Goal: Contribute content: Add original content to the website for others to see

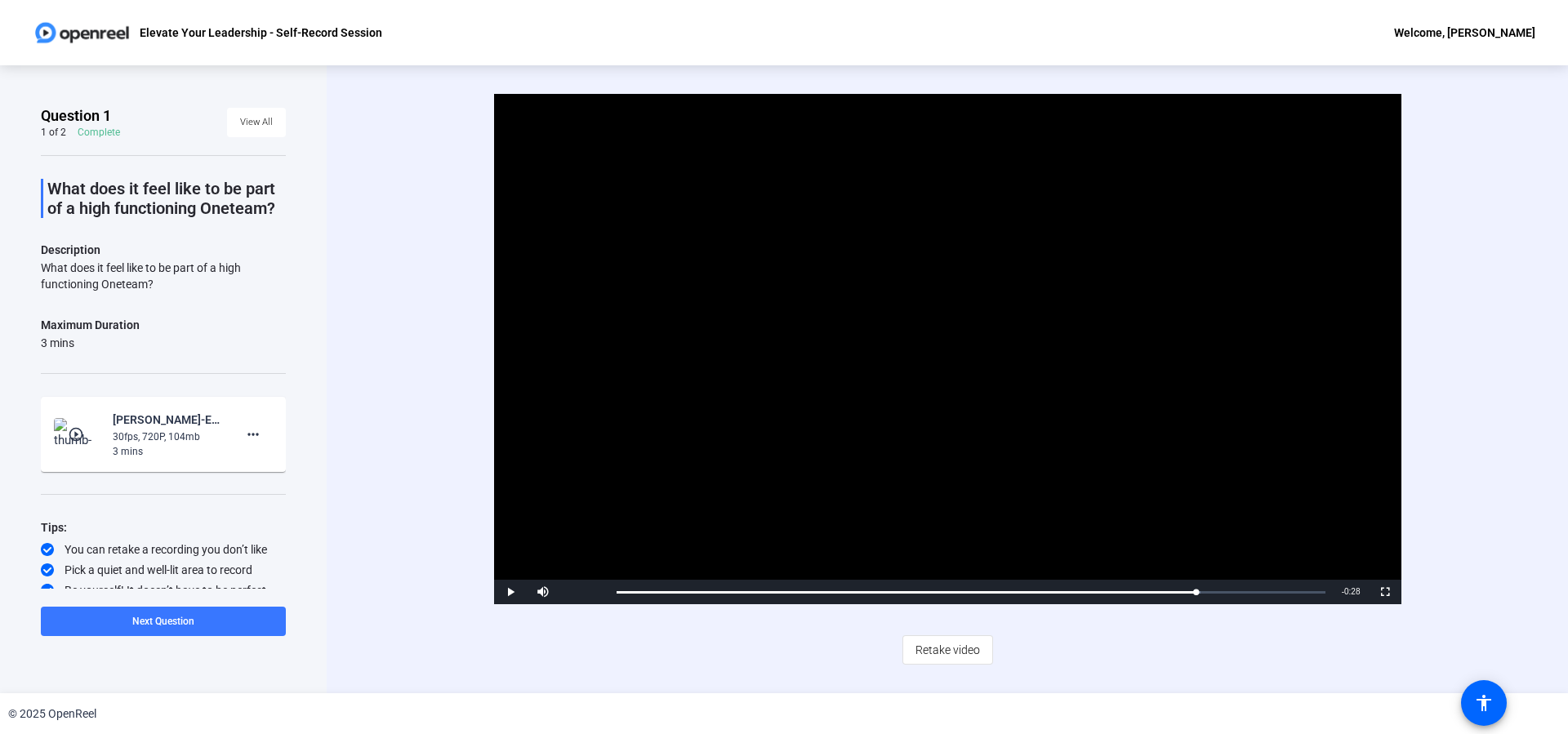
click at [510, 592] on span "Video Player" at bounding box center [511, 592] width 33 height 0
click at [957, 648] on span "Retake video" at bounding box center [948, 650] width 64 height 31
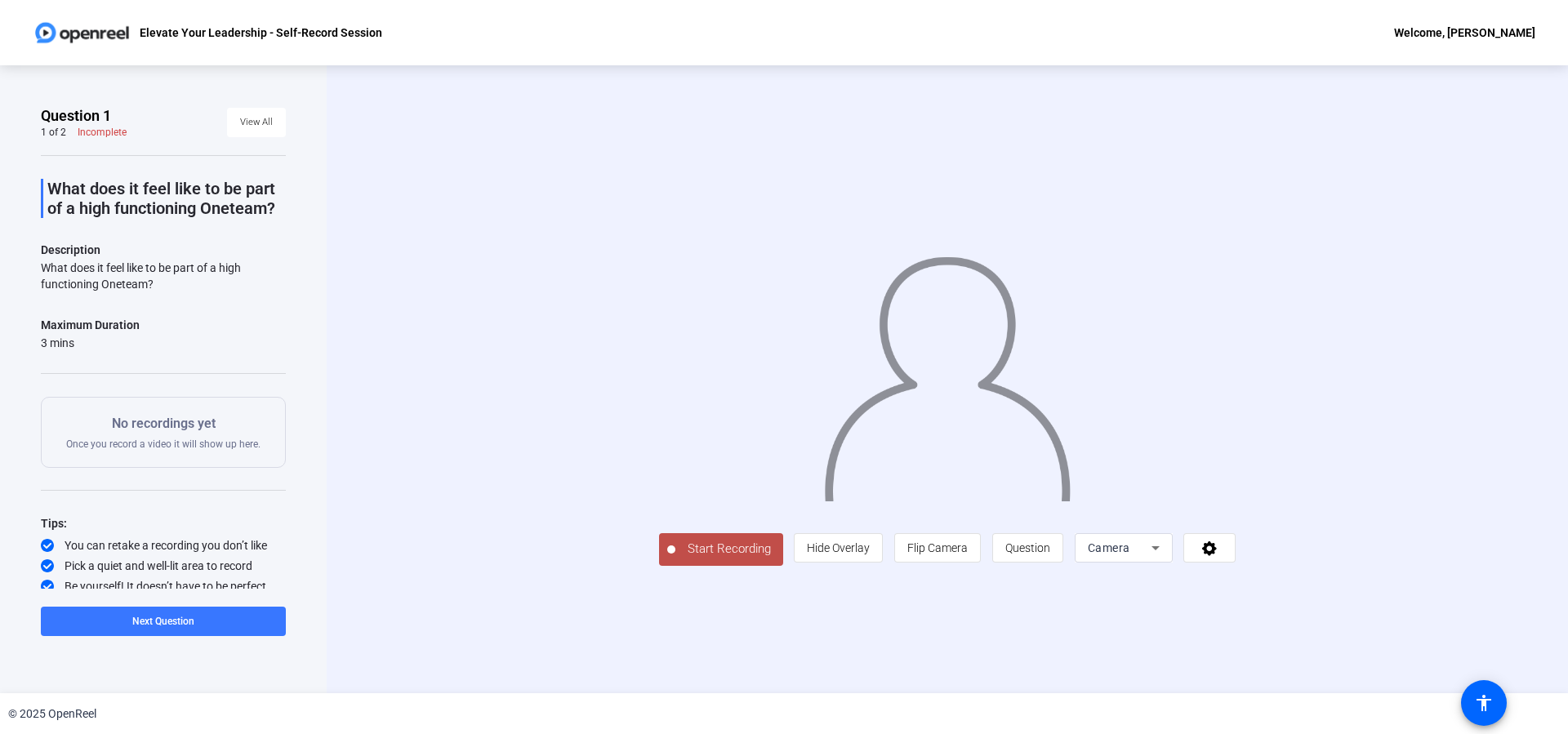
scroll to position [6, 0]
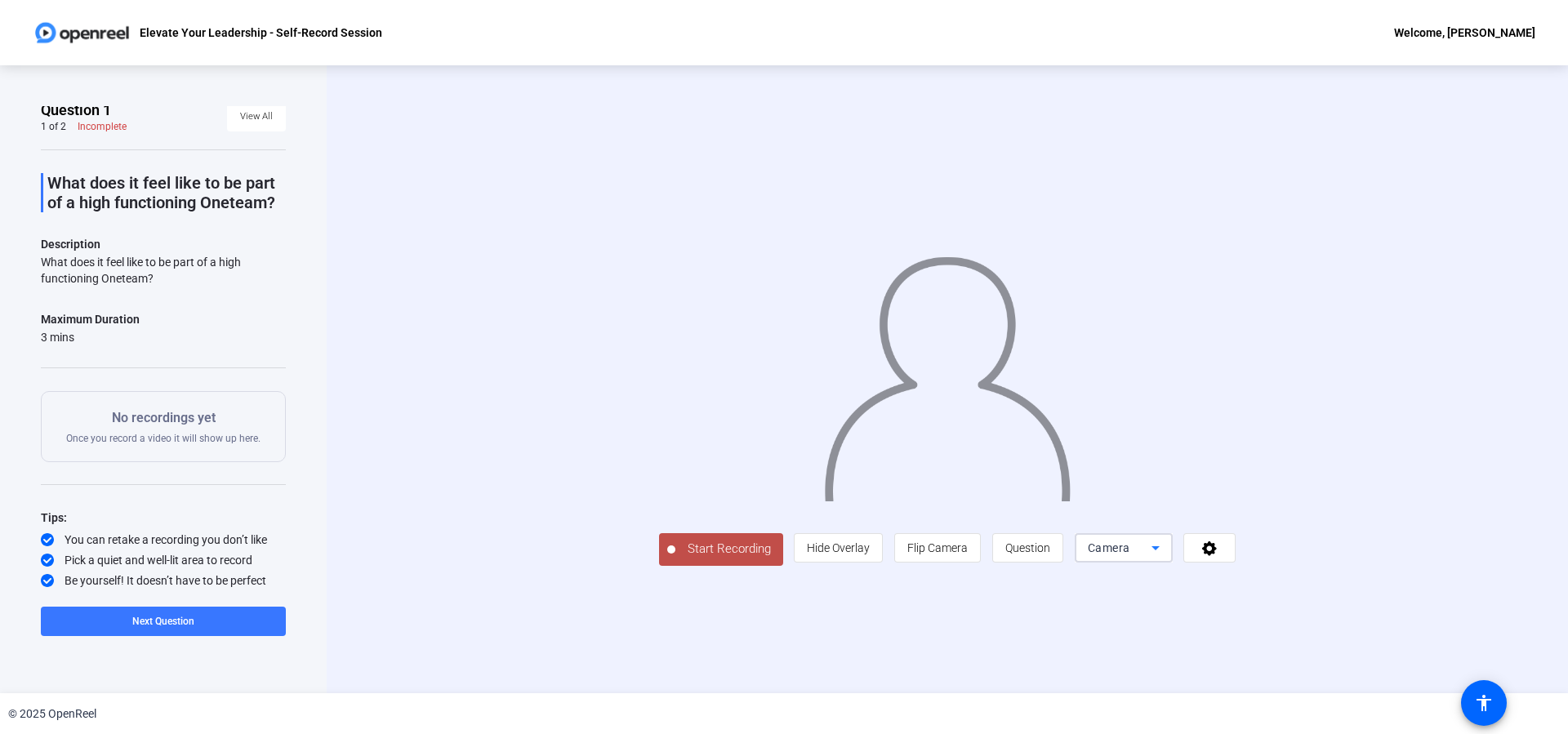
click at [1165, 558] on icon at bounding box center [1155, 548] width 20 height 20
click at [1271, 522] on span "Camera" at bounding box center [1265, 524] width 36 height 20
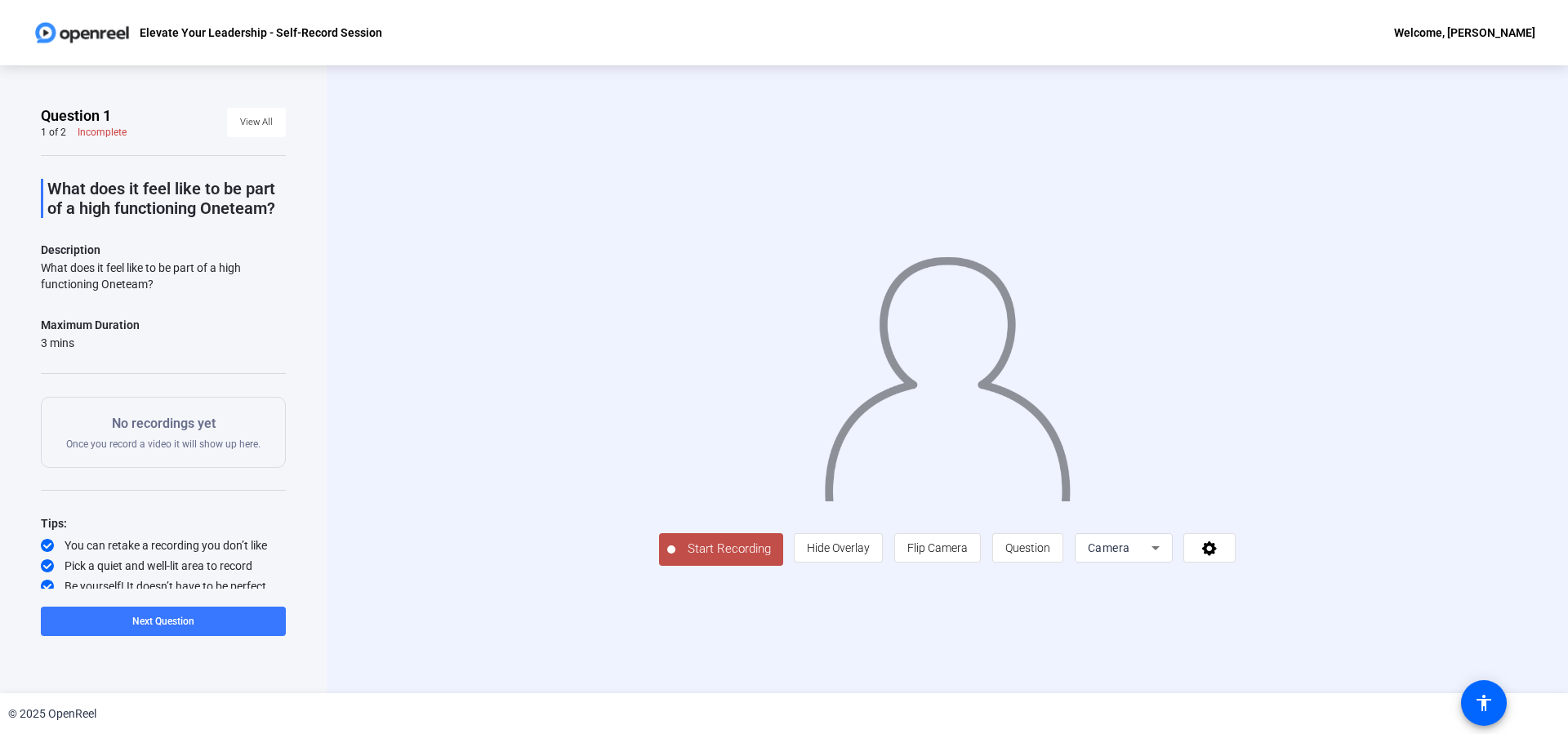
scroll to position [6, 0]
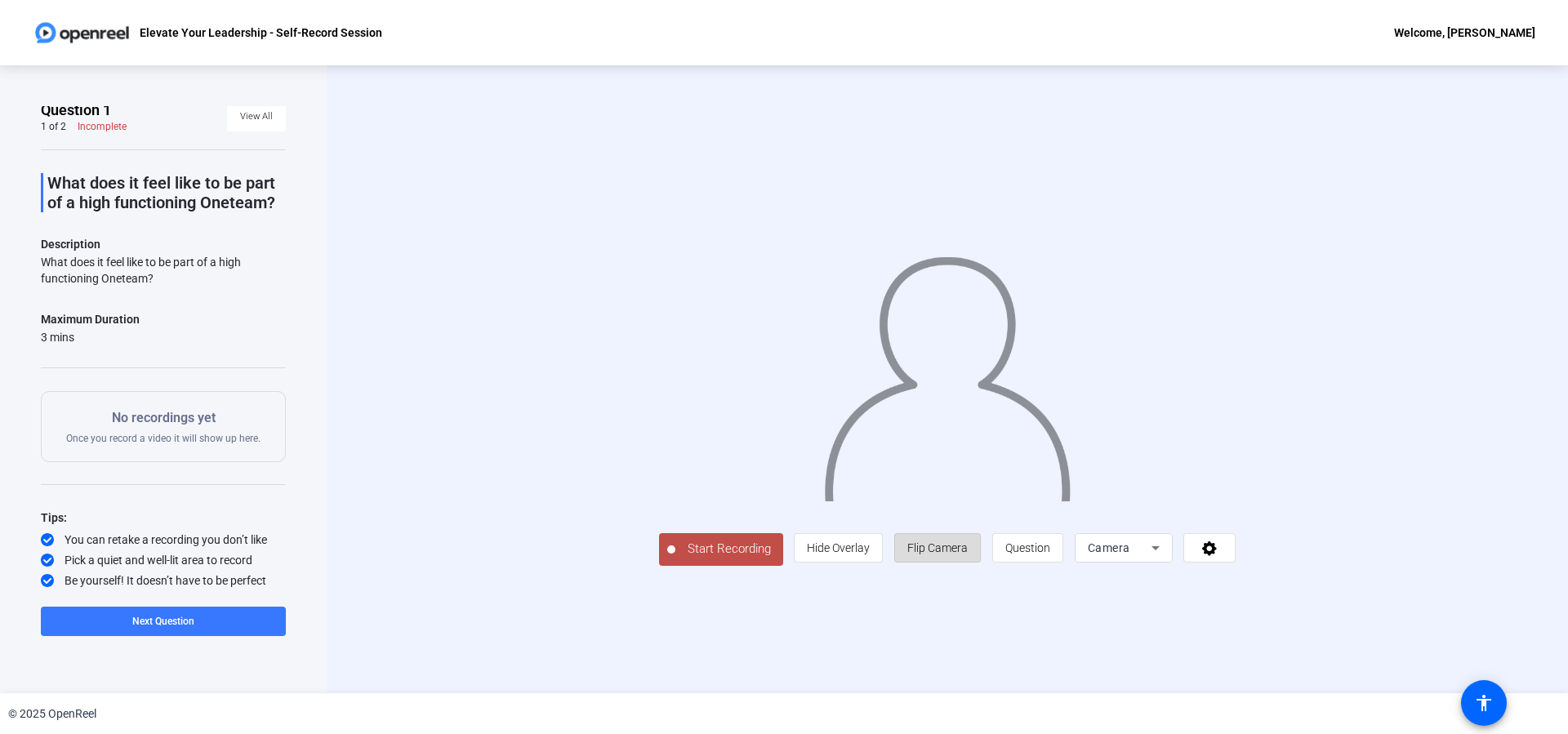
click at [968, 564] on span "Flip Camera" at bounding box center [937, 548] width 61 height 31
click at [1050, 564] on span "Question" at bounding box center [1028, 548] width 45 height 31
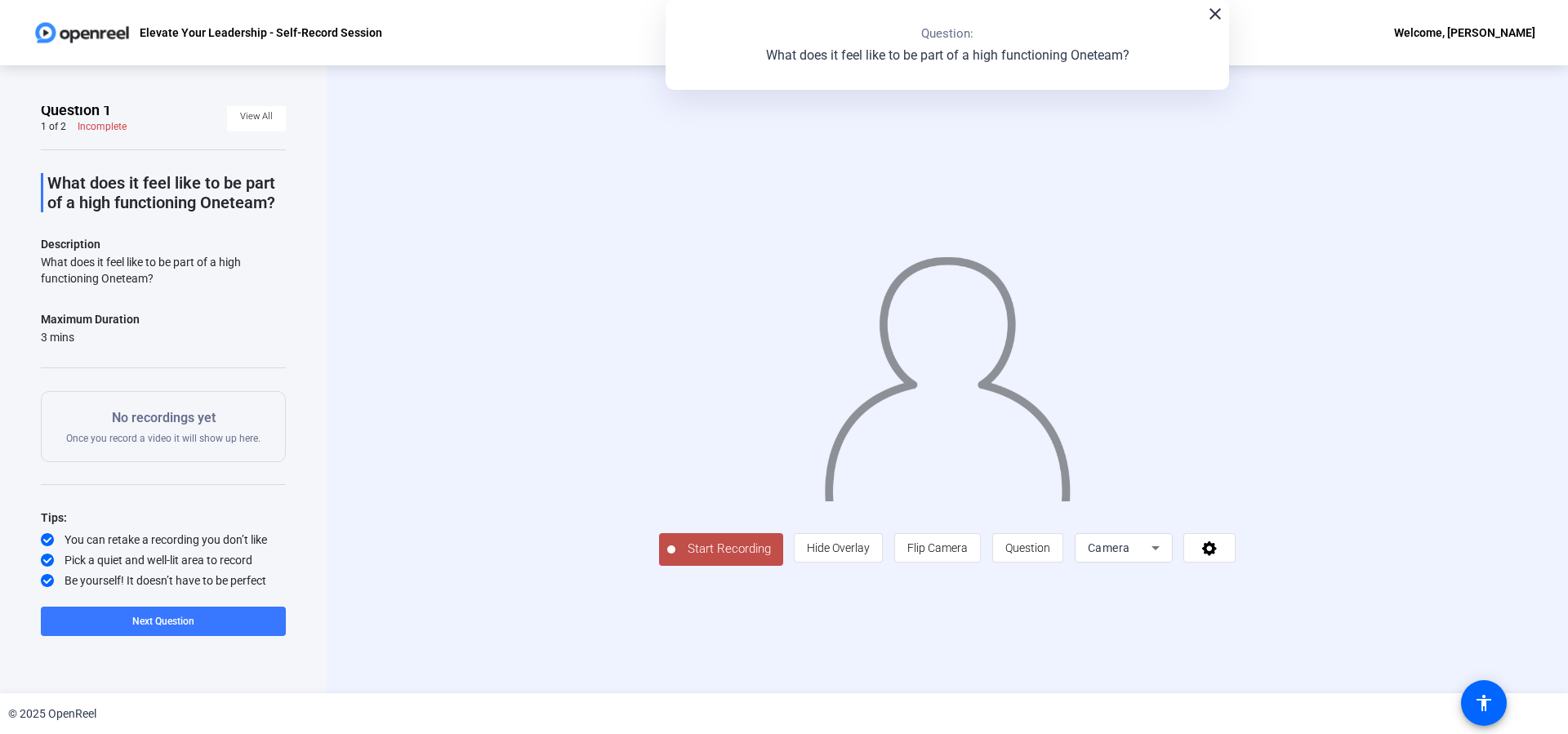
click at [1165, 558] on icon at bounding box center [1155, 548] width 20 height 20
click at [1381, 638] on div at bounding box center [784, 367] width 1568 height 734
click at [1217, 556] on icon at bounding box center [1209, 548] width 15 height 15
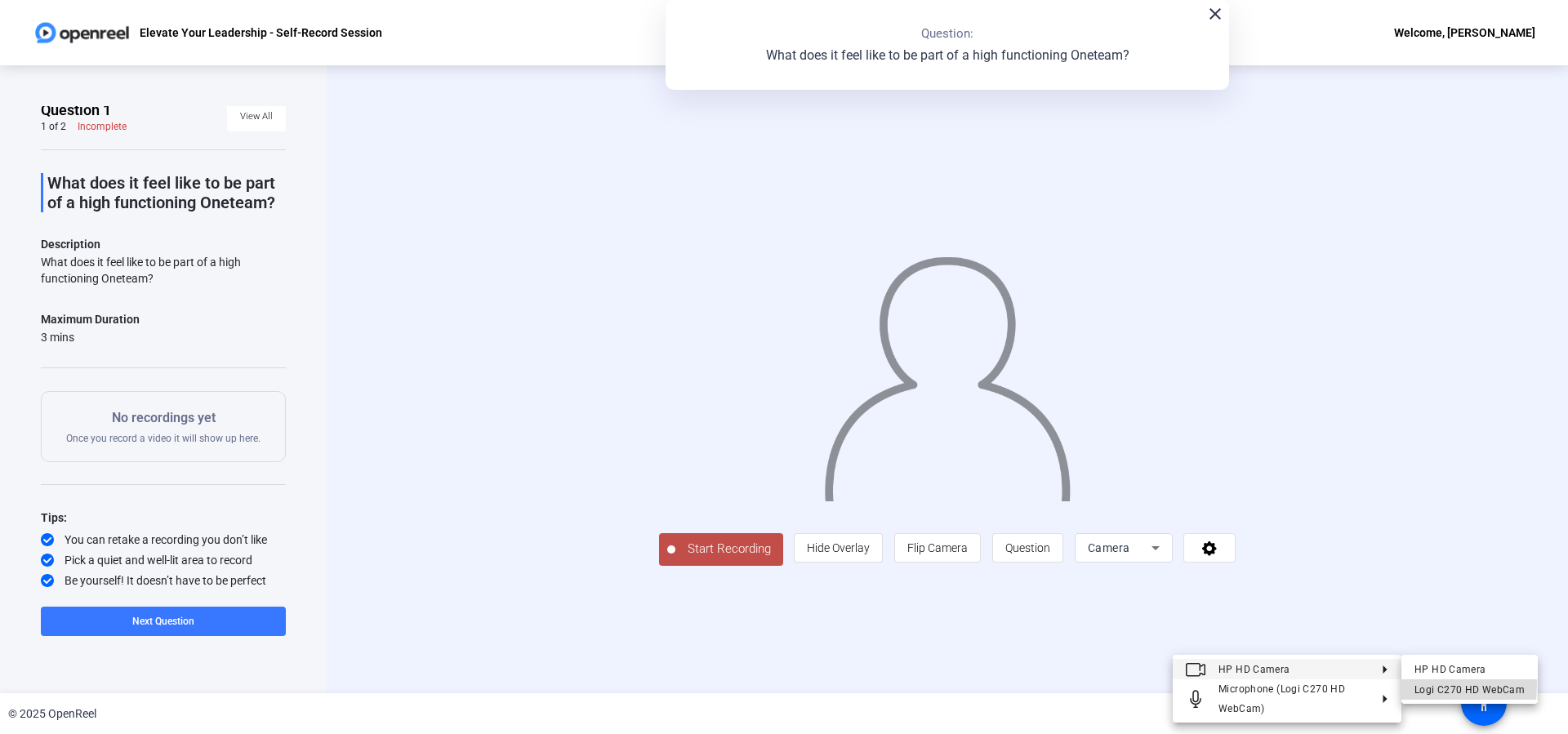
click at [1420, 684] on div "Logi C270 HD WebCam" at bounding box center [1469, 690] width 110 height 20
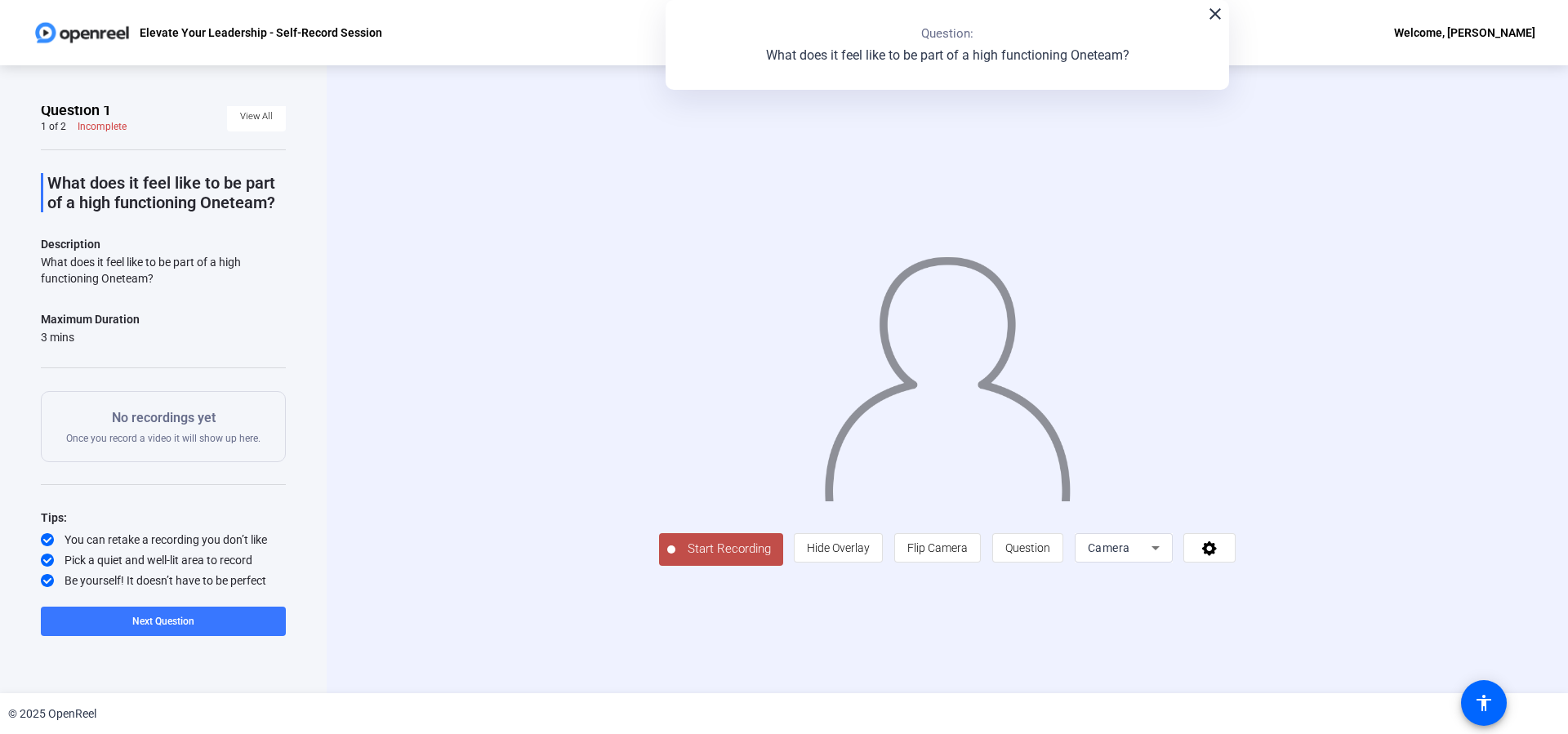
click at [724, 554] on span "Start Recording" at bounding box center [729, 549] width 108 height 19
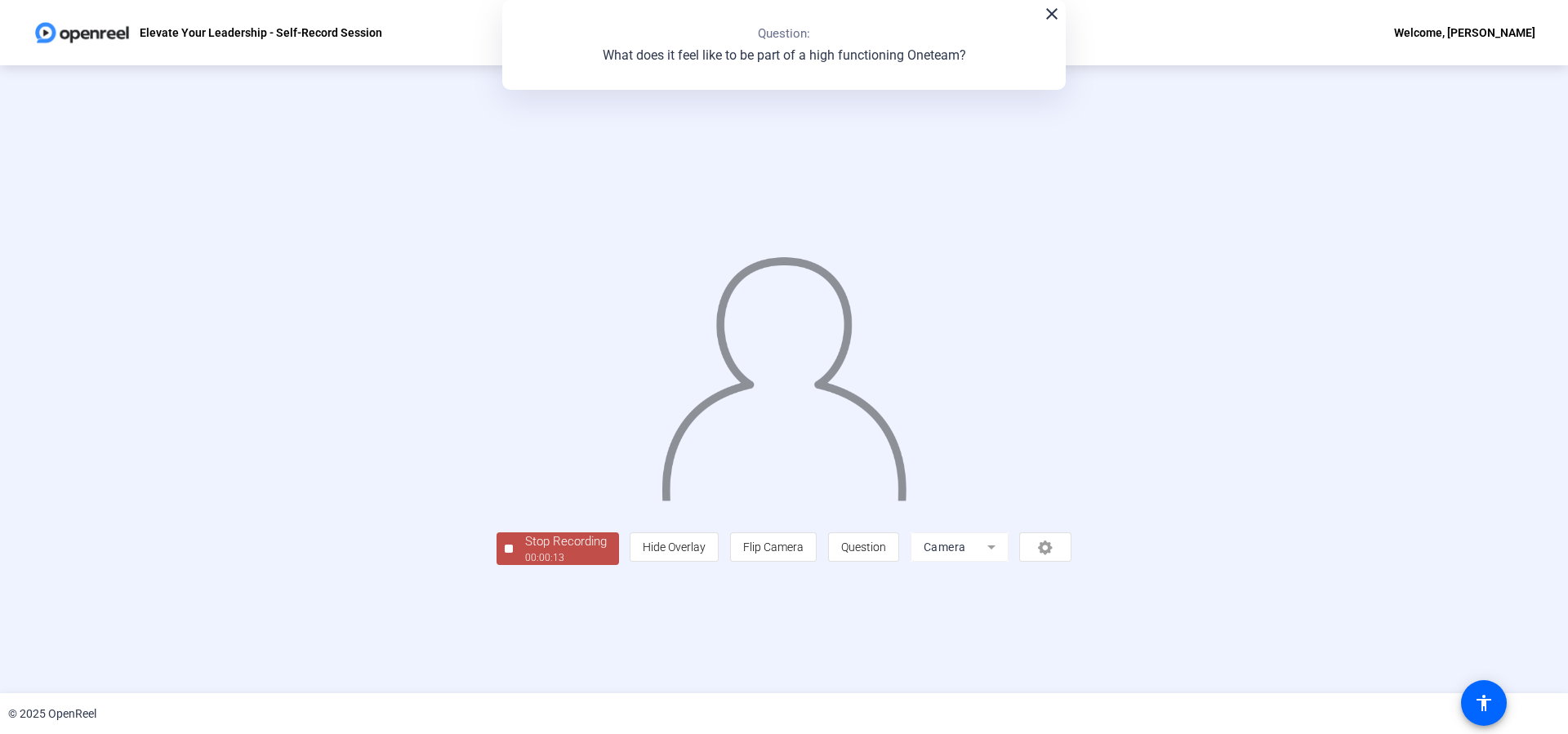
click at [573, 552] on div "00:00:13" at bounding box center [566, 558] width 82 height 15
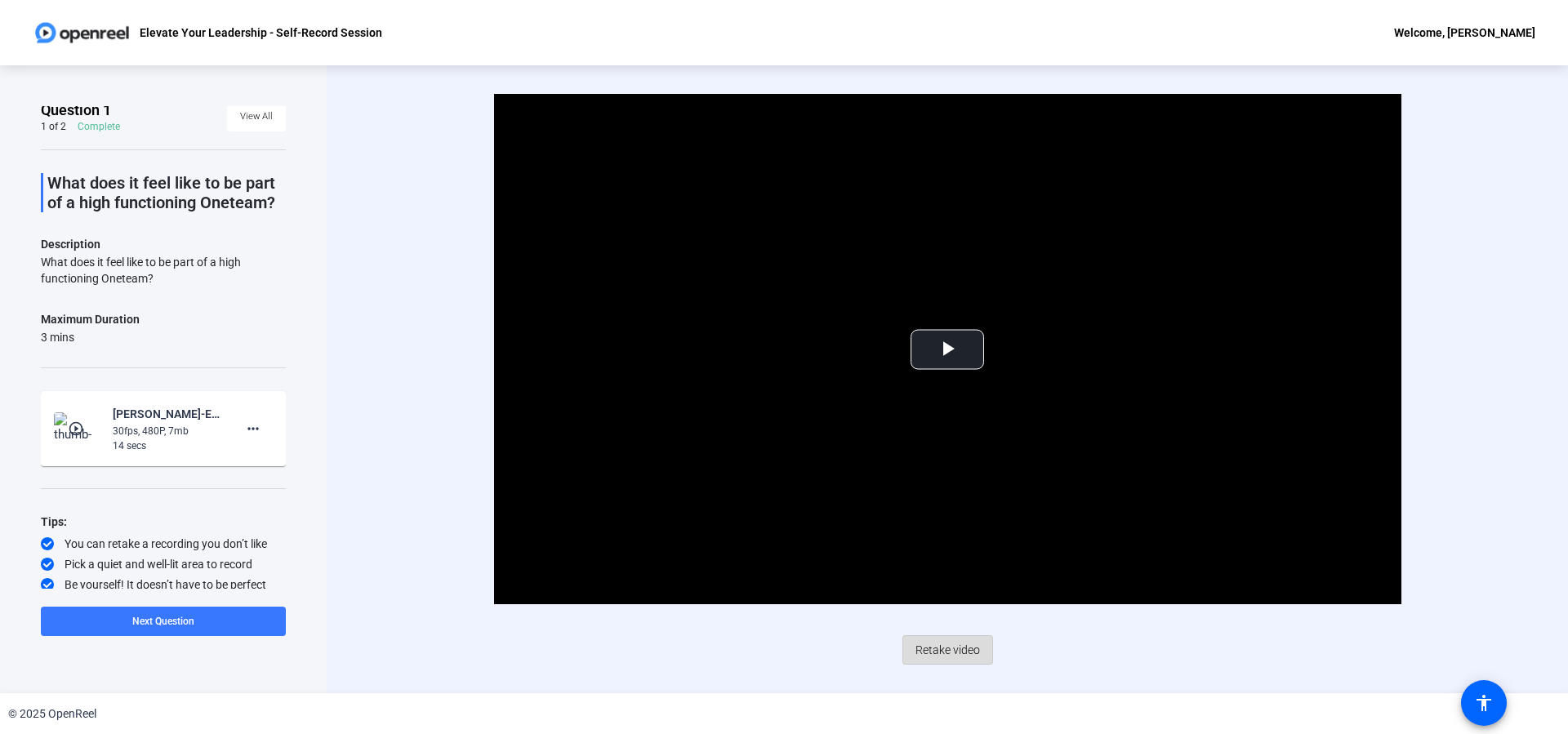
click at [939, 651] on span "Retake video" at bounding box center [948, 650] width 64 height 31
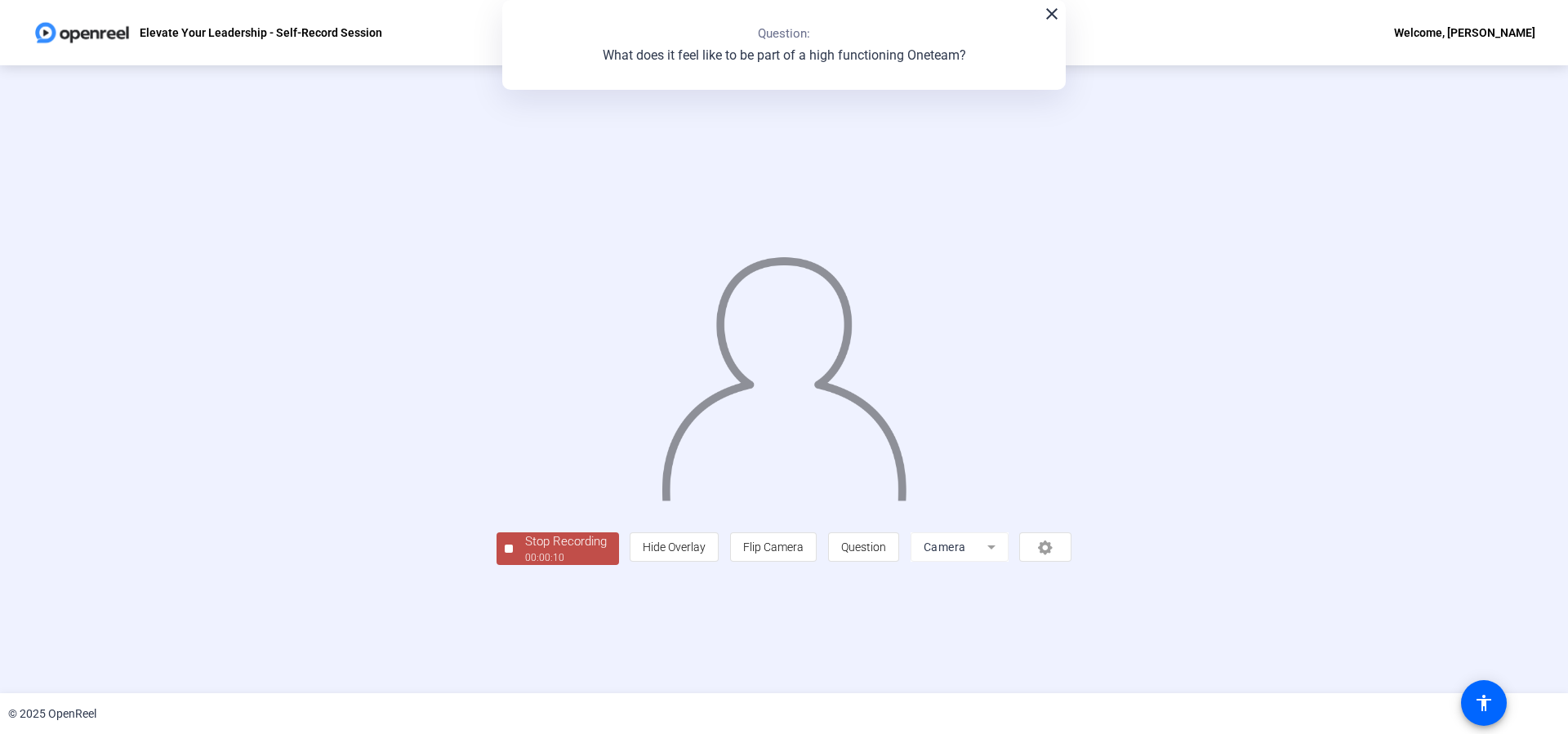
click at [545, 550] on div "Stop Recording" at bounding box center [566, 542] width 82 height 19
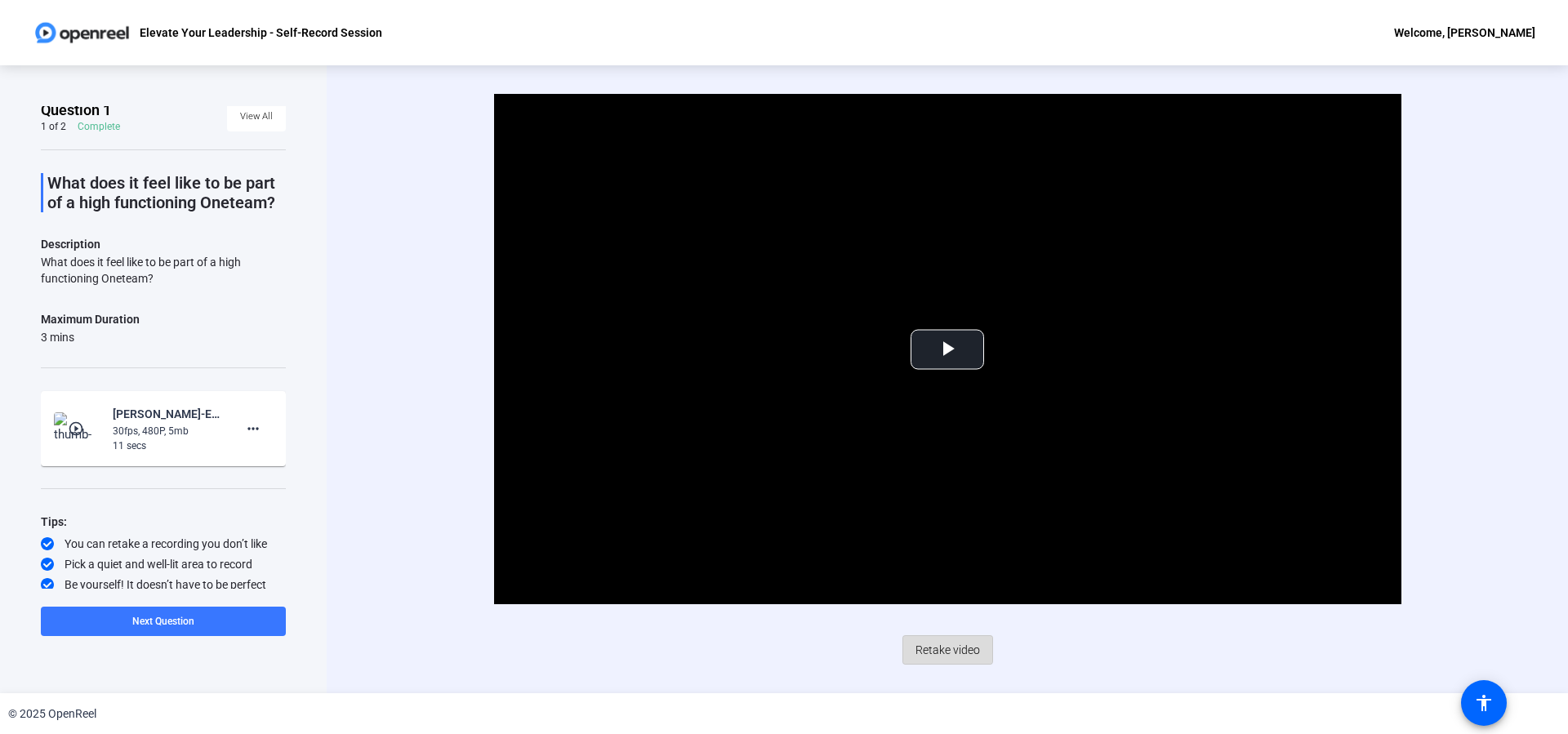
click at [943, 641] on span "Retake video" at bounding box center [948, 650] width 64 height 31
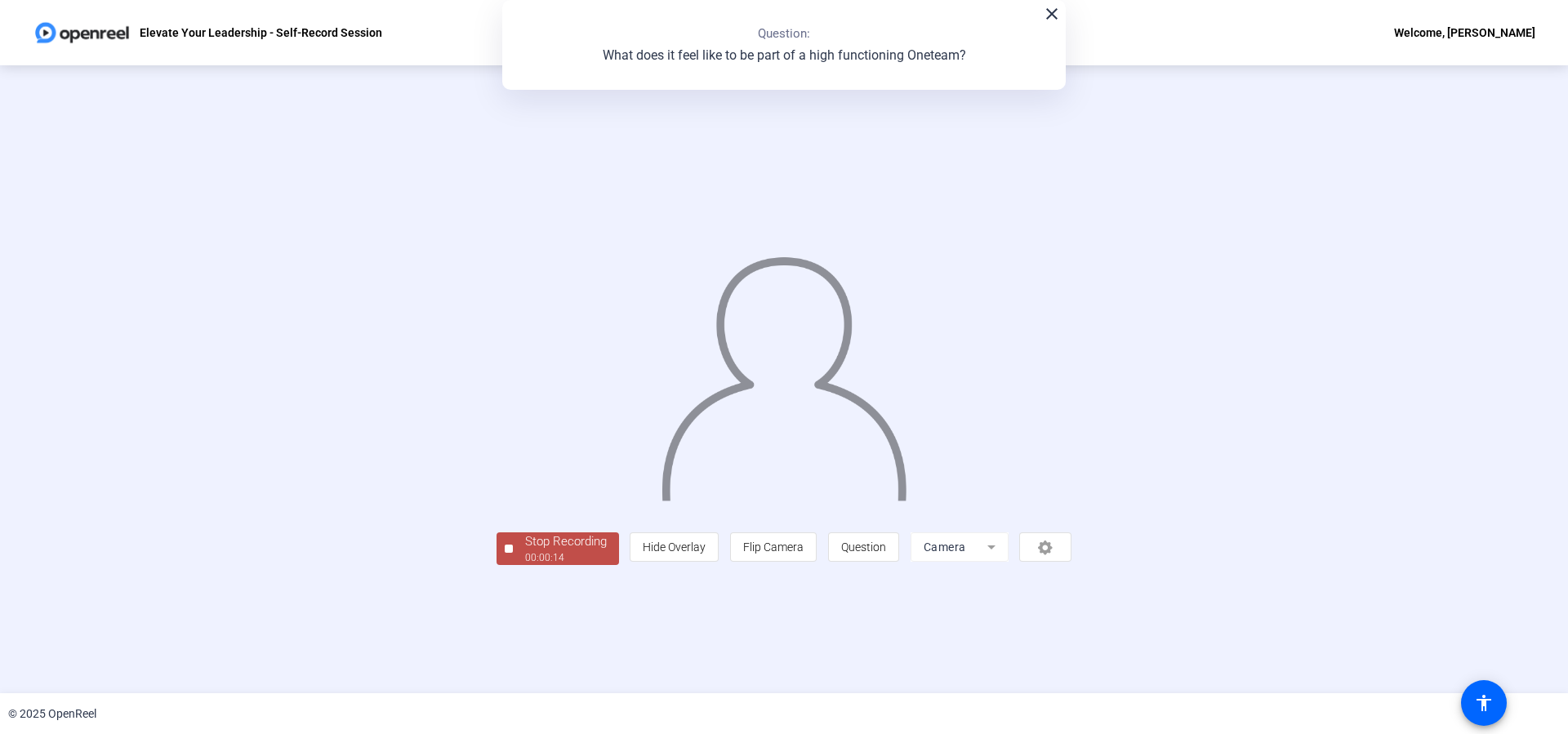
click at [552, 547] on div "Stop Recording" at bounding box center [566, 542] width 82 height 19
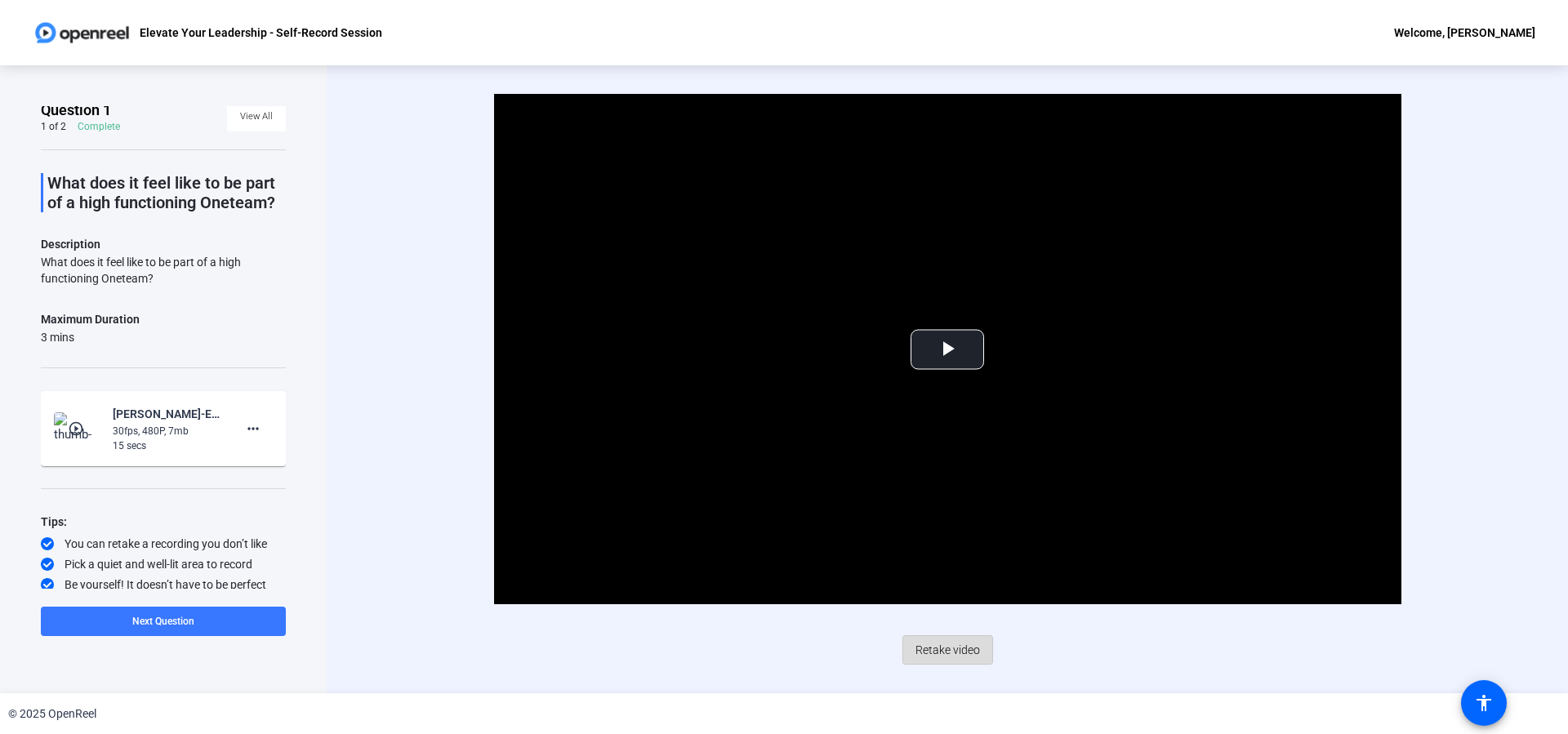
click at [955, 649] on span "Retake video" at bounding box center [948, 650] width 64 height 31
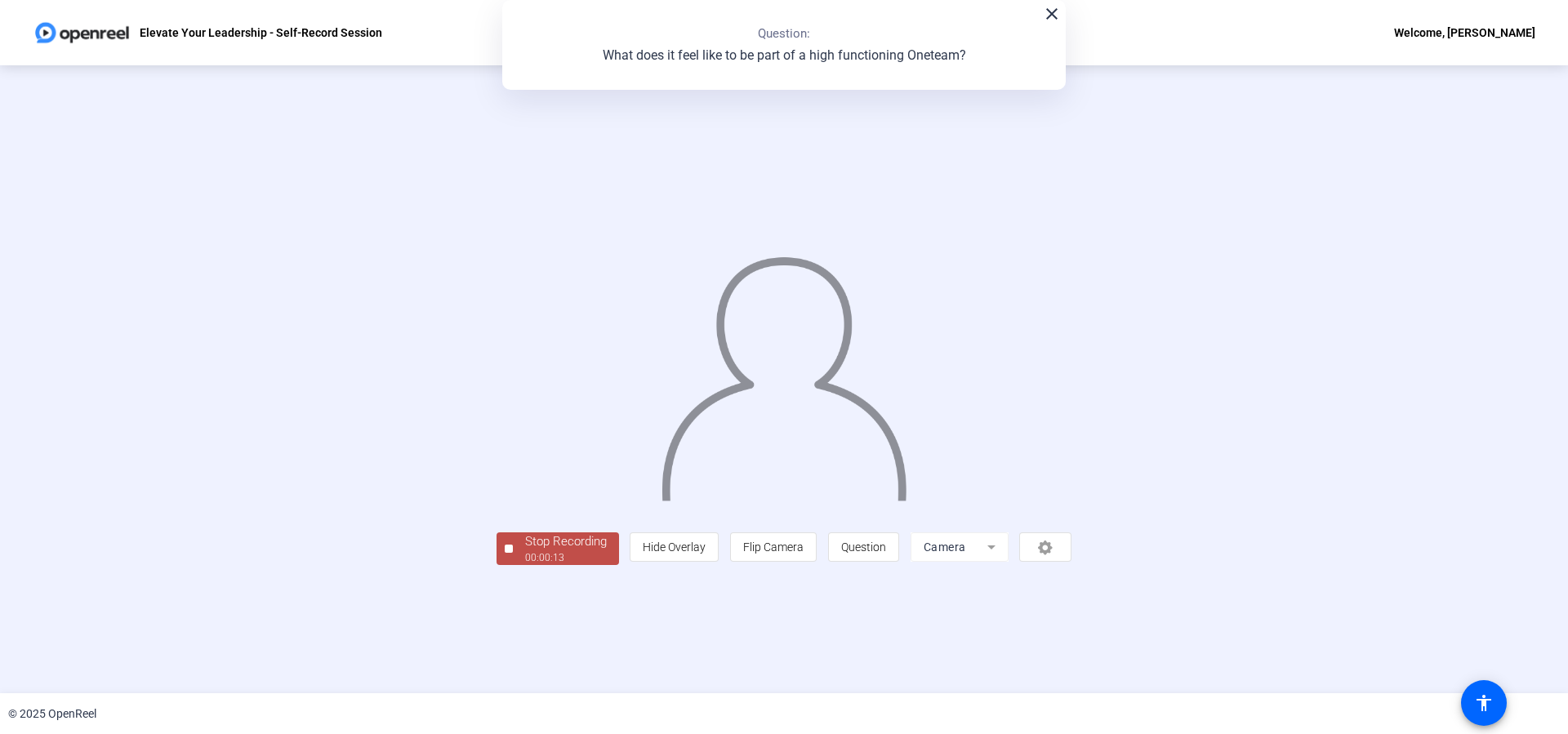
click at [586, 545] on div "Stop Recording" at bounding box center [566, 542] width 82 height 19
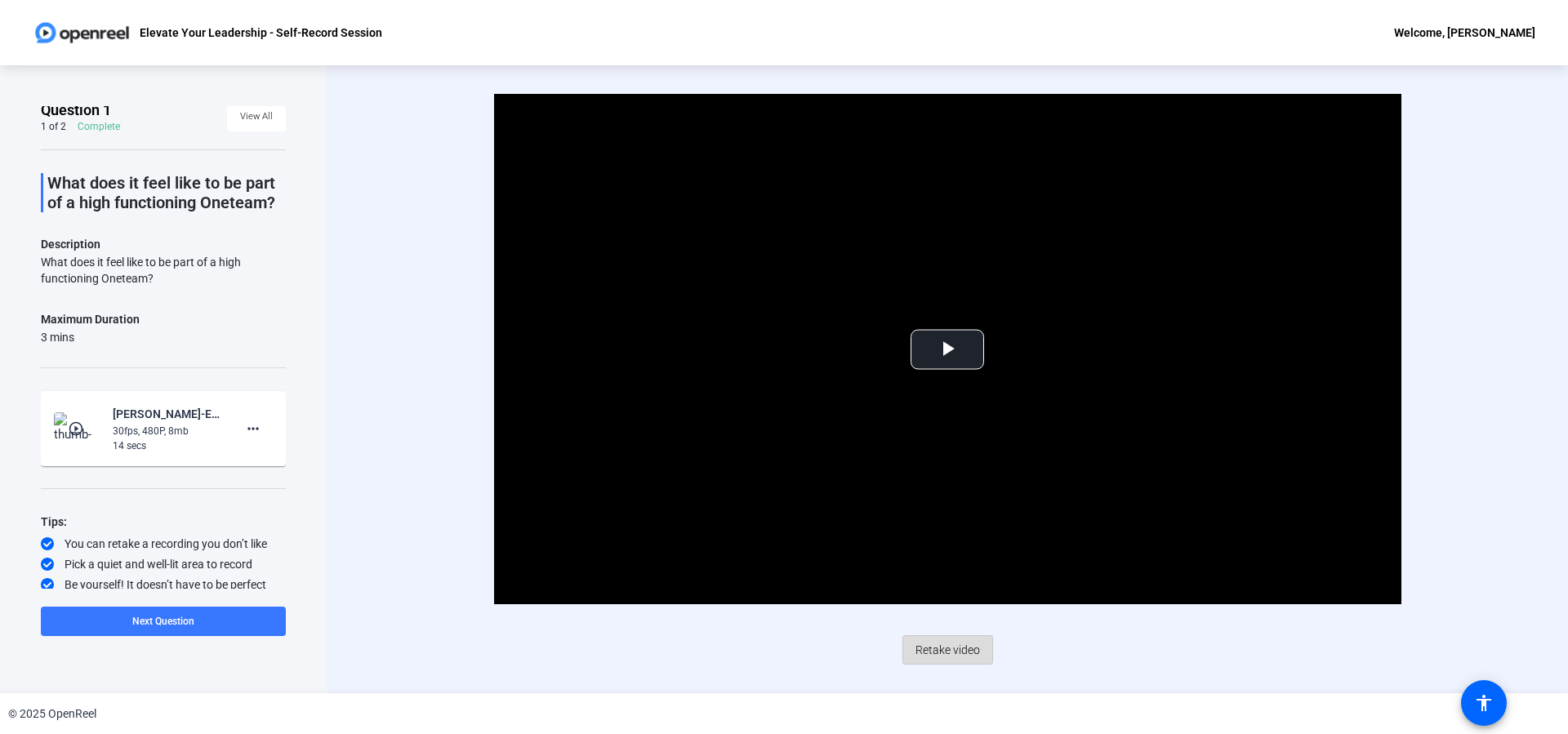
click at [959, 643] on span "Retake video" at bounding box center [948, 650] width 64 height 31
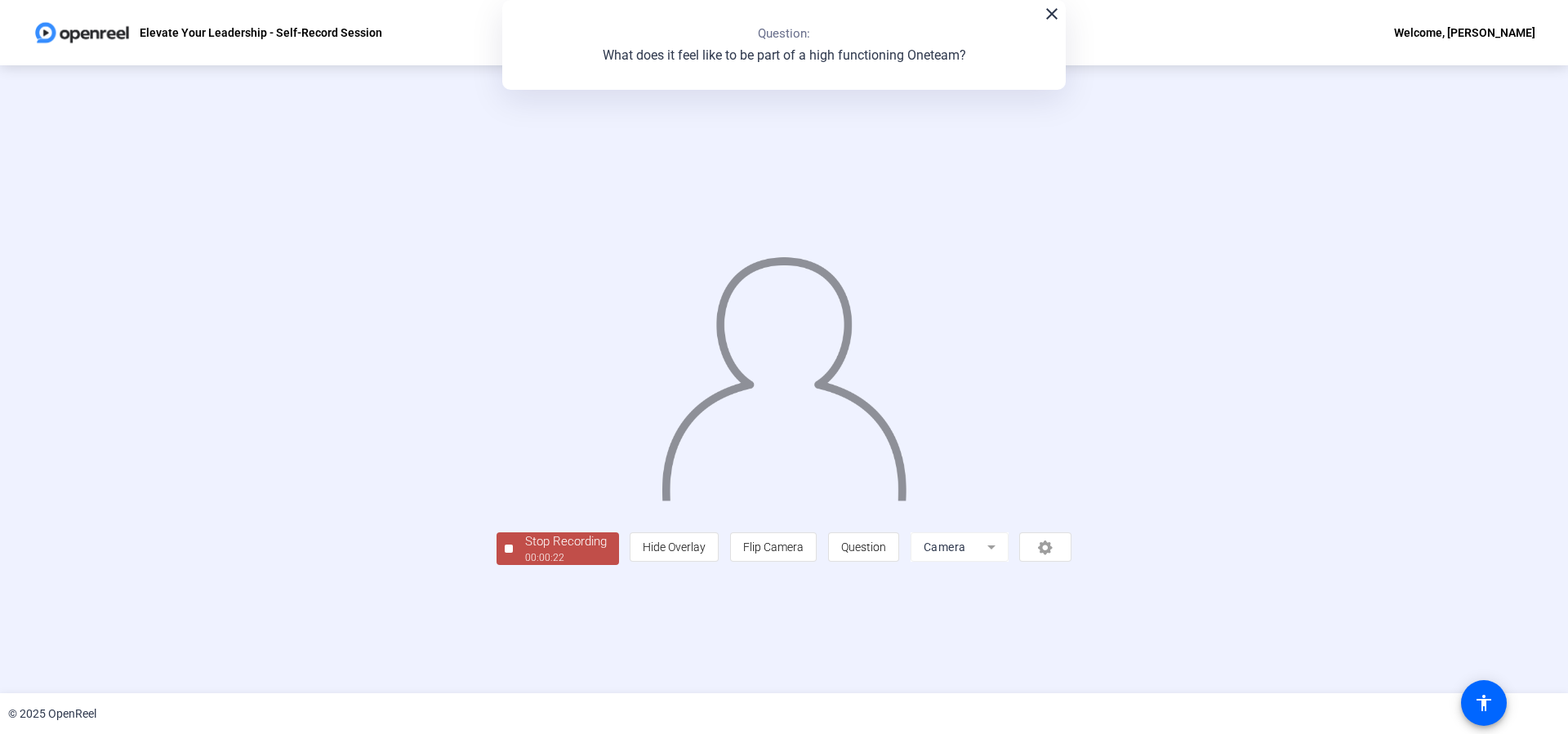
click at [574, 541] on div "Stop Recording" at bounding box center [566, 542] width 82 height 19
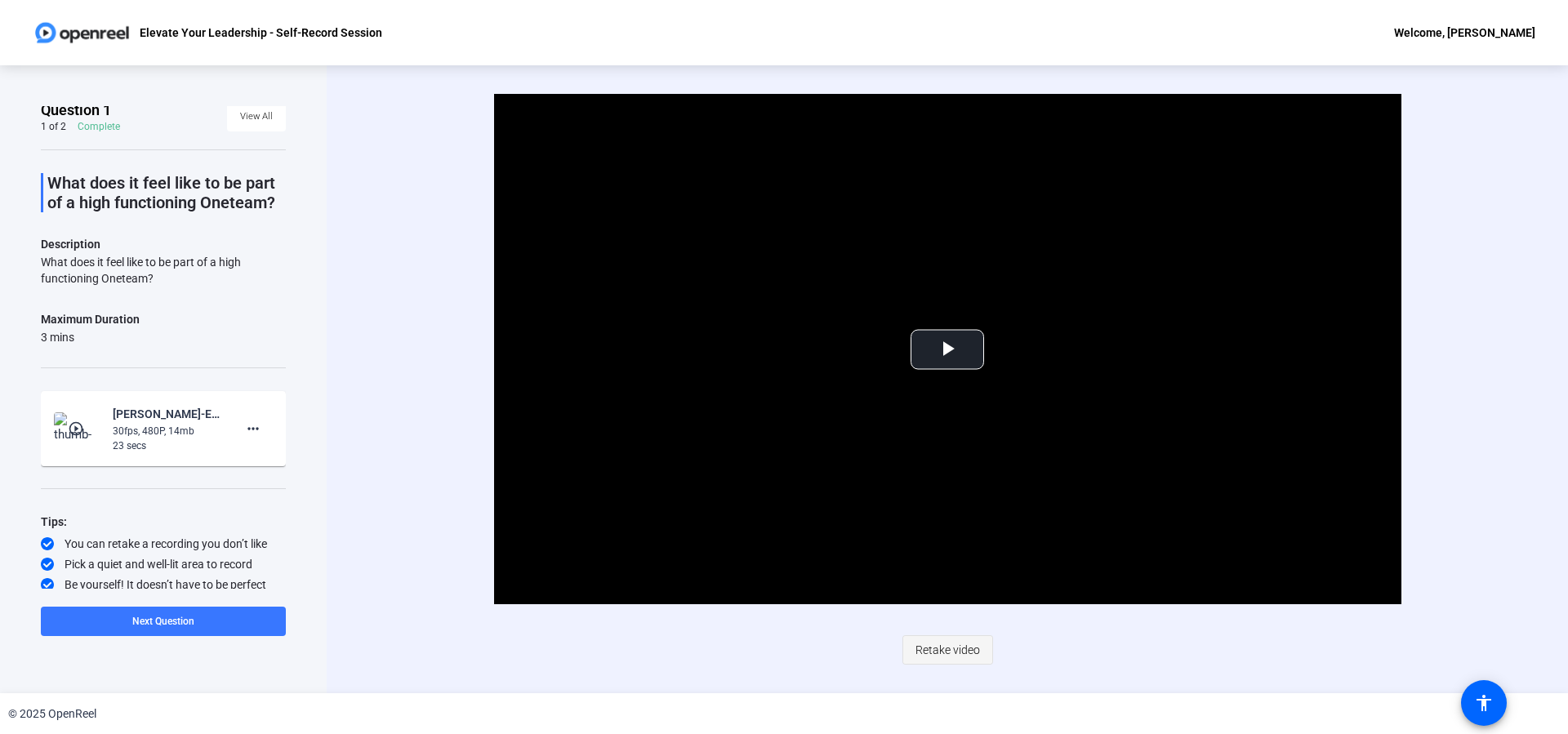
click at [942, 647] on span "Retake video" at bounding box center [948, 650] width 64 height 31
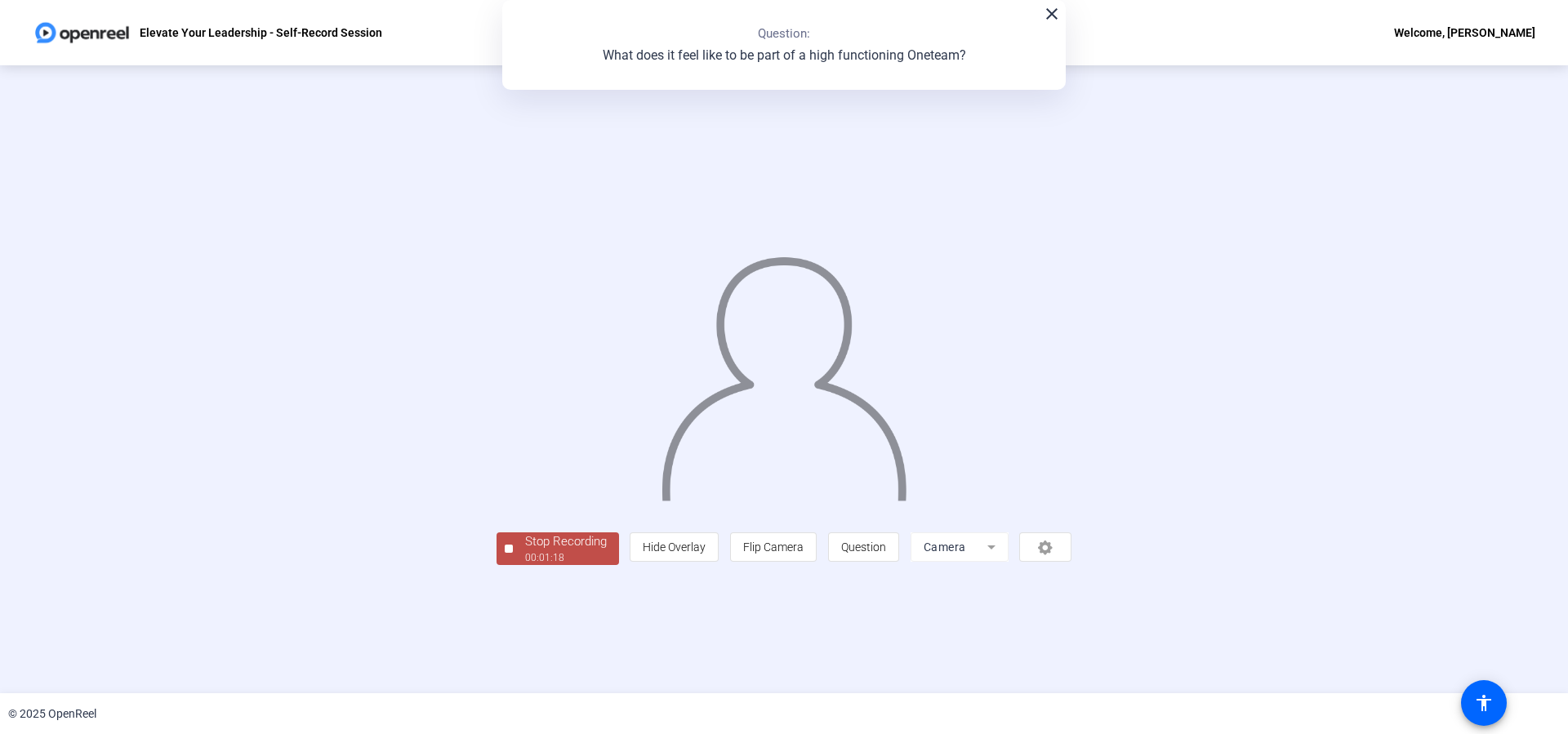
click at [561, 552] on div "00:01:18" at bounding box center [566, 558] width 82 height 15
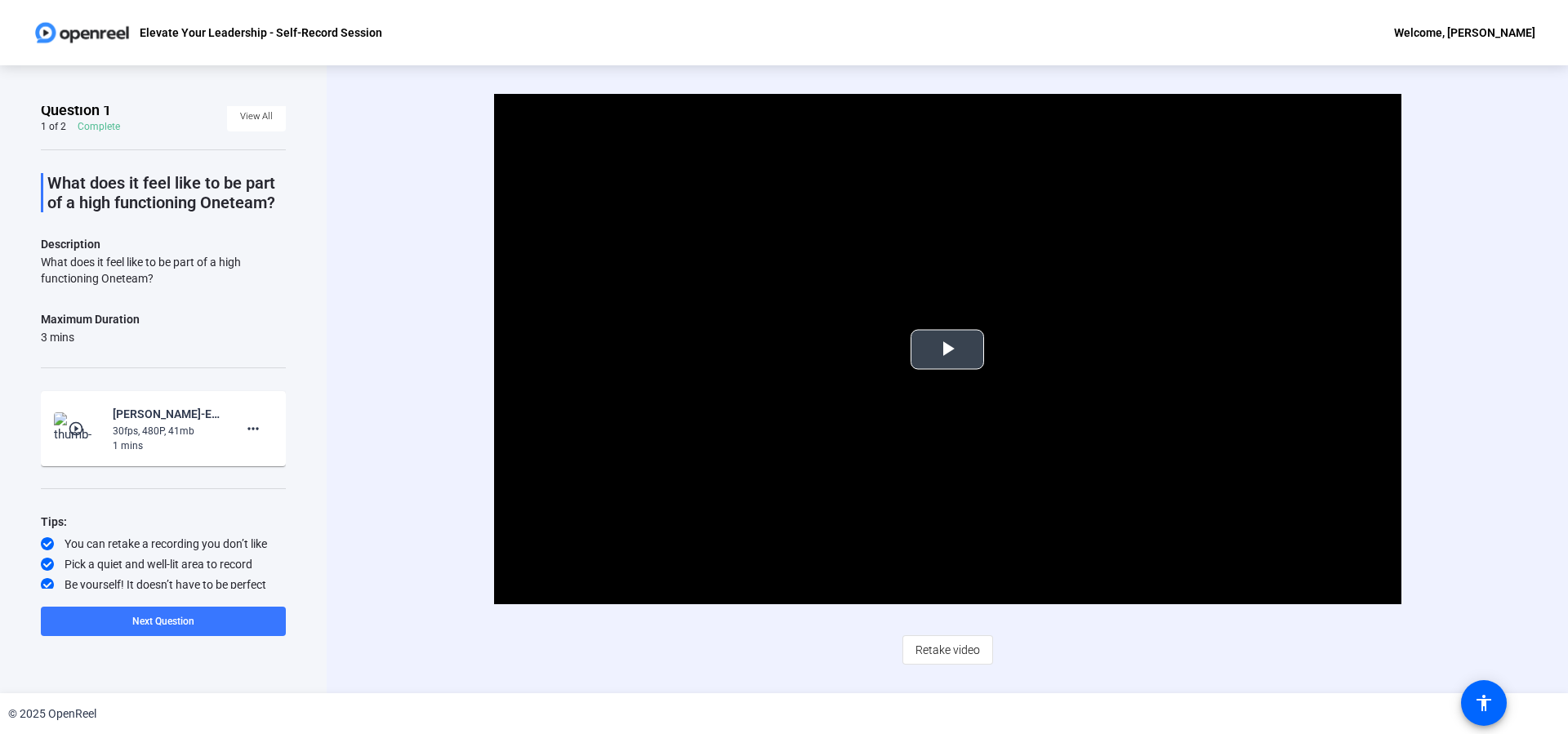
click at [947, 349] on span "Video Player" at bounding box center [947, 349] width 0 height 0
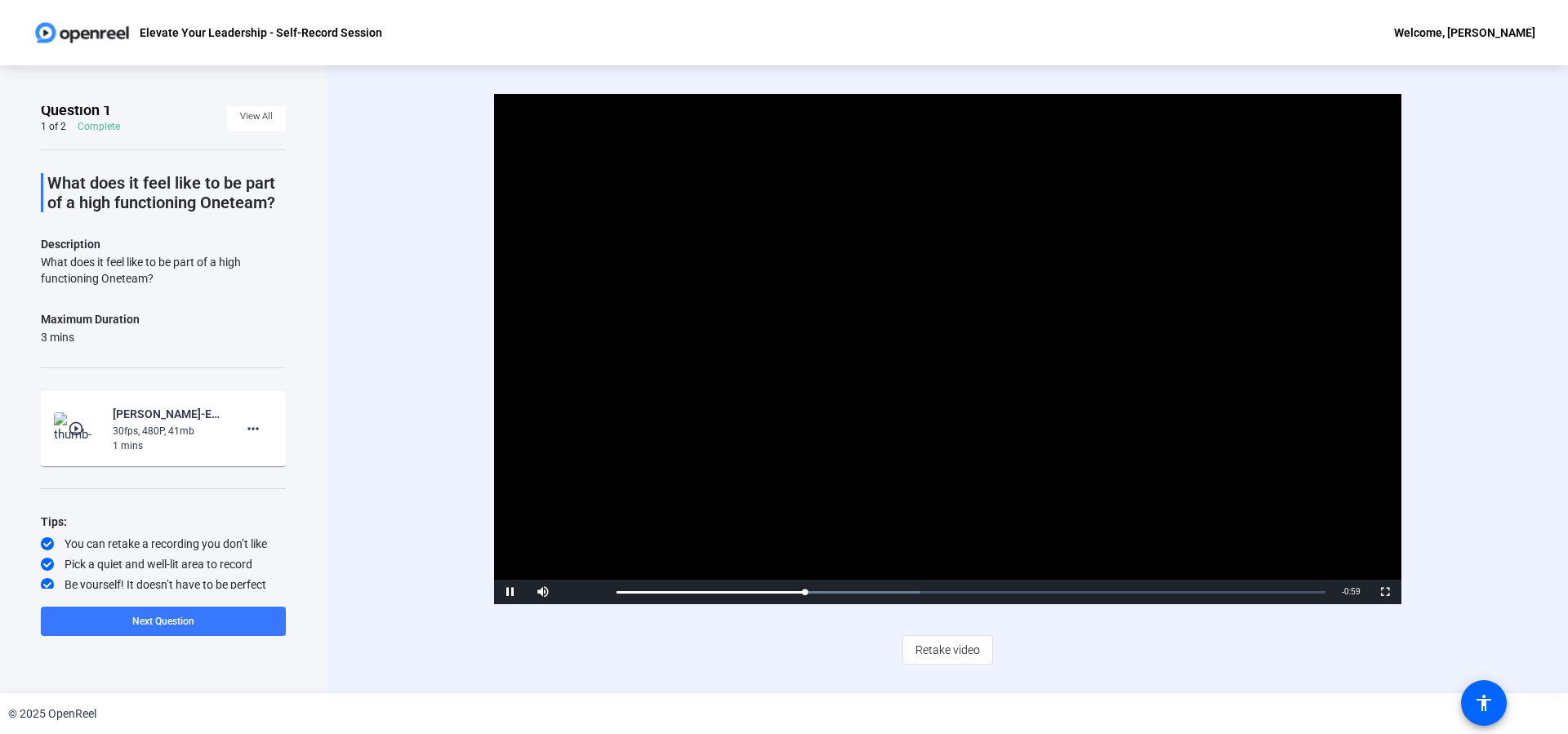
click at [1091, 638] on div "Video Player is loading. Play Video Pause Mute Current Time 0:20 / Duration 1:1…" at bounding box center [947, 379] width 1055 height 570
click at [513, 592] on span "Video Player" at bounding box center [511, 592] width 33 height 0
click at [1381, 592] on span "Video Player" at bounding box center [1386, 592] width 33 height 0
click at [1493, 342] on div "Video Player is loading. Play Video Play Mute 19% Current Time 0:29 / Duration …" at bounding box center [947, 379] width 1241 height 628
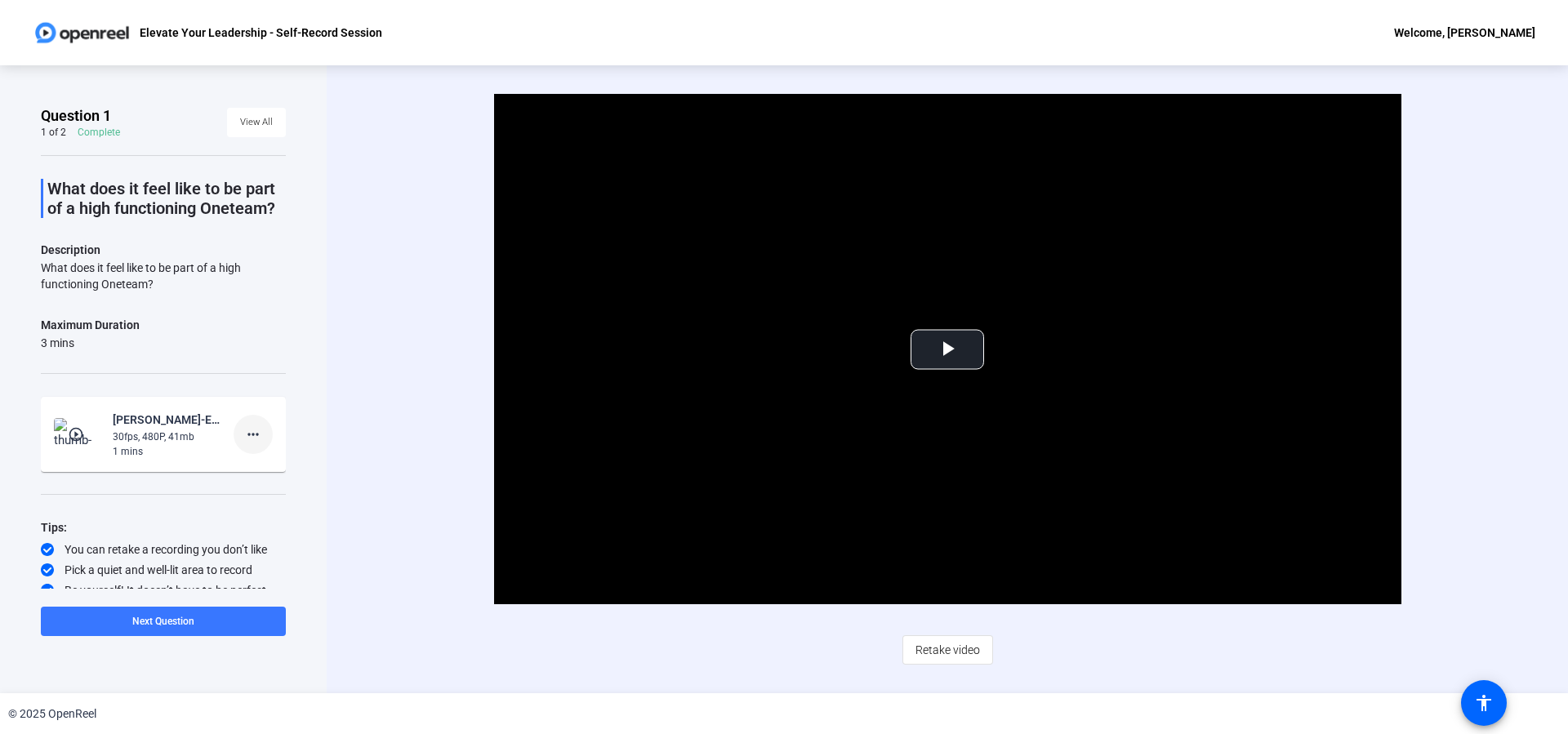
click at [249, 438] on mat-icon "more_horiz" at bounding box center [253, 434] width 20 height 20
click at [289, 470] on span "Delete clip" at bounding box center [272, 467] width 65 height 20
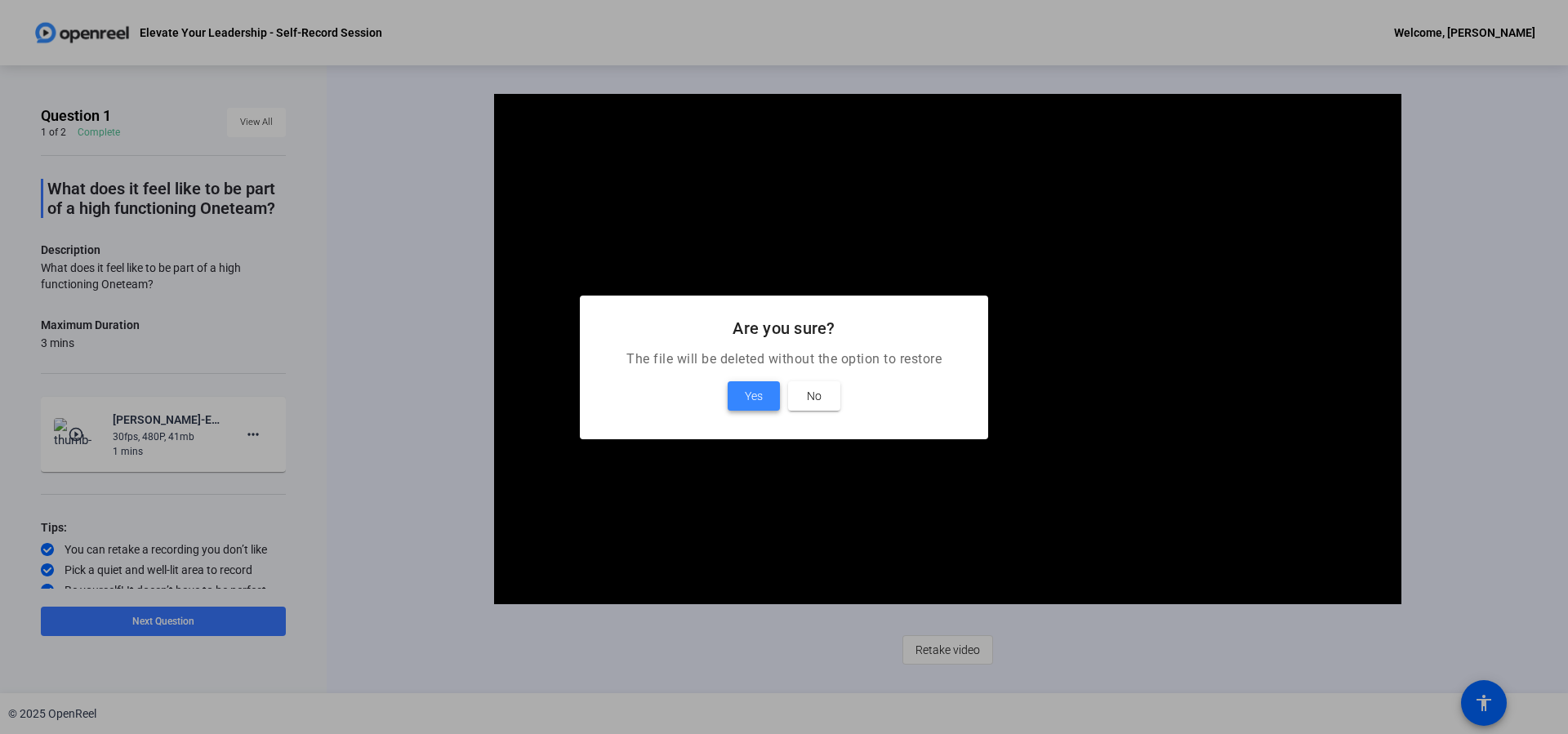
click at [751, 402] on span "Yes" at bounding box center [753, 396] width 18 height 20
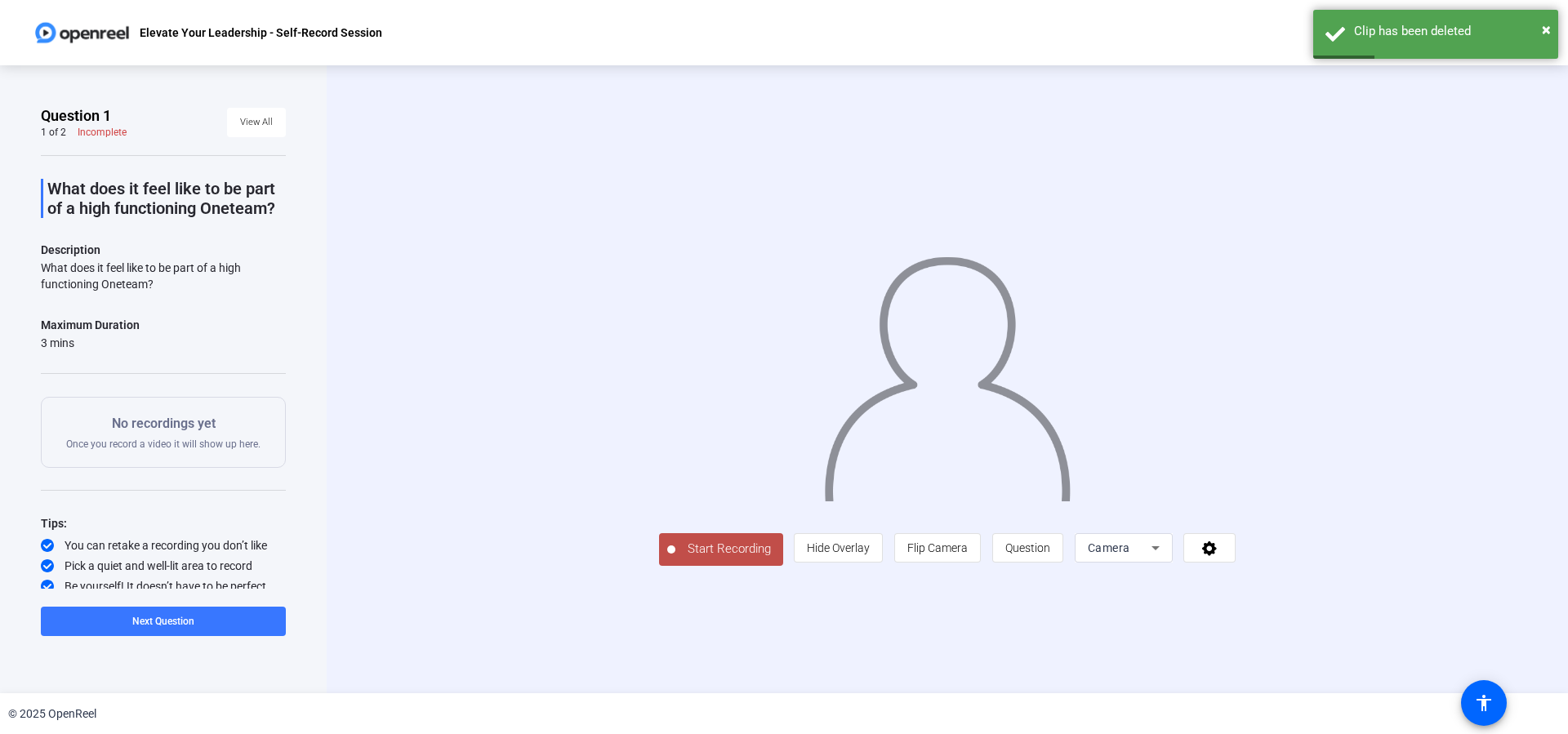
click at [1165, 558] on icon at bounding box center [1155, 548] width 20 height 20
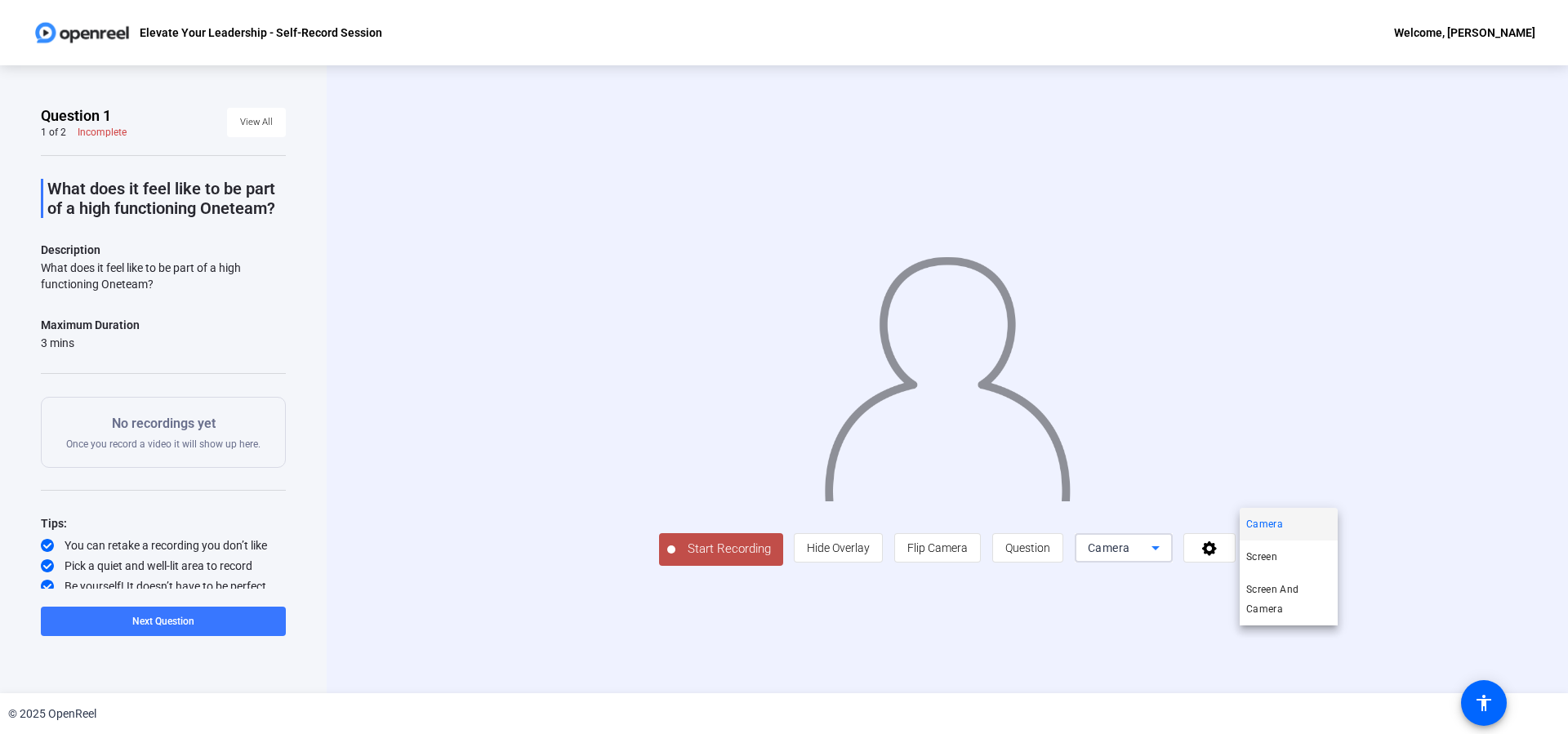
click at [1387, 636] on div at bounding box center [784, 367] width 1568 height 734
click at [1220, 556] on icon at bounding box center [1210, 547] width 19 height 17
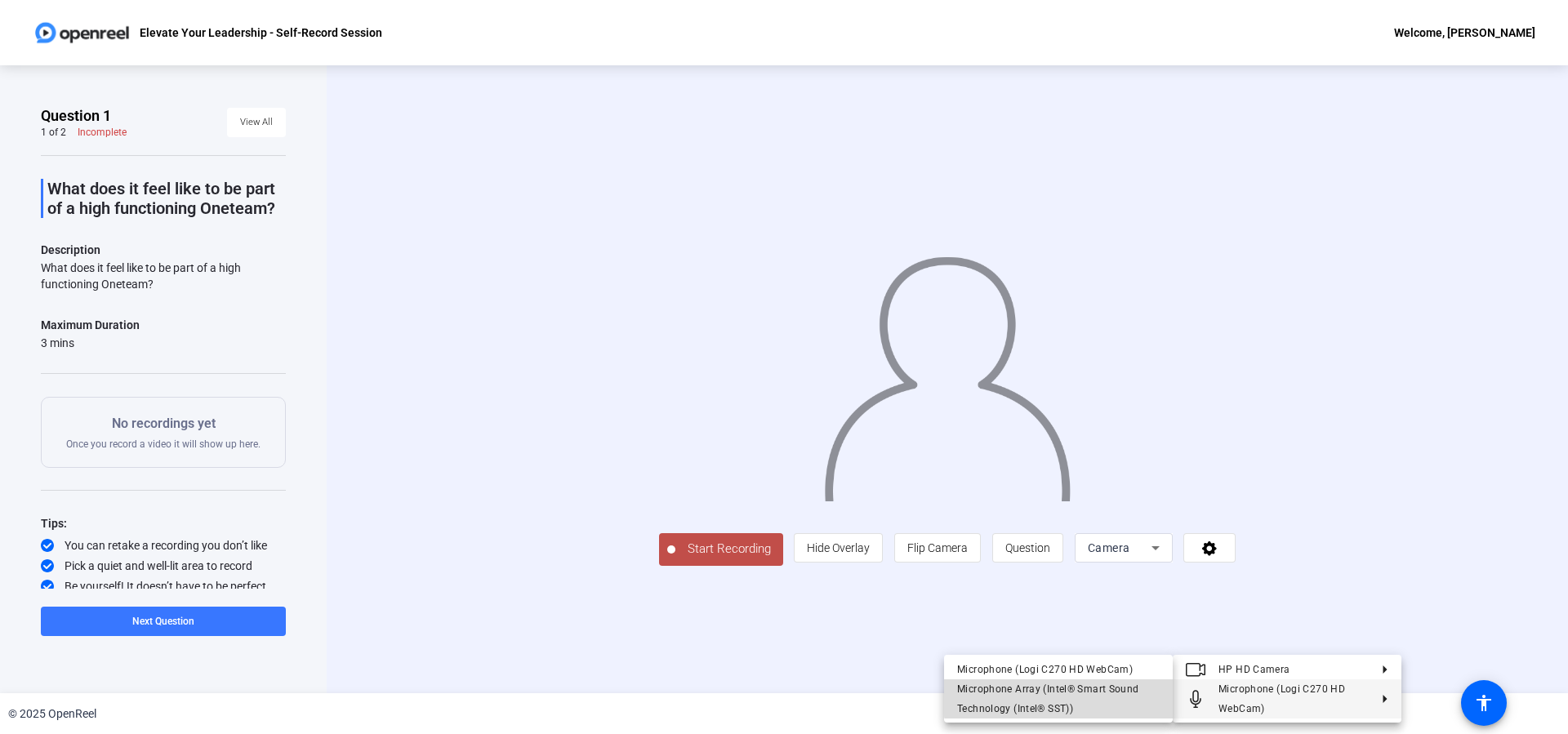
click at [1098, 689] on span "Microphone Array (Intel® Smart Sound Technology (Intel® SST))" at bounding box center [1049, 699] width 182 height 31
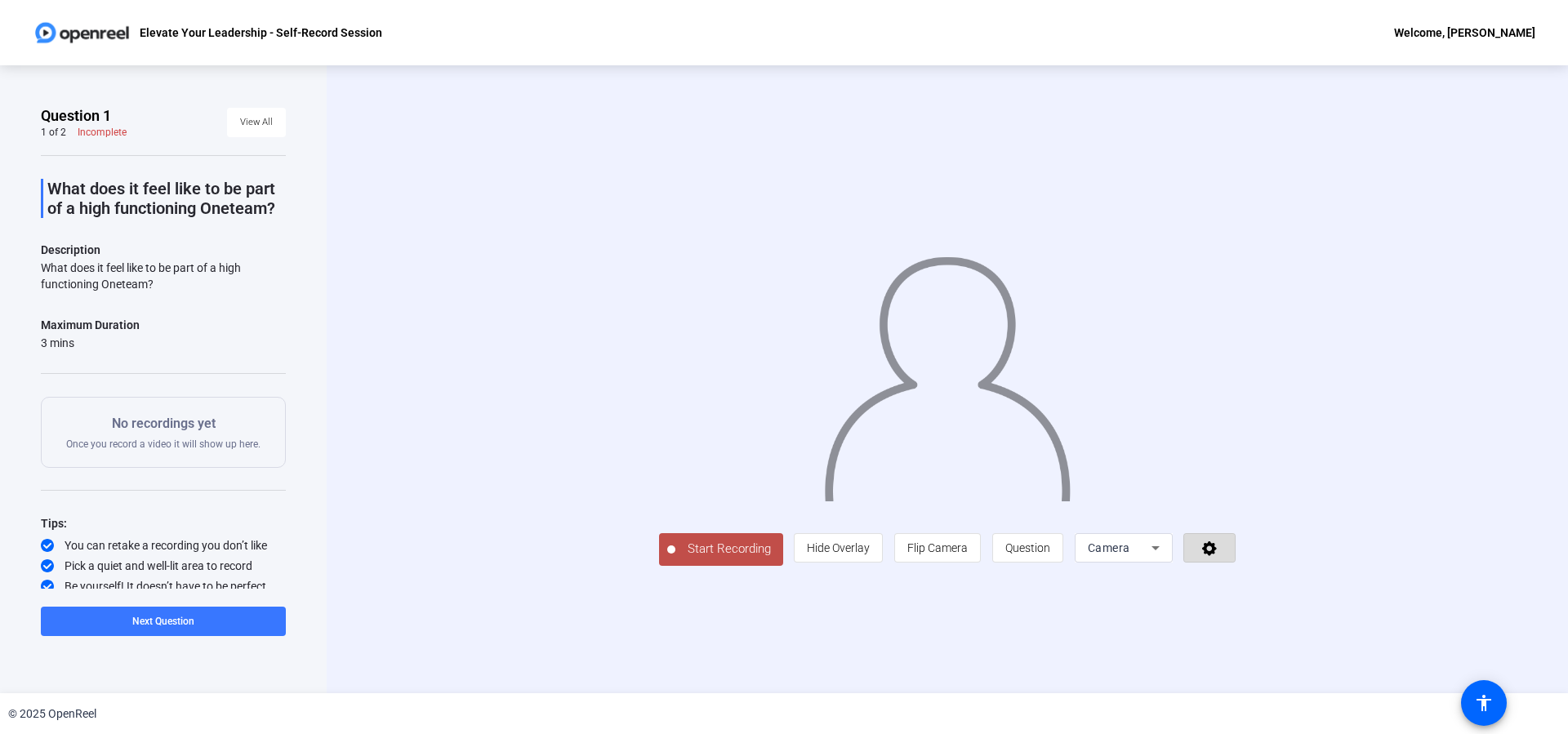
click at [1234, 567] on span at bounding box center [1209, 547] width 50 height 39
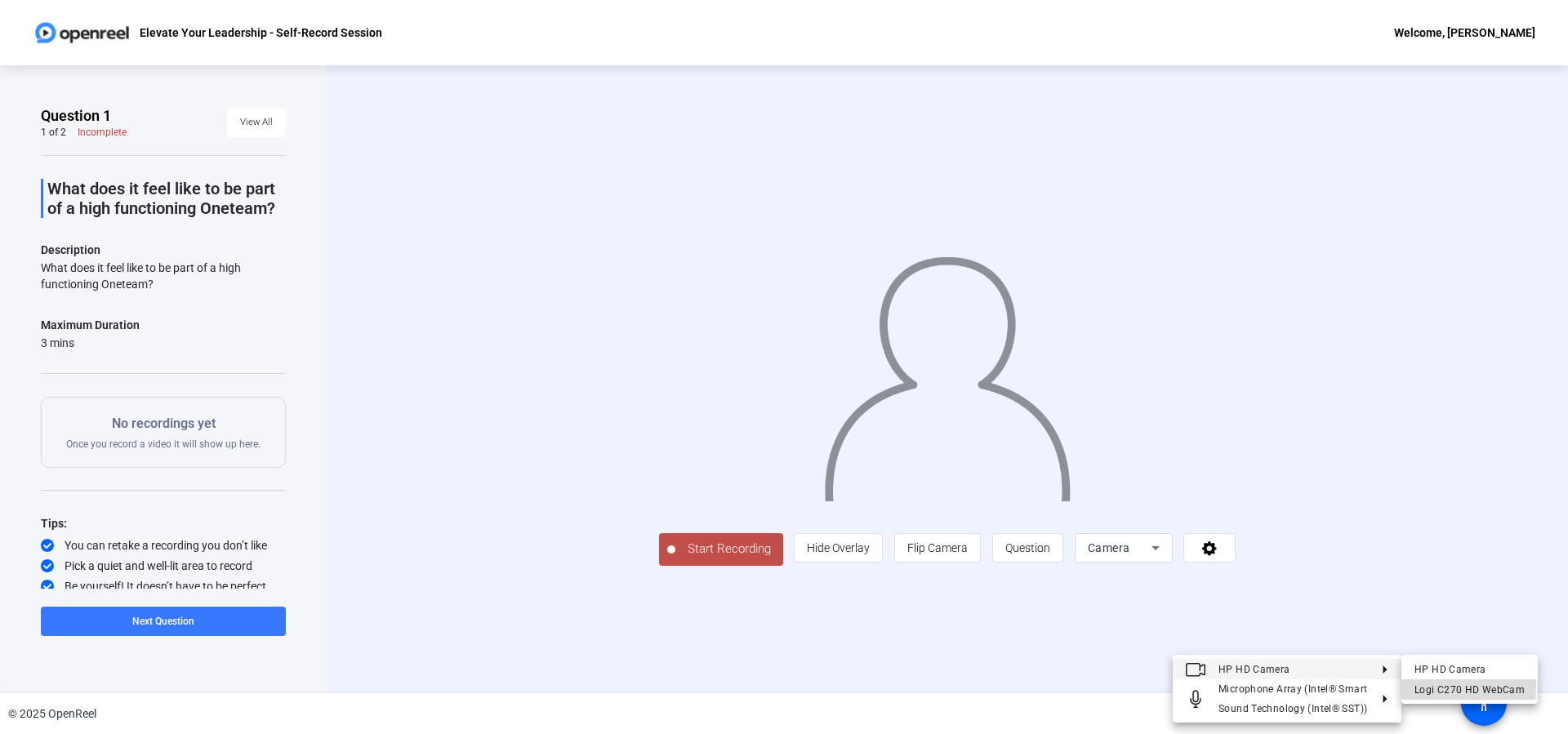
click at [1430, 688] on div "Logi C270 HD WebCam" at bounding box center [1469, 690] width 110 height 20
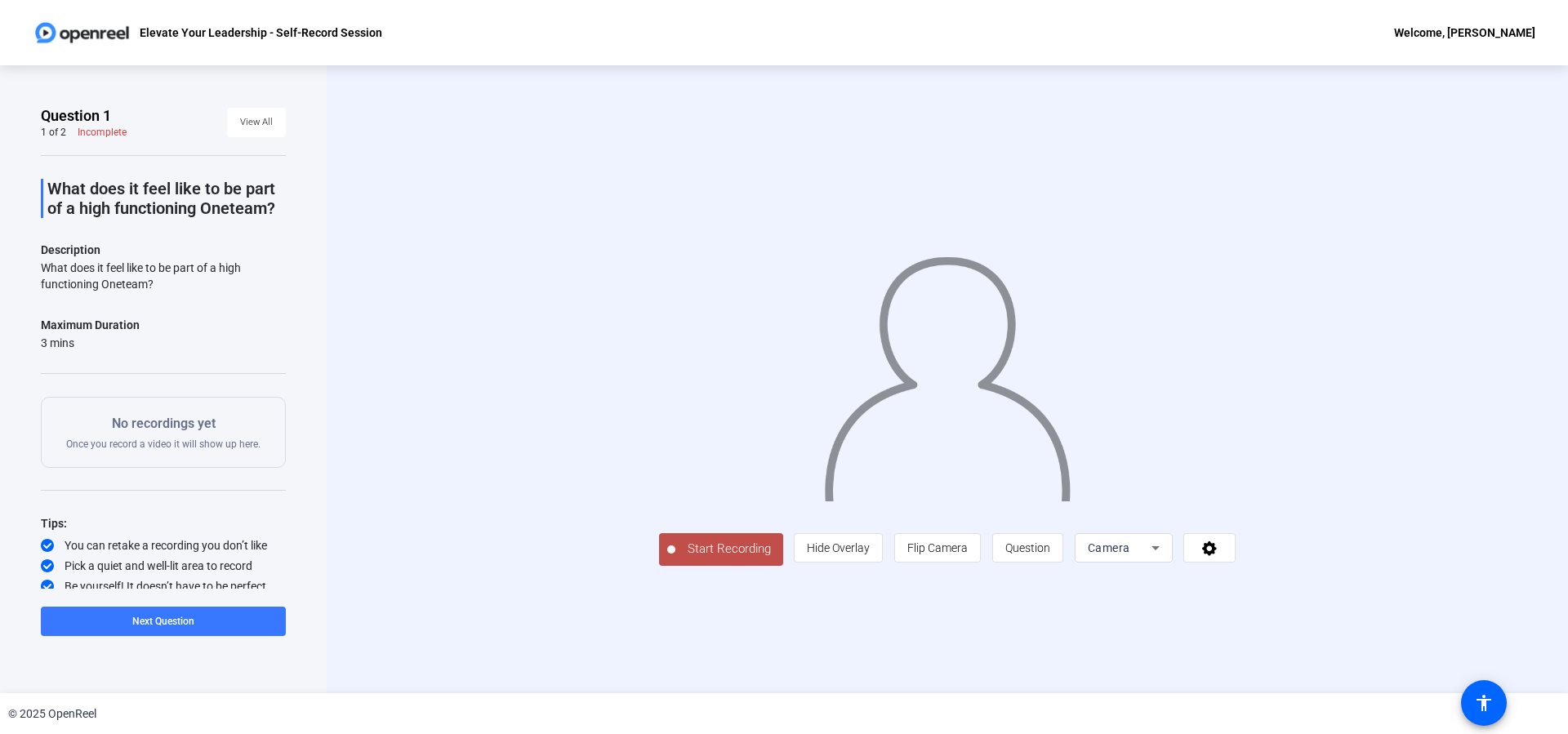
click at [755, 552] on span "Start Recording" at bounding box center [729, 549] width 108 height 19
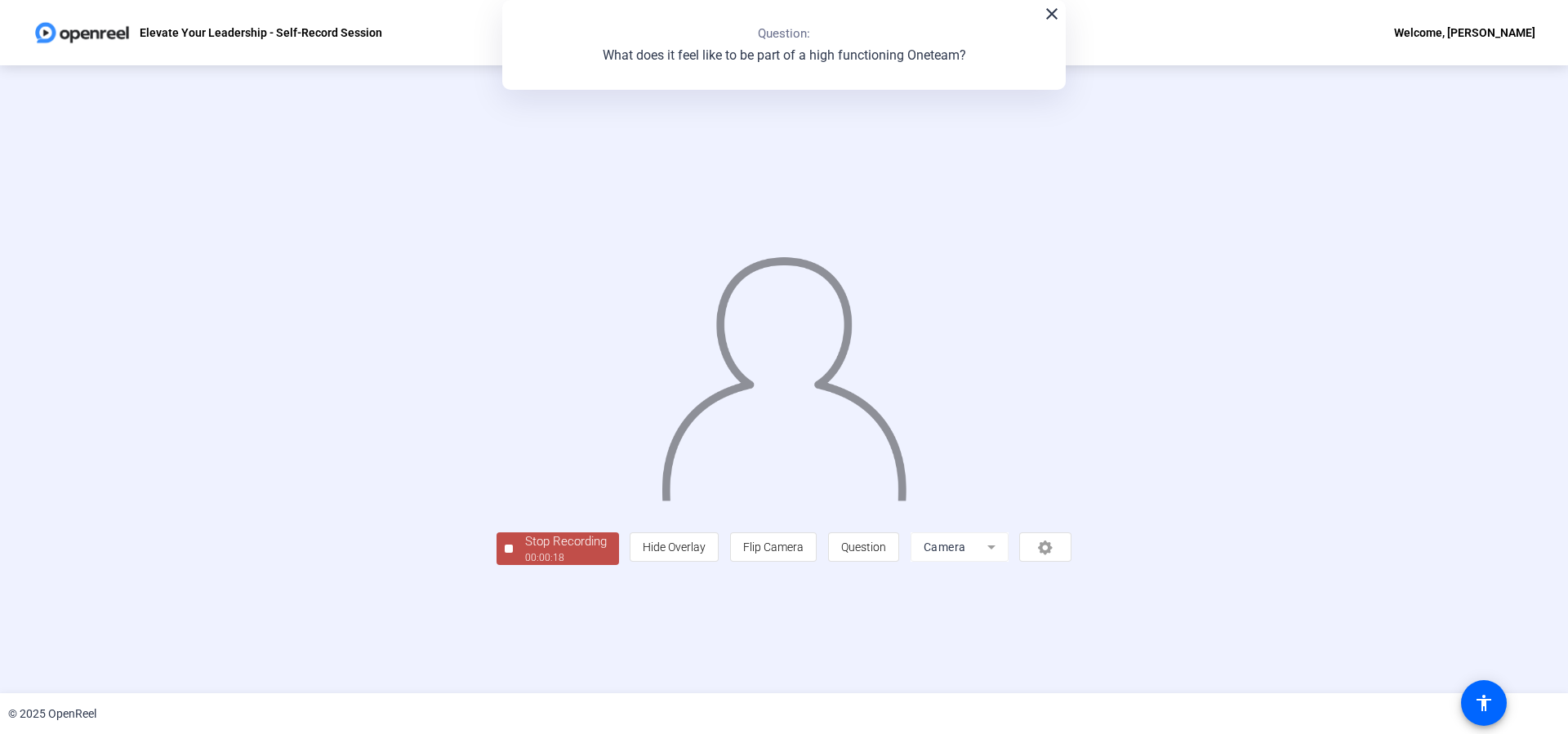
click at [532, 560] on div "00:00:18" at bounding box center [566, 558] width 82 height 15
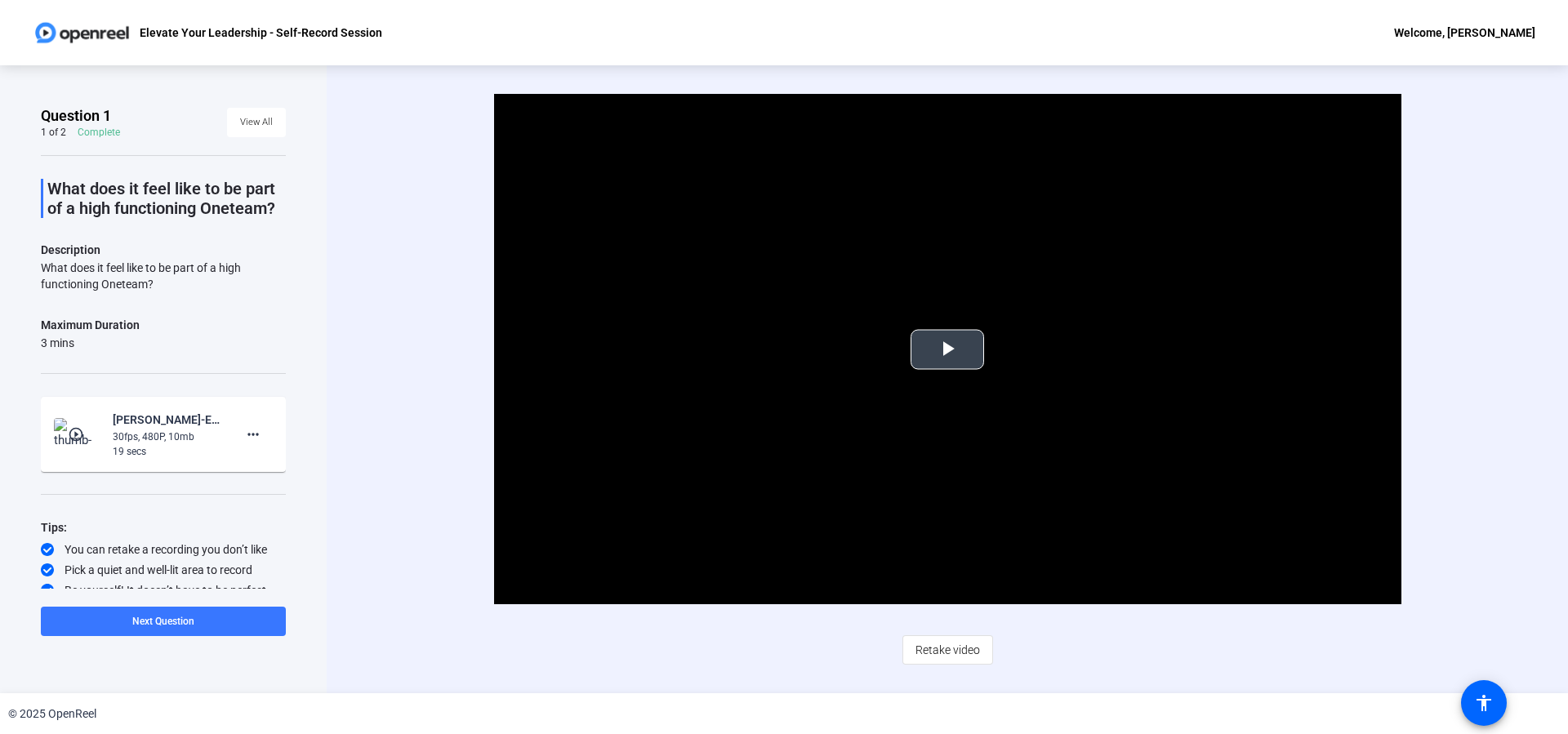
click at [947, 349] on span "Video Player" at bounding box center [947, 349] width 0 height 0
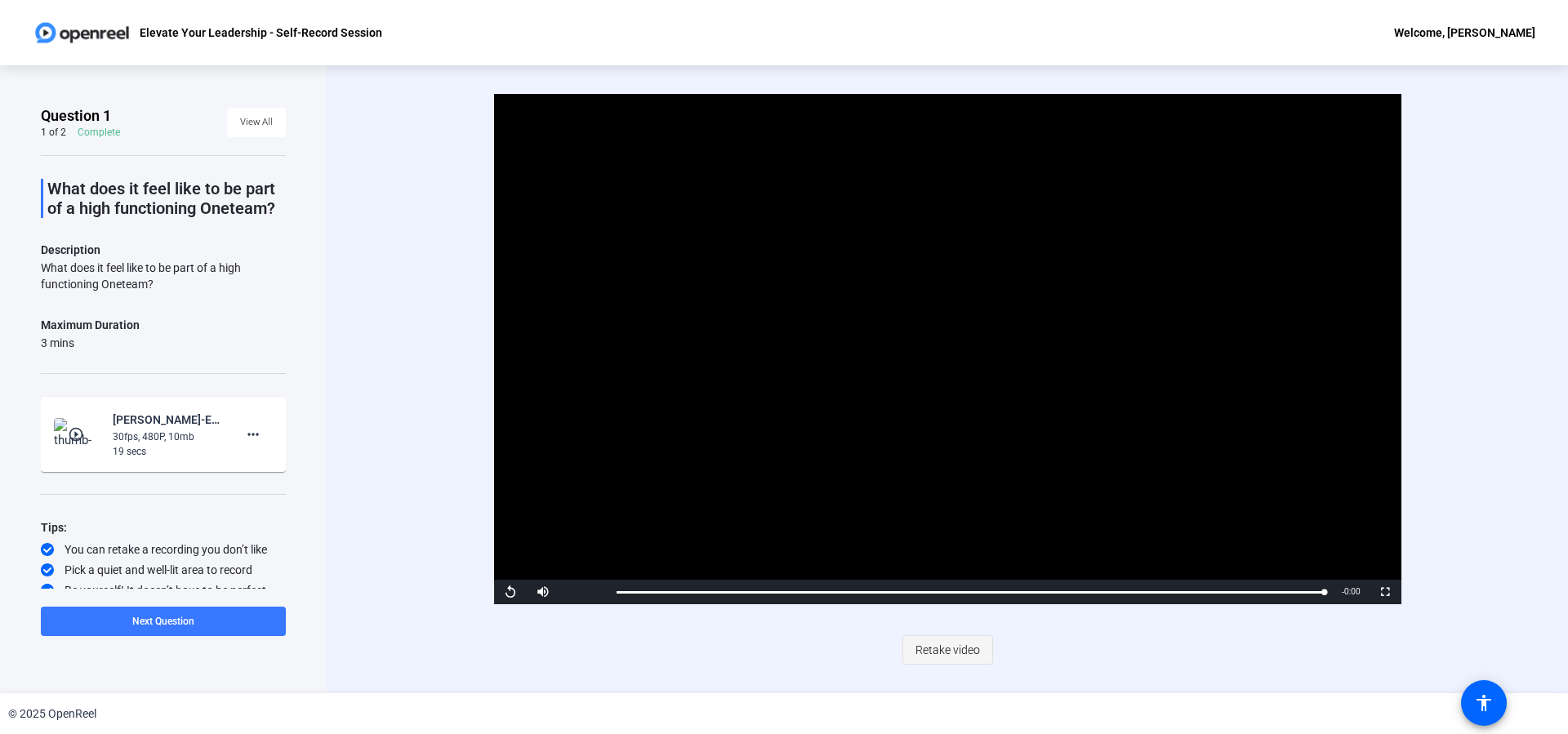
click at [940, 636] on span "Retake video" at bounding box center [948, 650] width 64 height 31
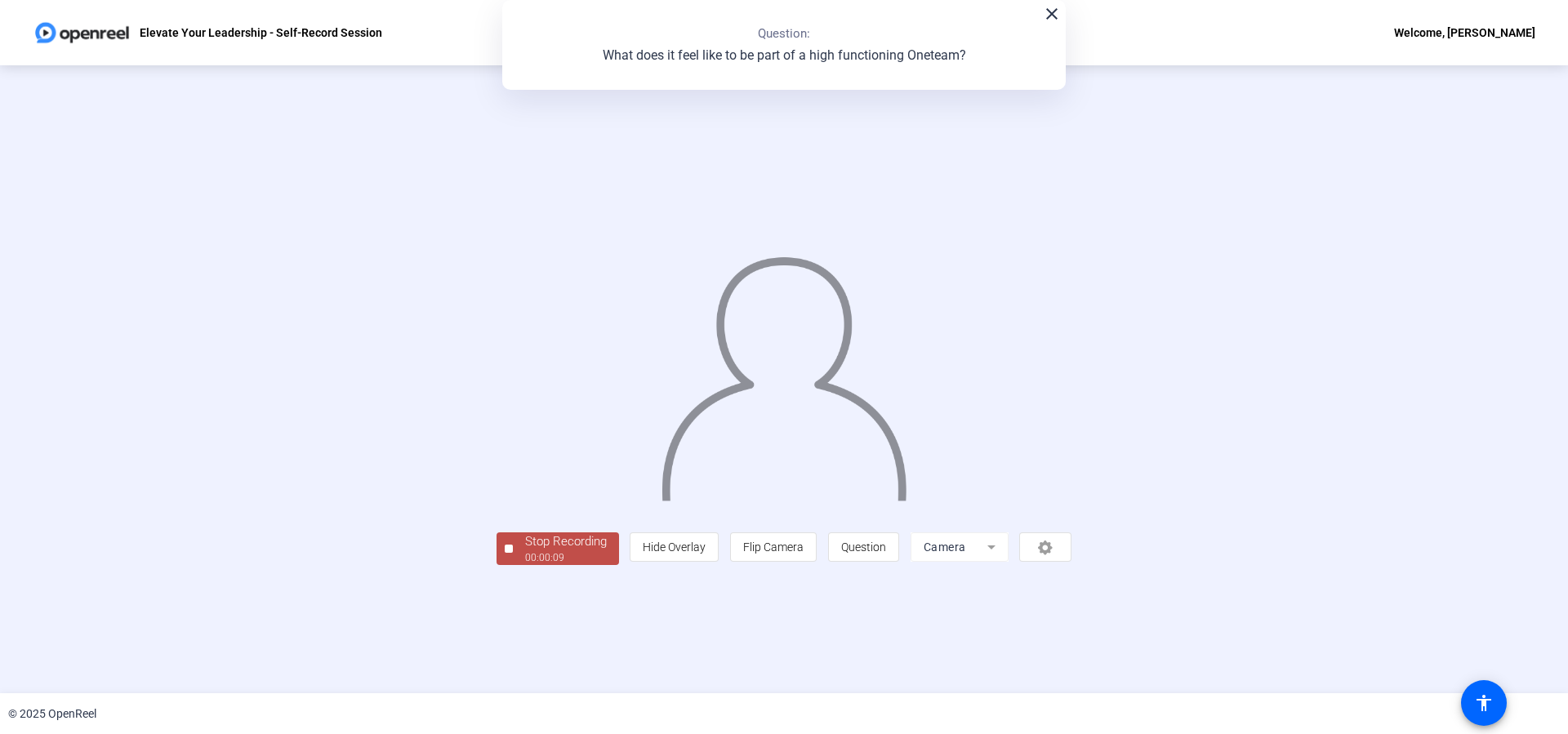
click at [598, 546] on div "Stop Recording" at bounding box center [566, 542] width 82 height 19
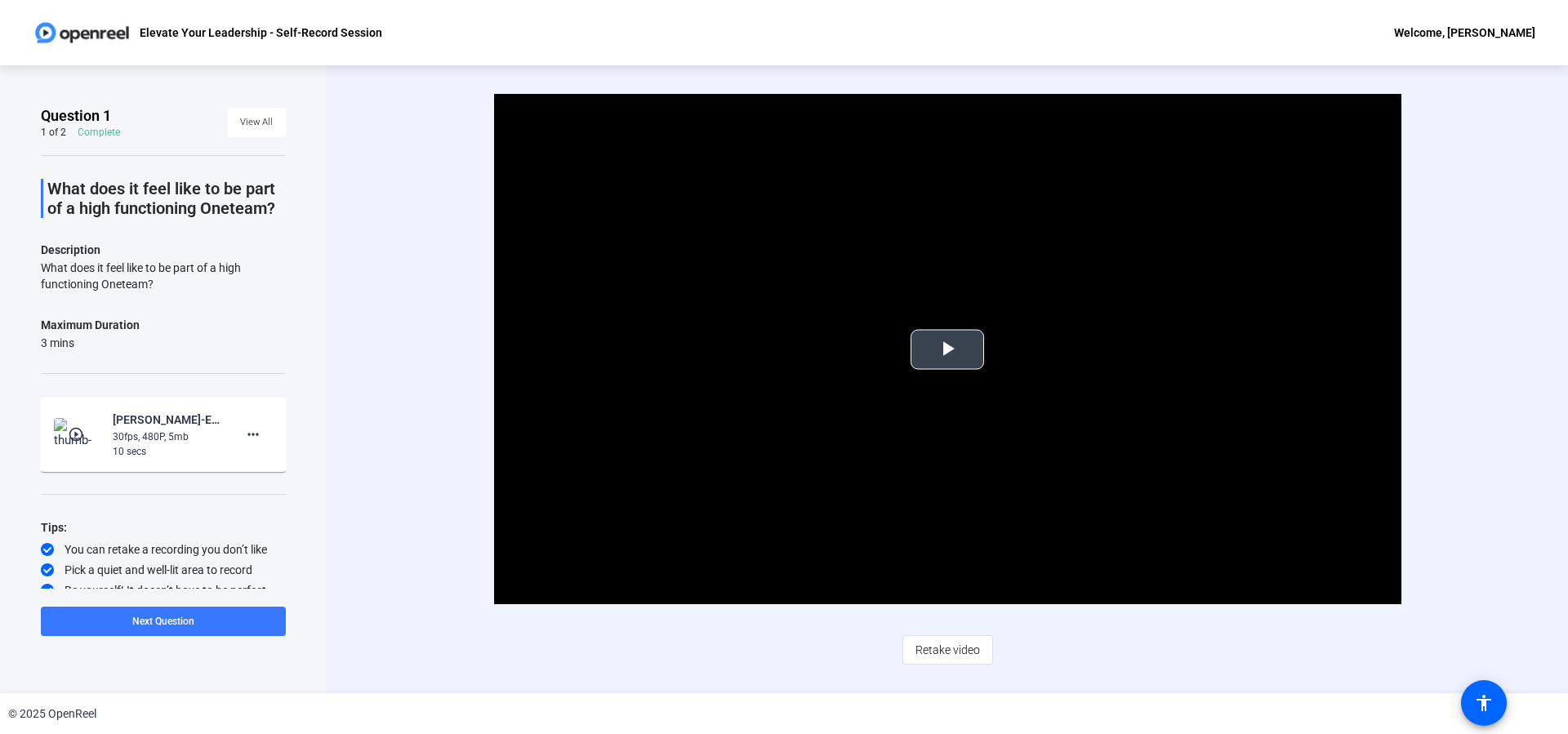
click at [947, 349] on span "Video Player" at bounding box center [947, 349] width 0 height 0
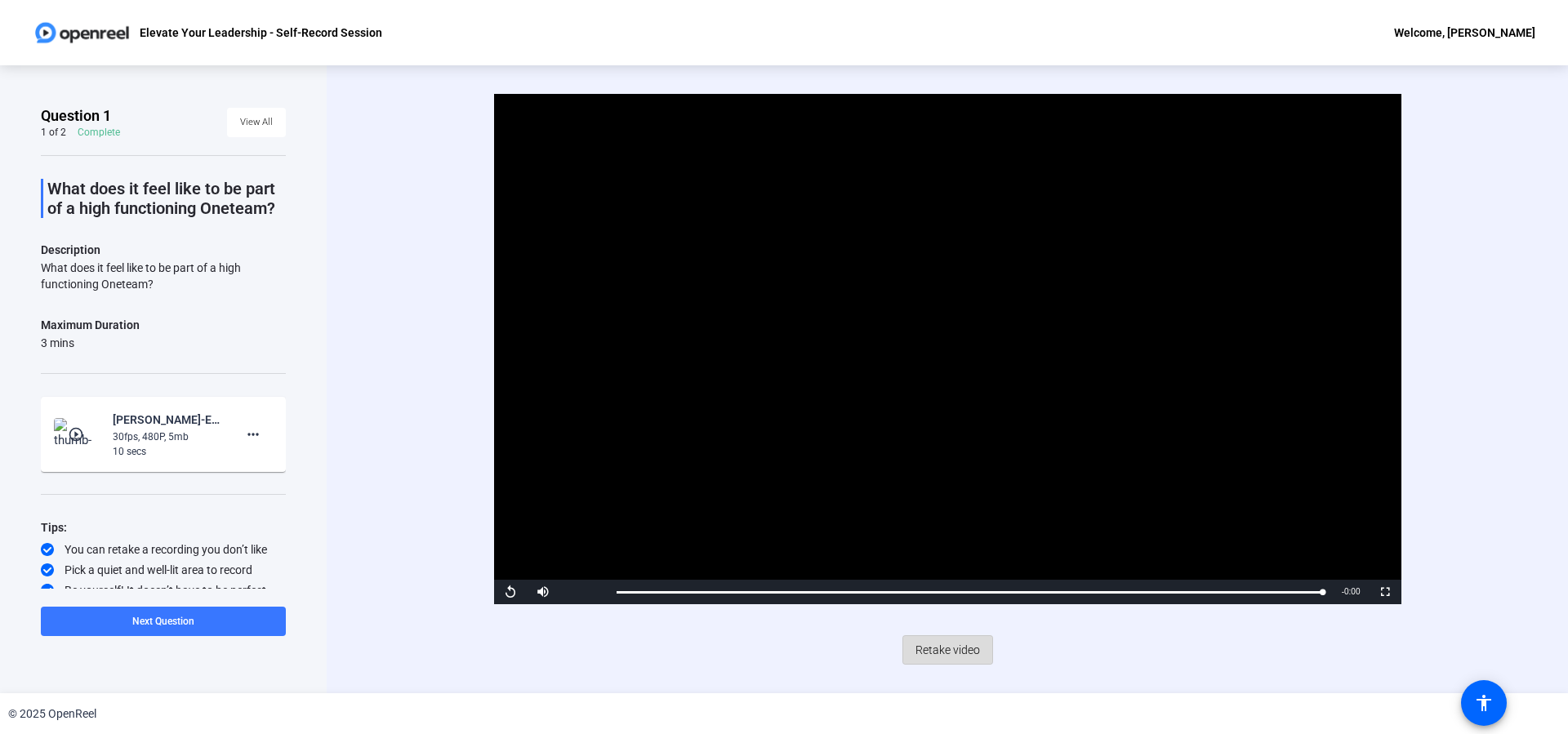
click at [969, 657] on span "Retake video" at bounding box center [948, 650] width 64 height 31
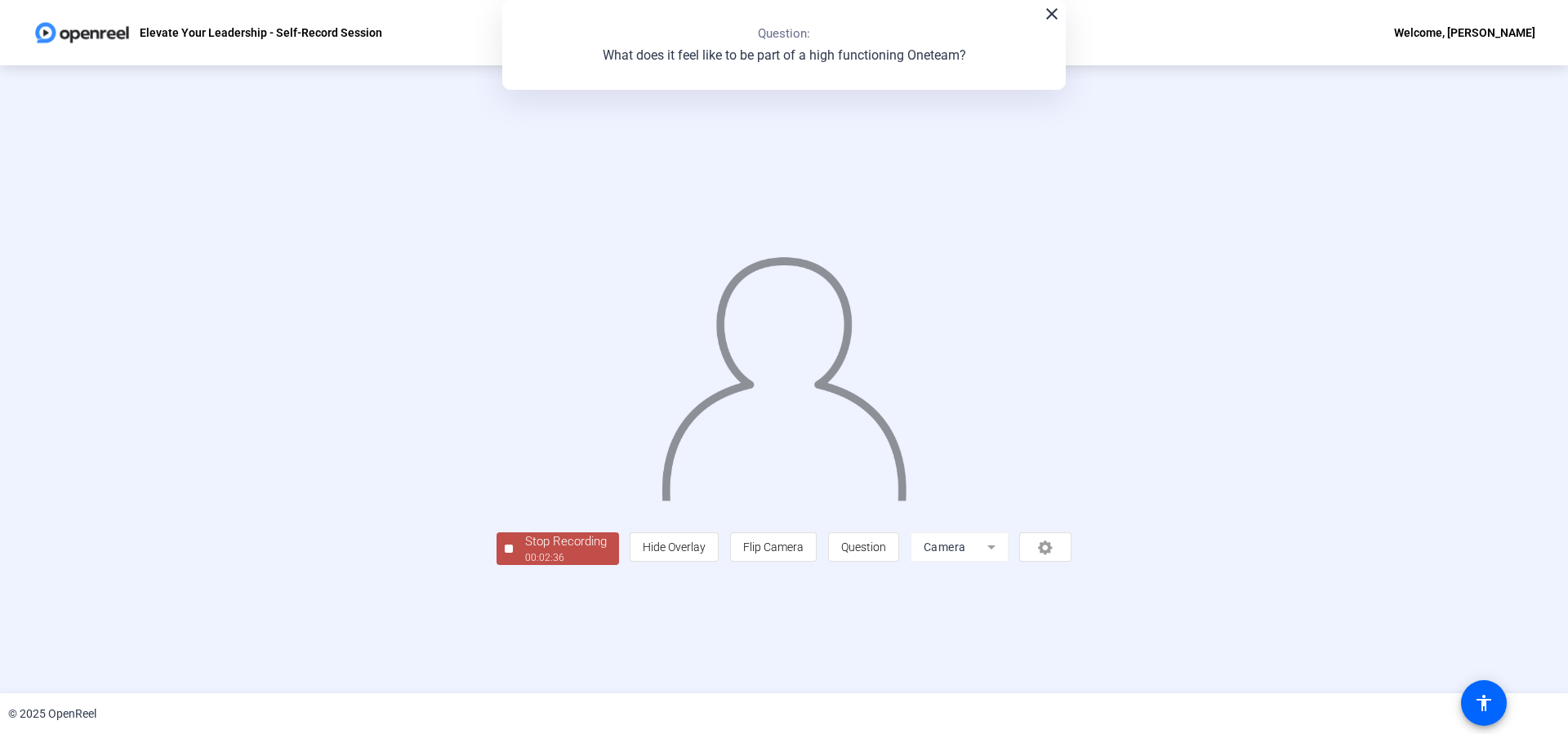
click at [568, 539] on div "Stop Recording" at bounding box center [566, 542] width 82 height 19
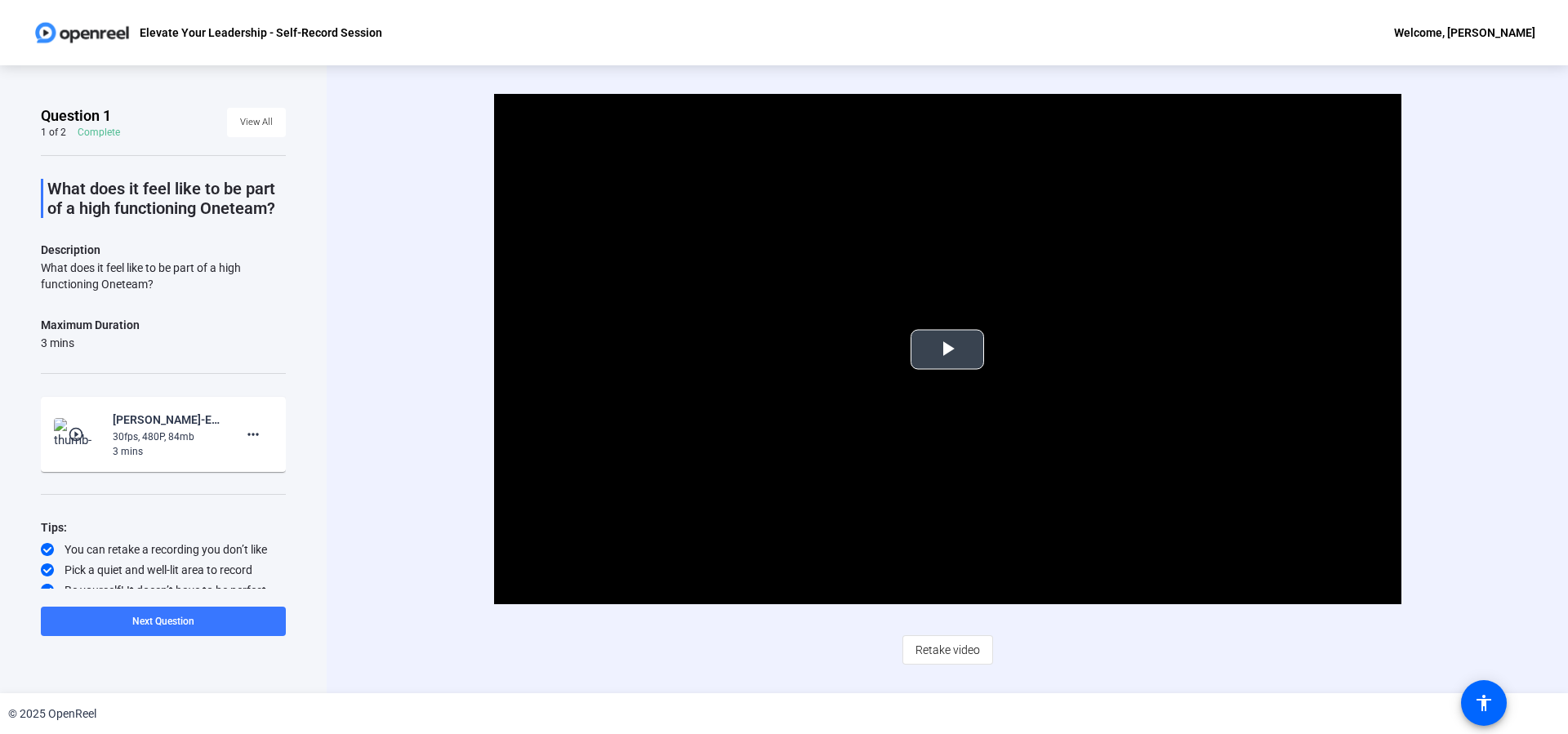
click at [947, 349] on span "Video Player" at bounding box center [947, 349] width 0 height 0
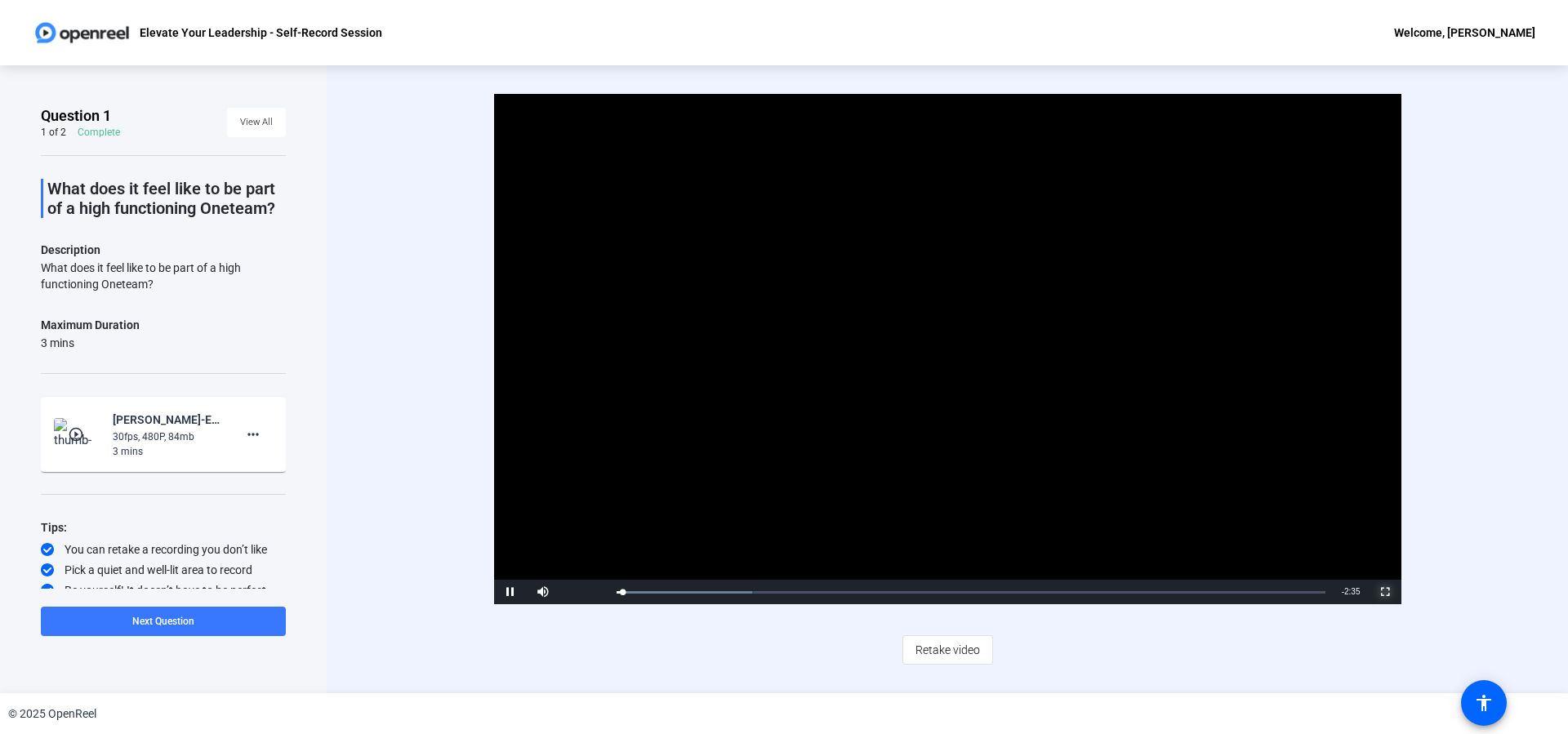
click at [1383, 592] on span "Video Player" at bounding box center [1386, 592] width 33 height 0
click at [208, 617] on span at bounding box center [163, 621] width 245 height 39
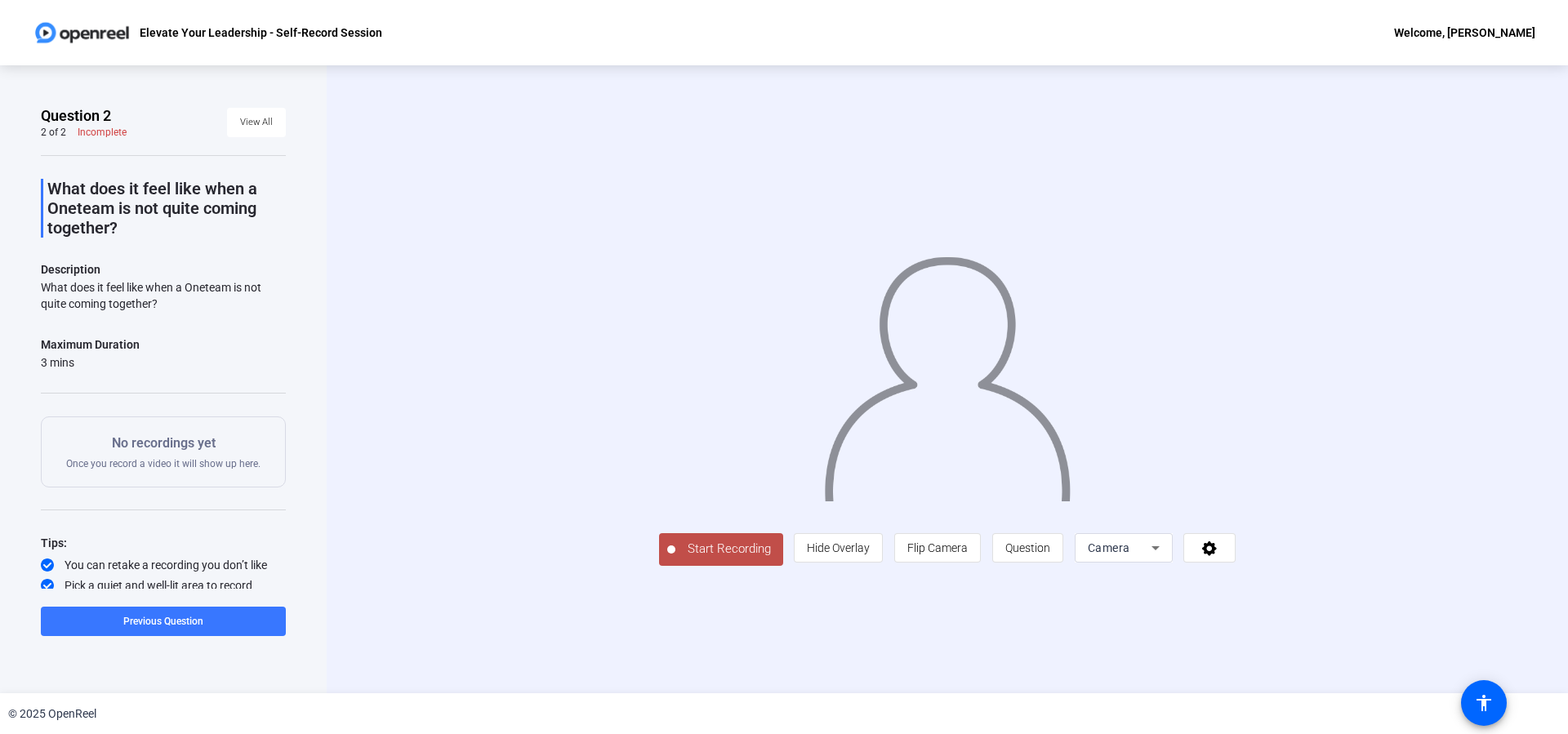
scroll to position [25, 0]
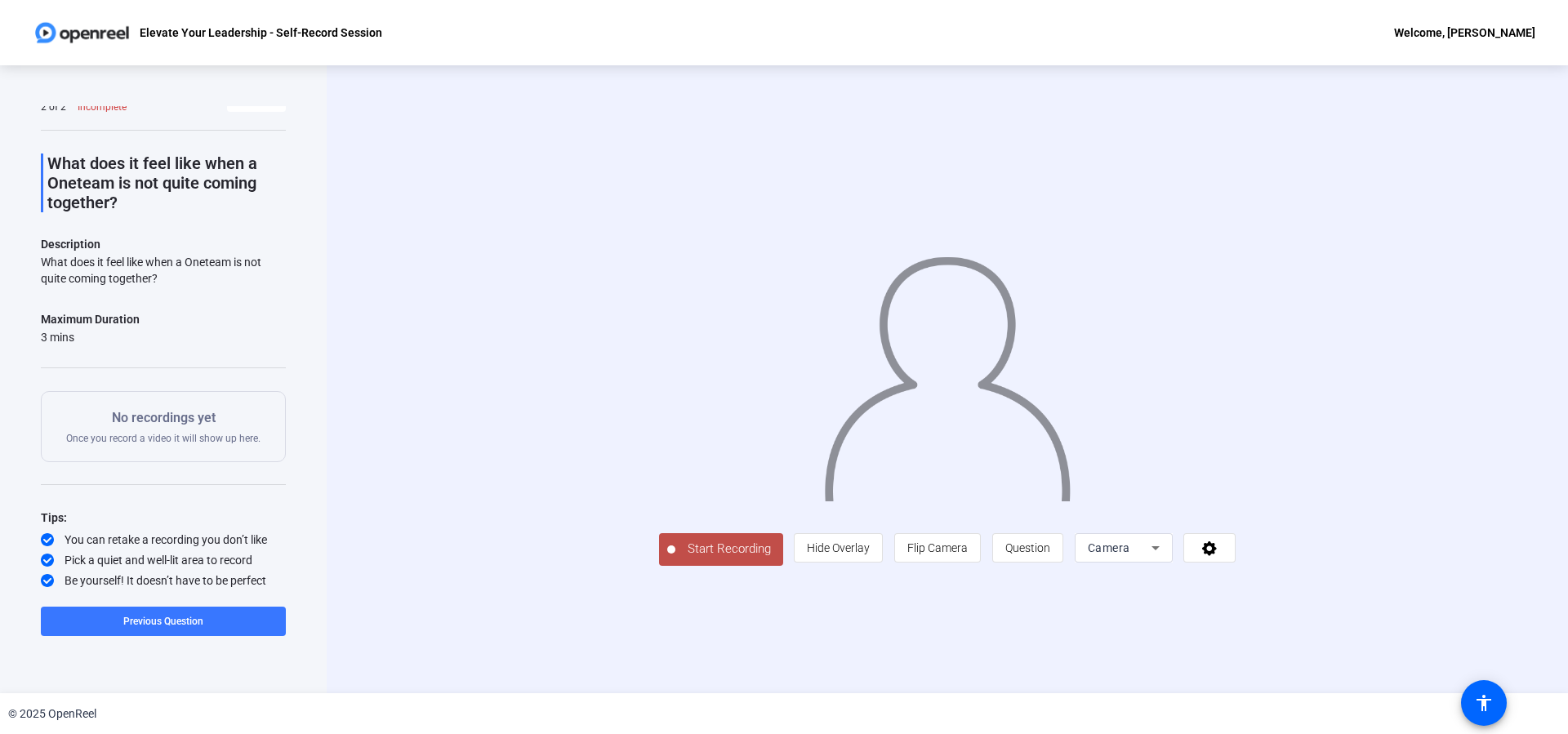
click at [713, 550] on span "Start Recording" at bounding box center [729, 549] width 108 height 19
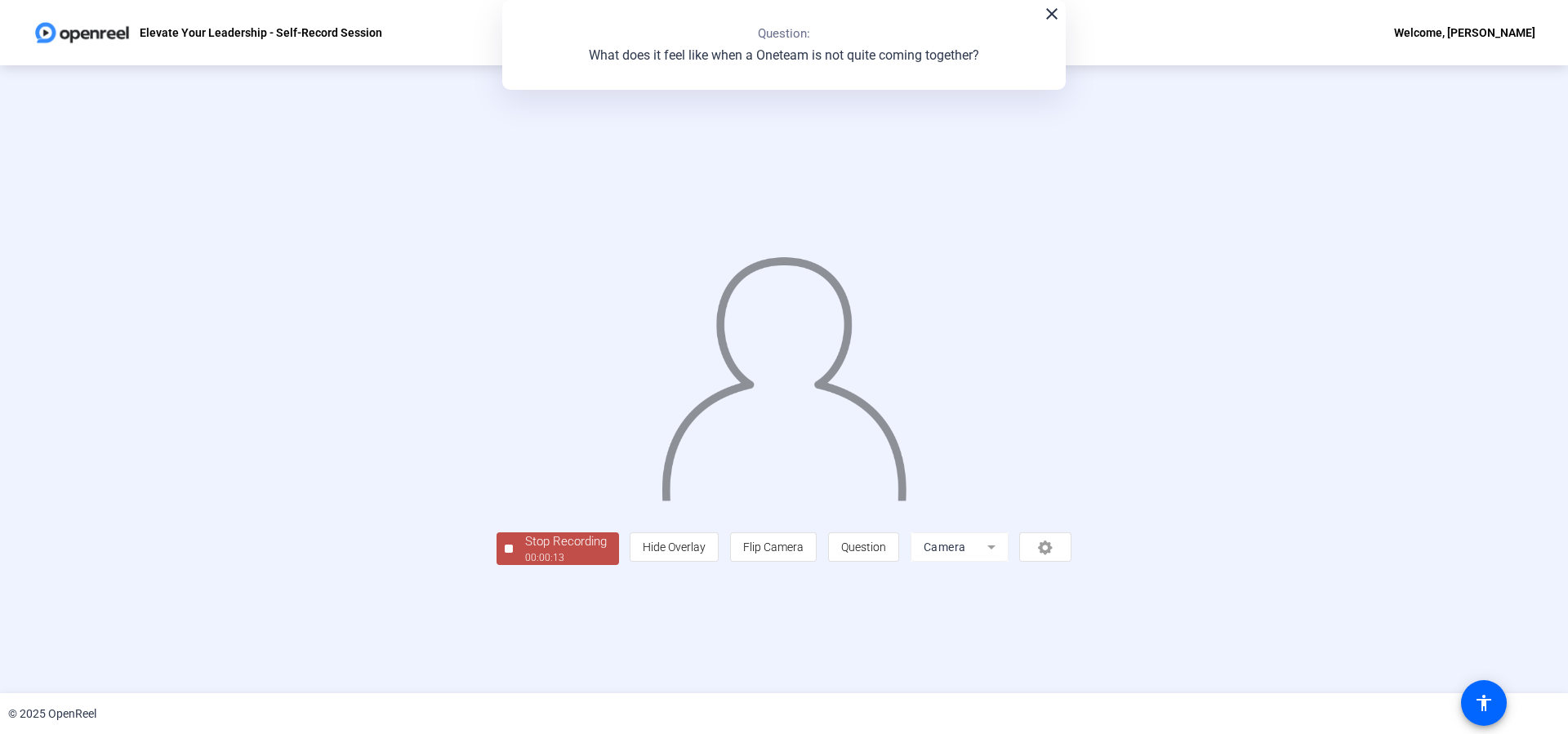
click at [572, 532] on div "Stop Recording" at bounding box center [566, 542] width 82 height 19
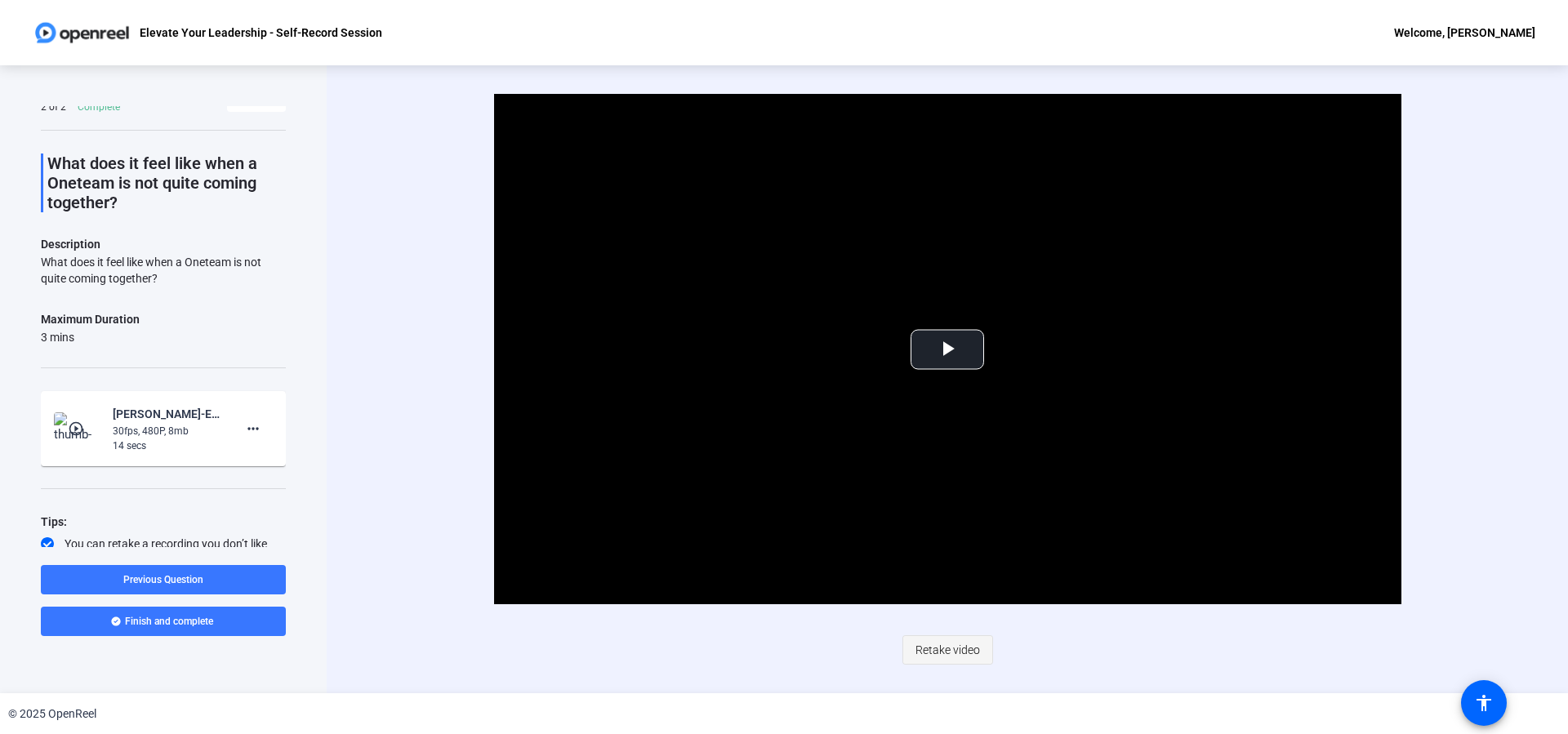
click at [946, 657] on span "Retake video" at bounding box center [948, 650] width 64 height 31
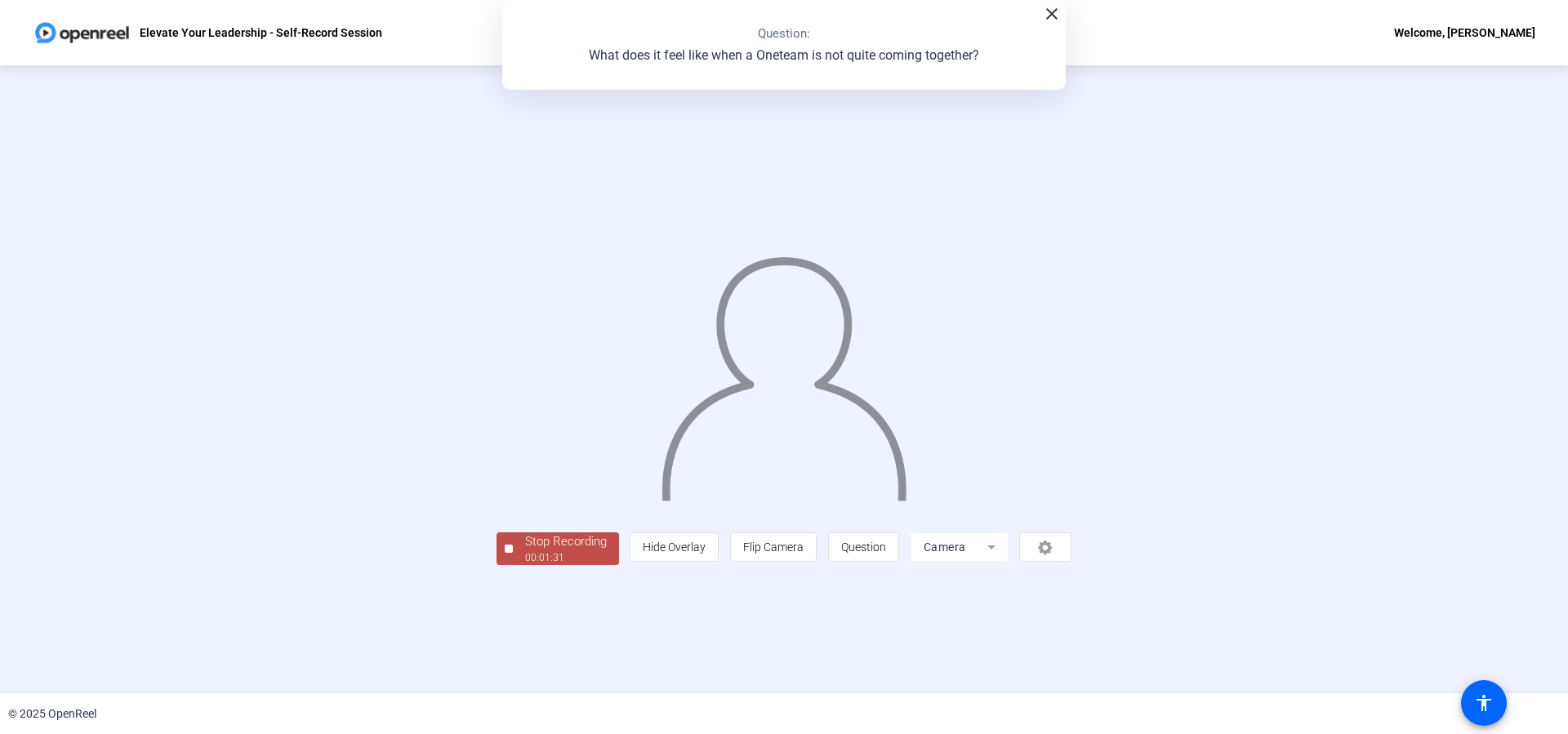
click at [586, 556] on div "00:01:31" at bounding box center [566, 558] width 82 height 15
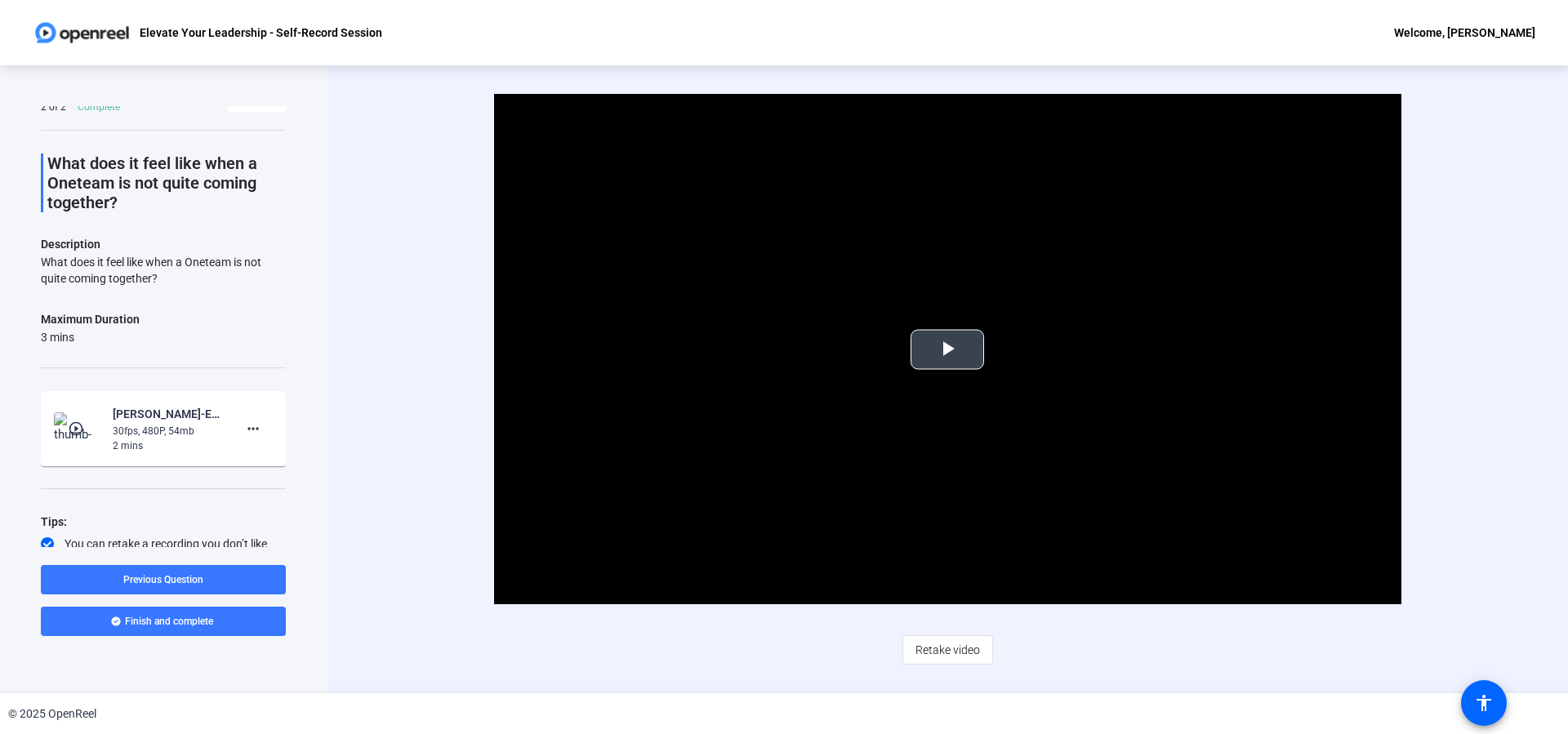
click at [947, 349] on span "Video Player" at bounding box center [947, 349] width 0 height 0
click at [937, 652] on span "Retake video" at bounding box center [948, 650] width 64 height 31
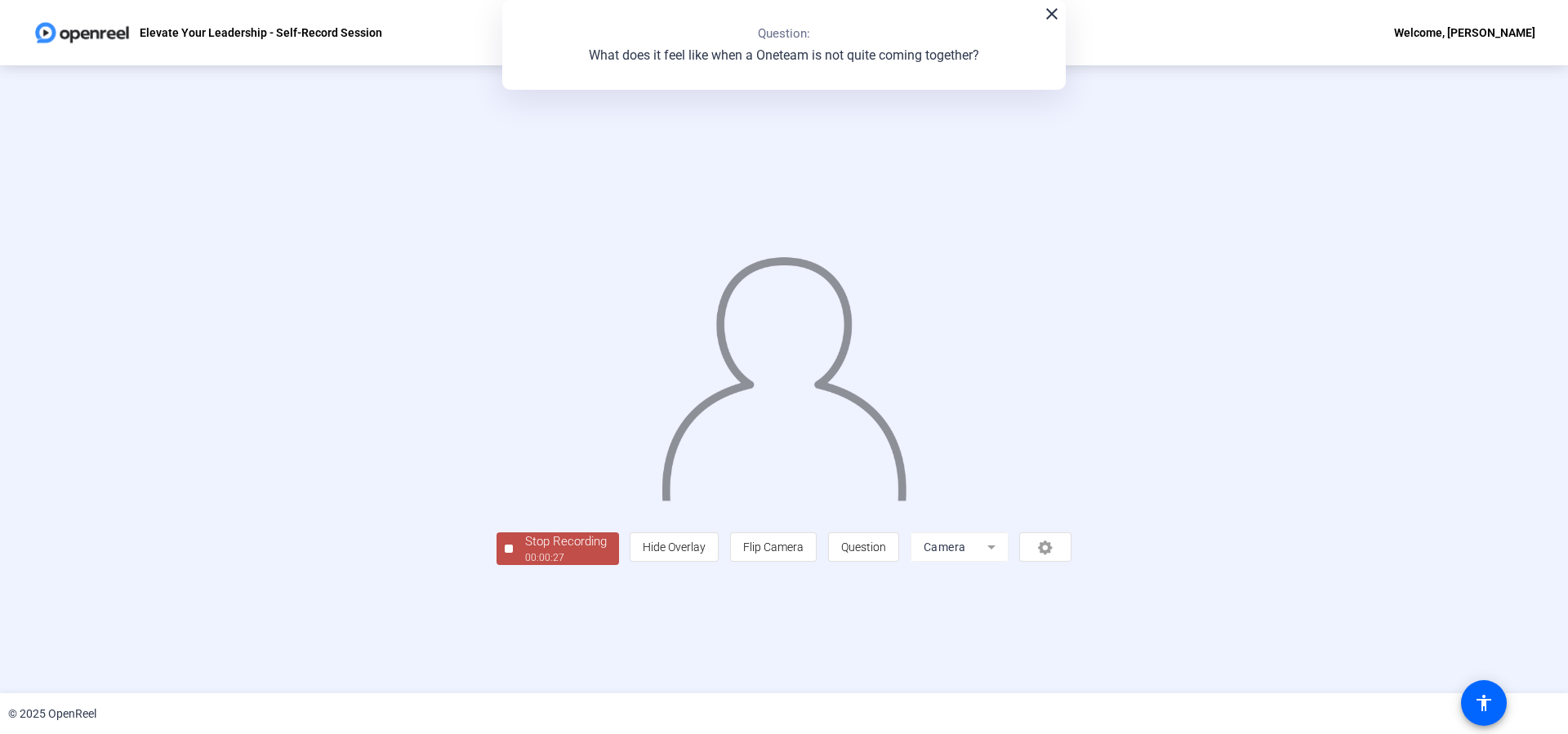
click at [577, 555] on div "00:00:27" at bounding box center [566, 558] width 82 height 15
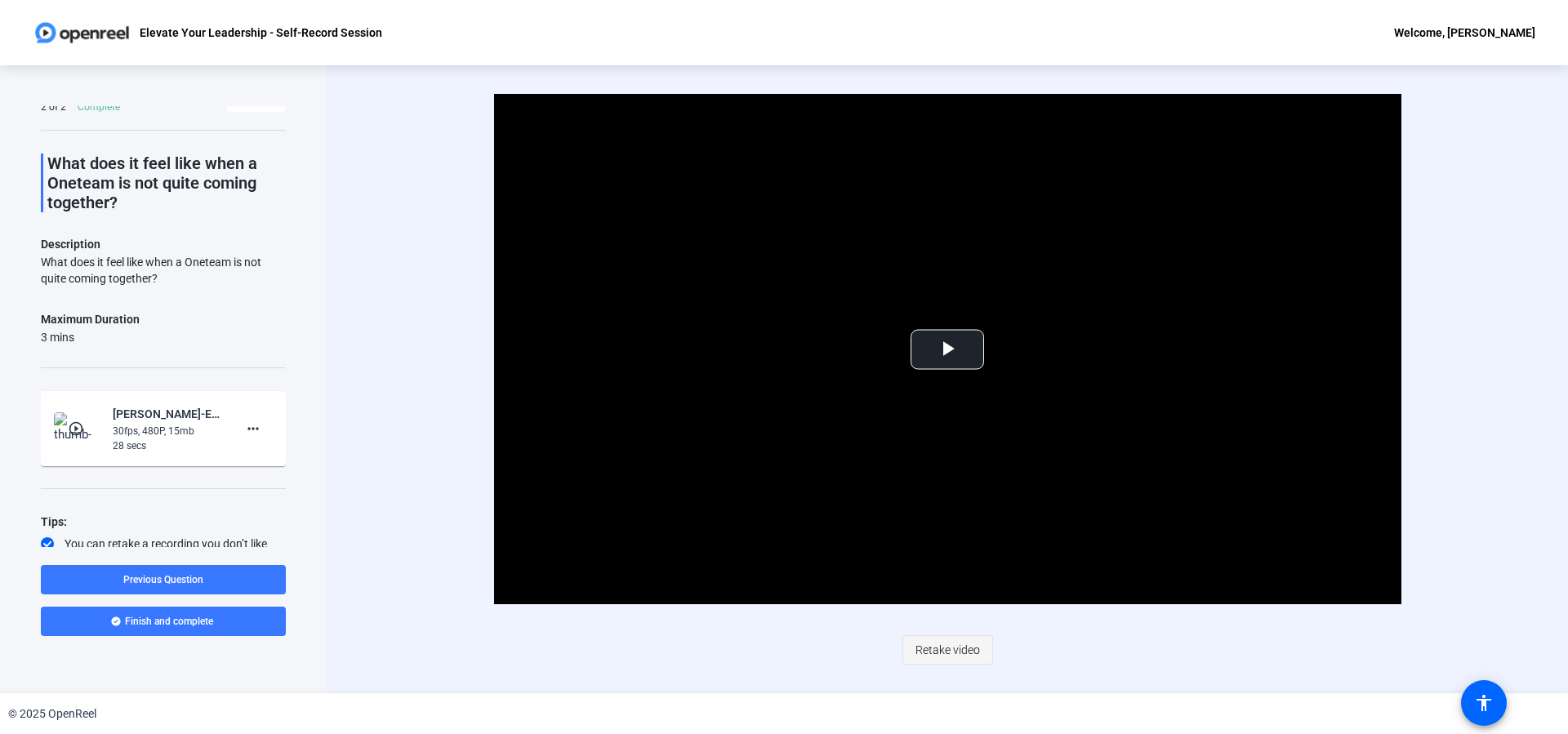
click at [933, 651] on span "Retake video" at bounding box center [948, 650] width 64 height 31
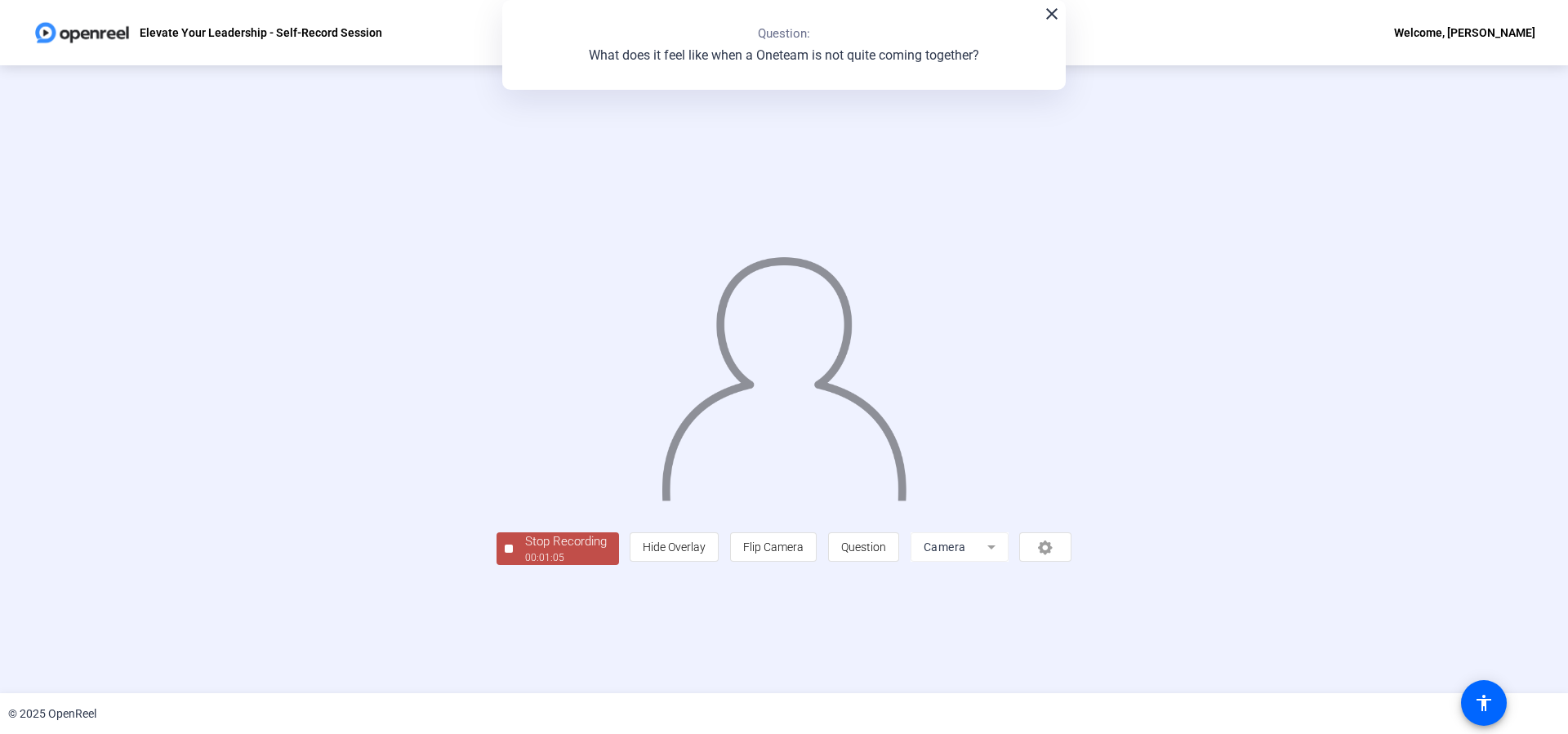
click at [566, 546] on div "Stop Recording" at bounding box center [566, 542] width 82 height 19
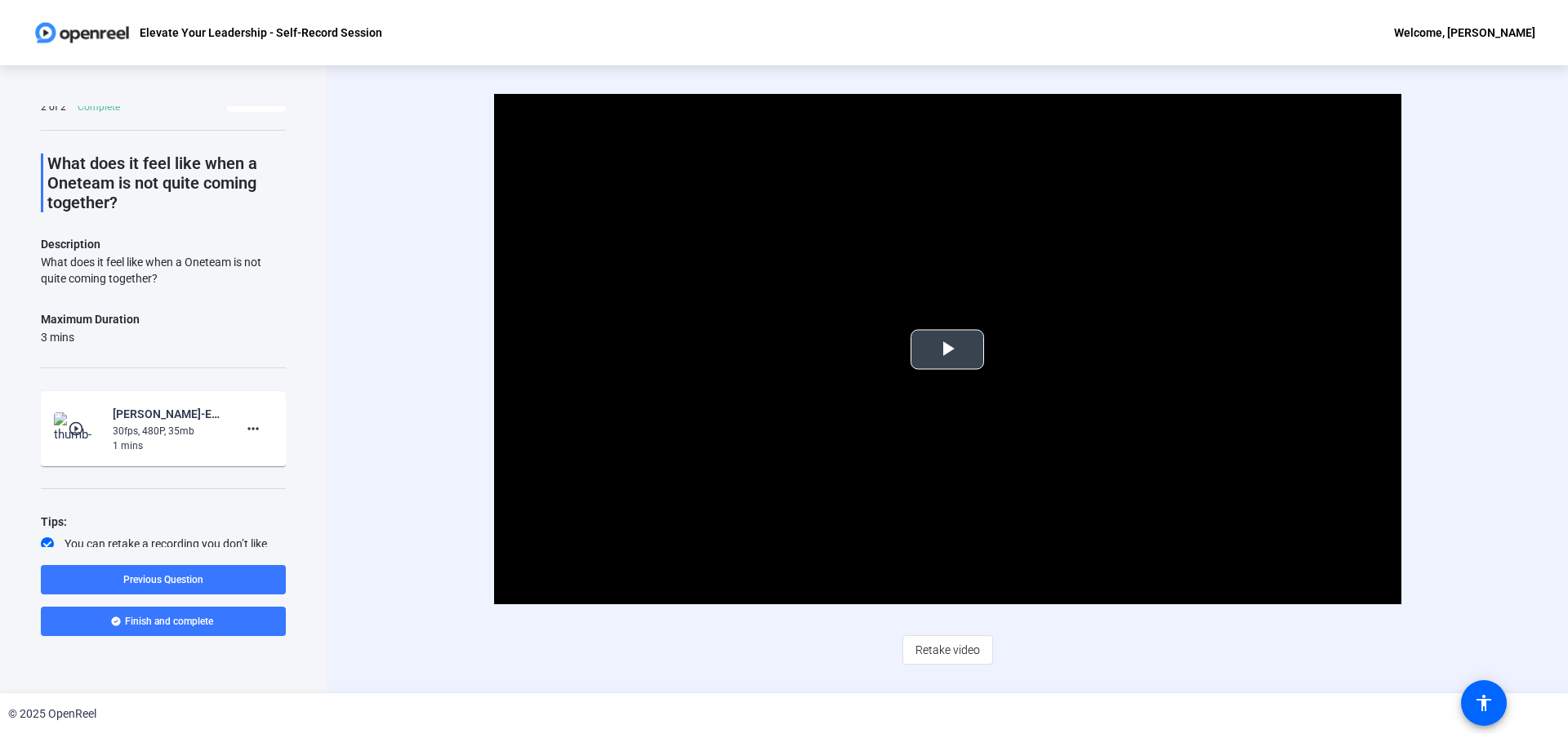
click at [947, 349] on span "Video Player" at bounding box center [947, 349] width 0 height 0
click at [940, 645] on span "Retake video" at bounding box center [948, 650] width 64 height 31
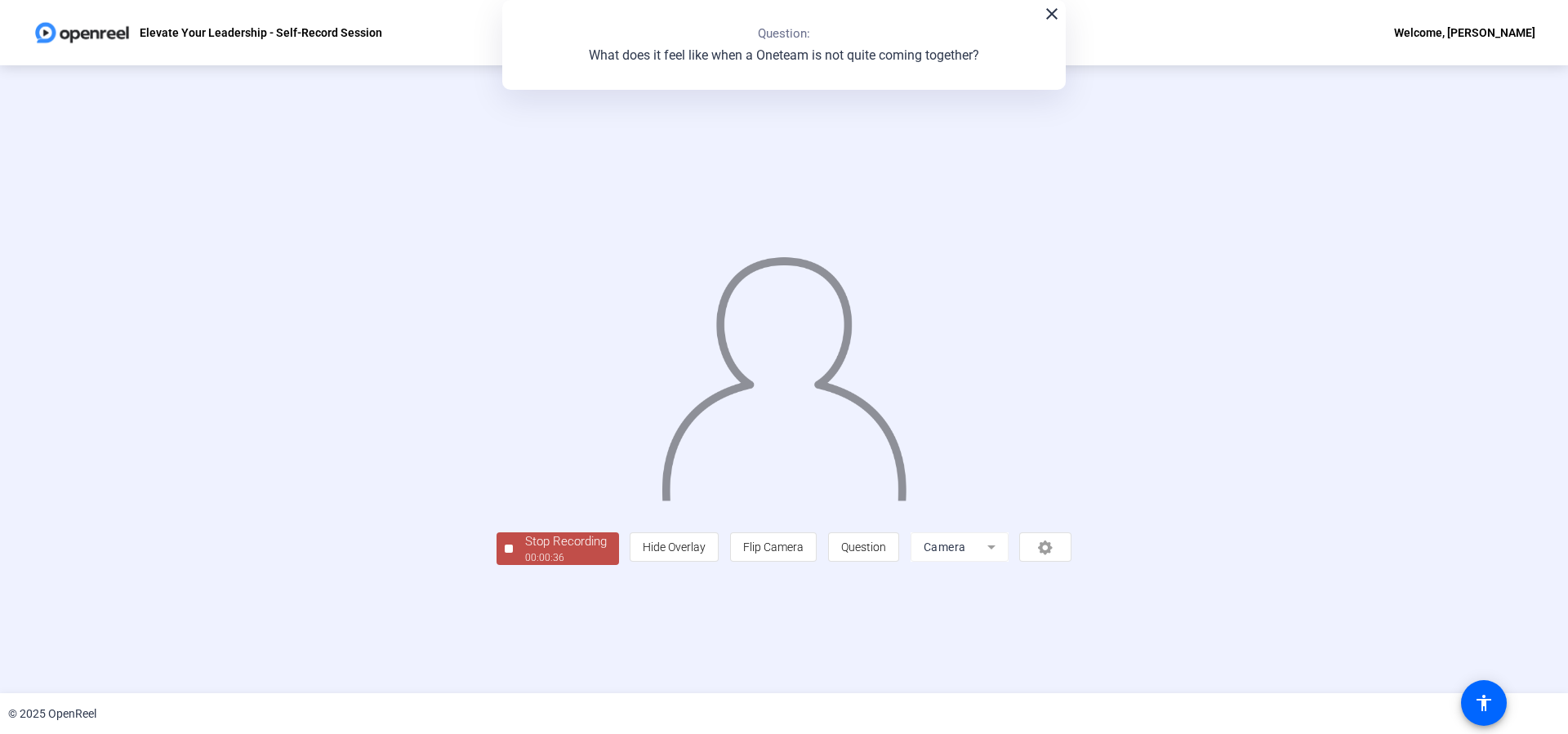
click at [555, 546] on div "Stop Recording" at bounding box center [566, 542] width 82 height 19
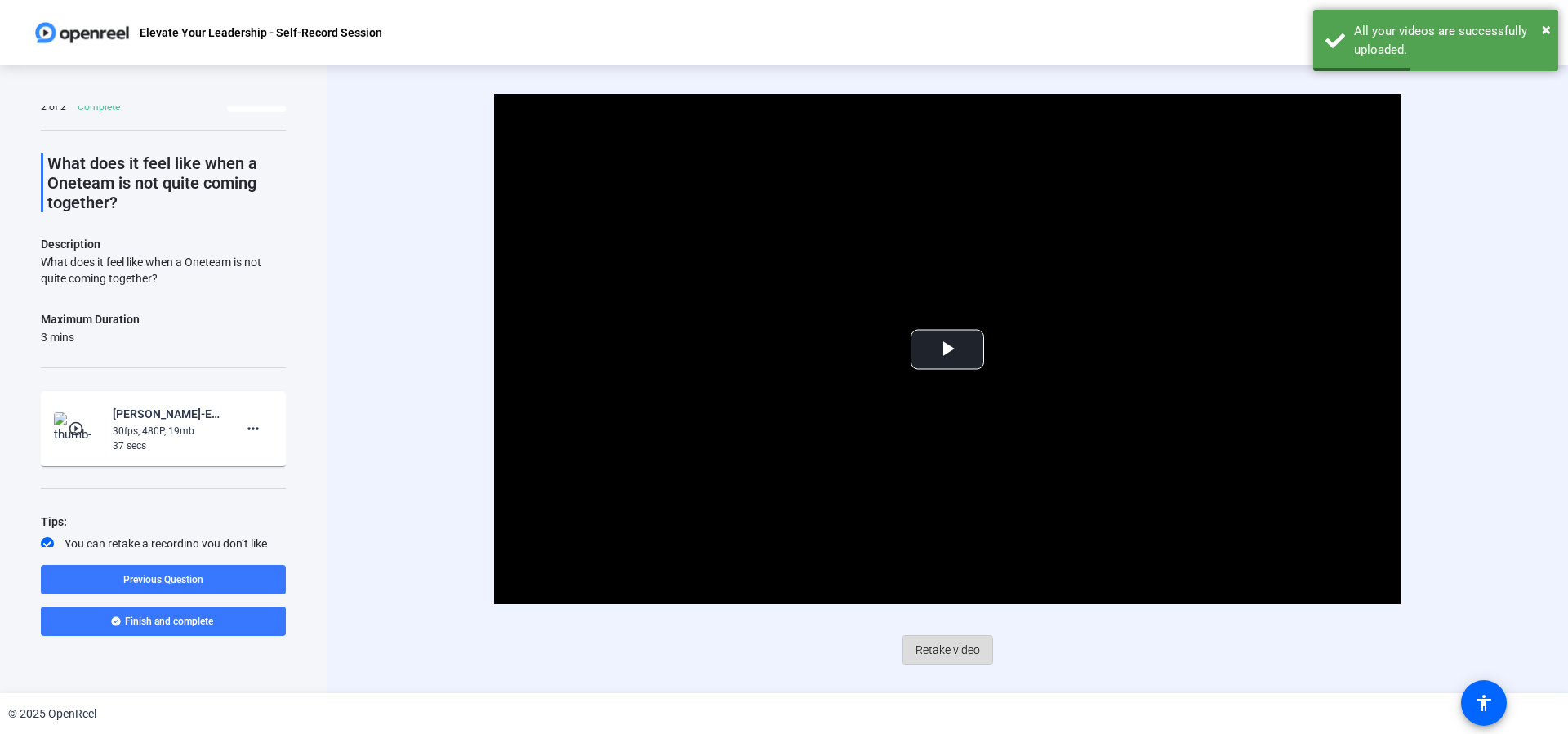
click at [943, 655] on span "Retake video" at bounding box center [948, 650] width 64 height 31
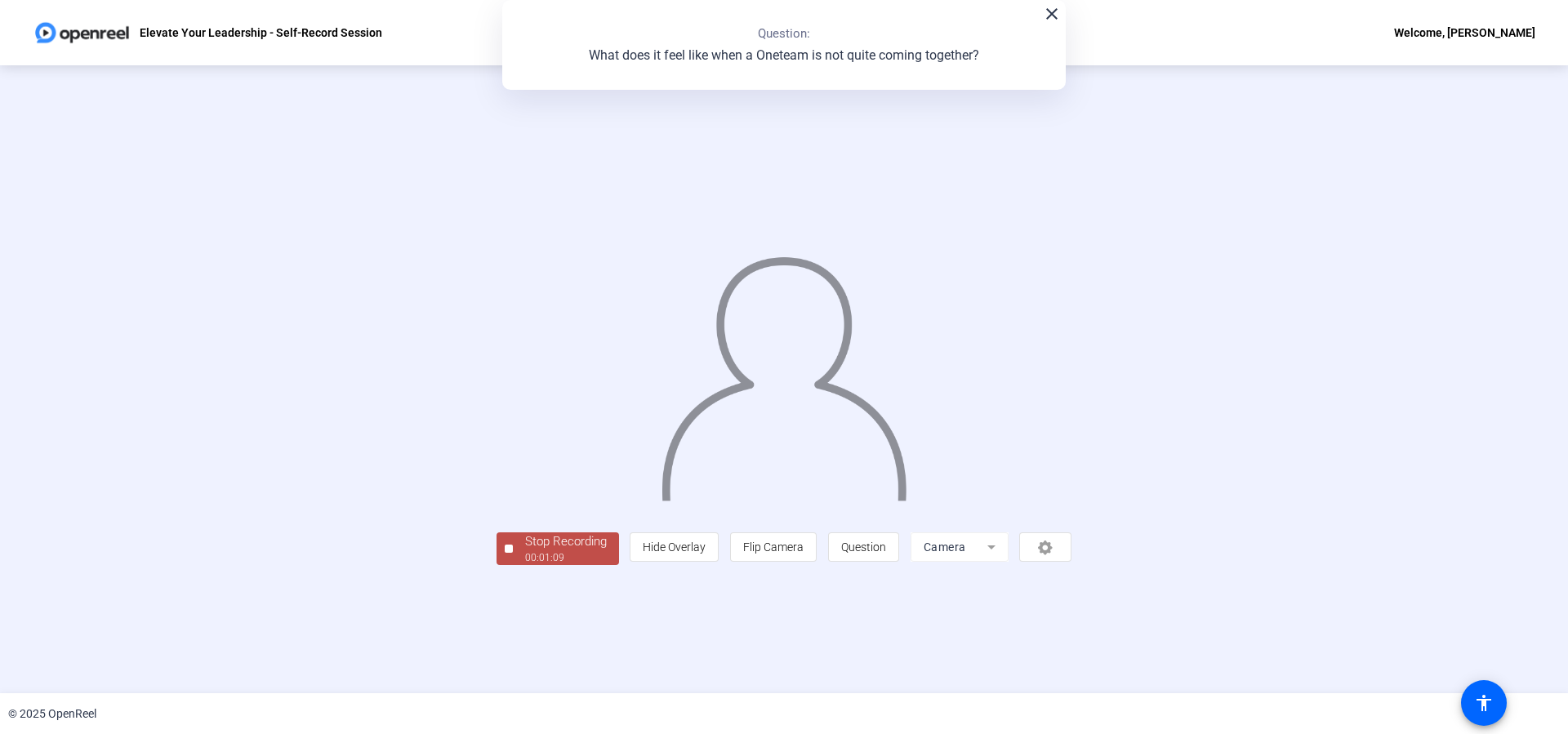
click at [554, 552] on div "00:01:09" at bounding box center [566, 558] width 82 height 15
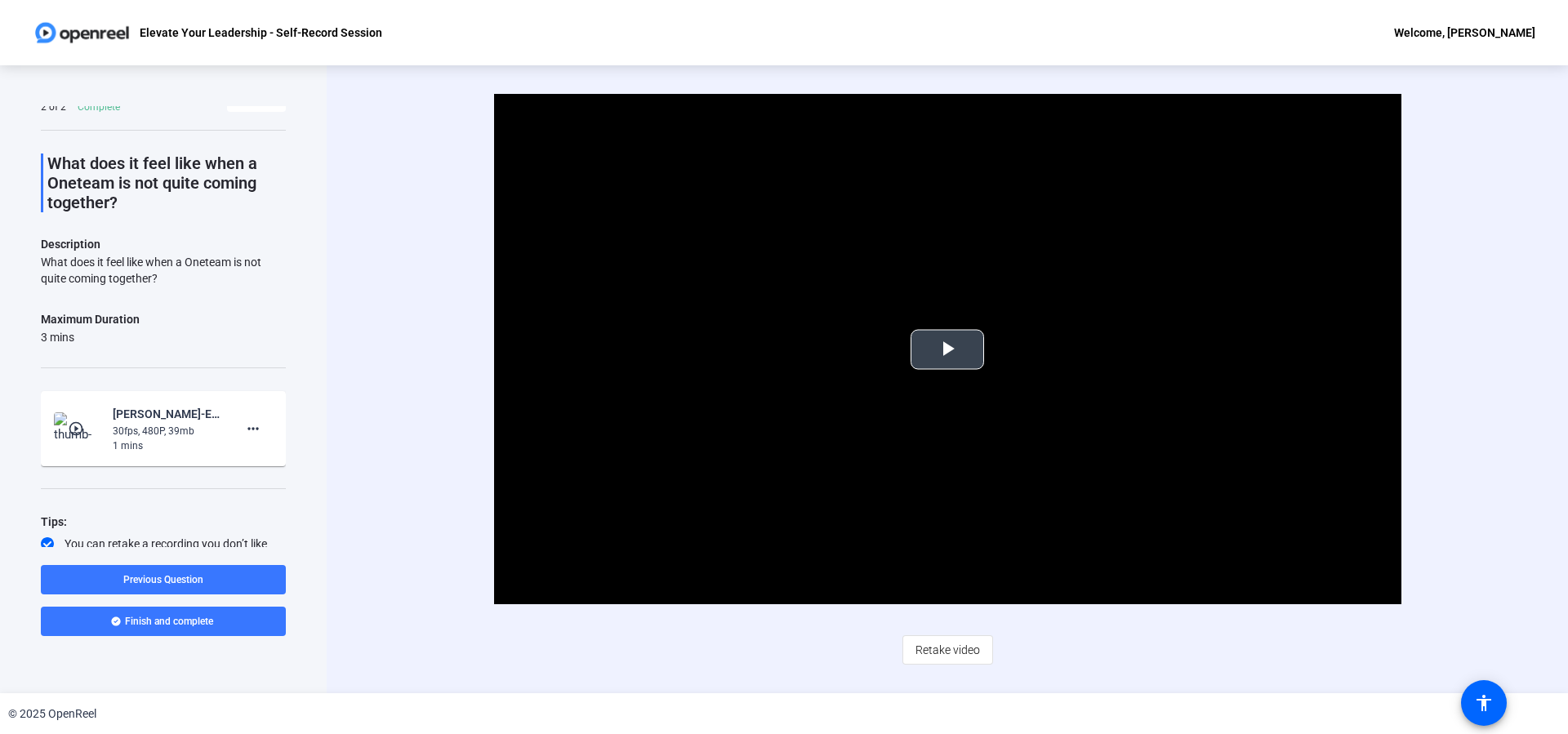
click at [947, 349] on span "Video Player" at bounding box center [947, 349] width 0 height 0
click at [943, 641] on span "Retake video" at bounding box center [948, 650] width 64 height 31
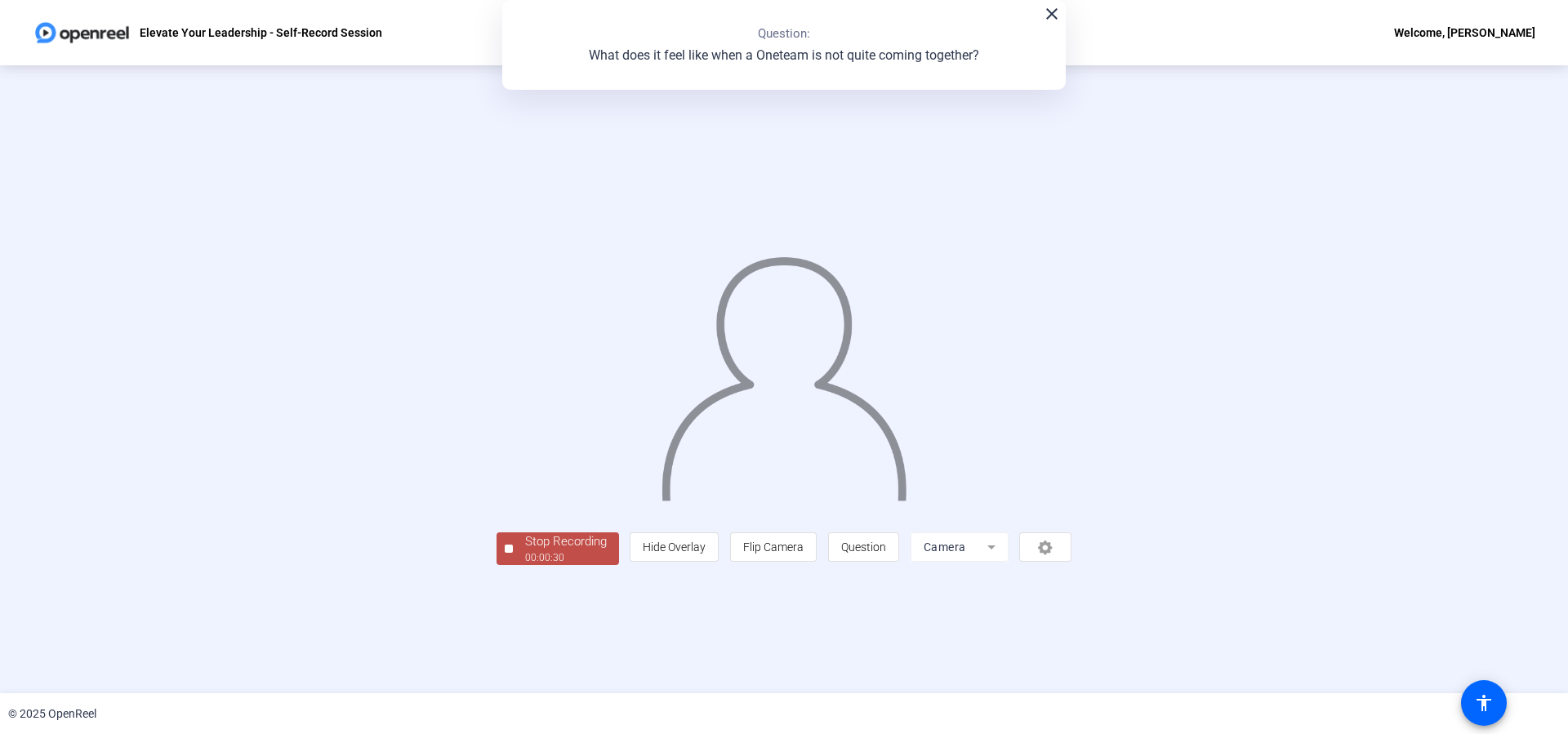
click at [592, 549] on div "Stop Recording" at bounding box center [566, 542] width 82 height 19
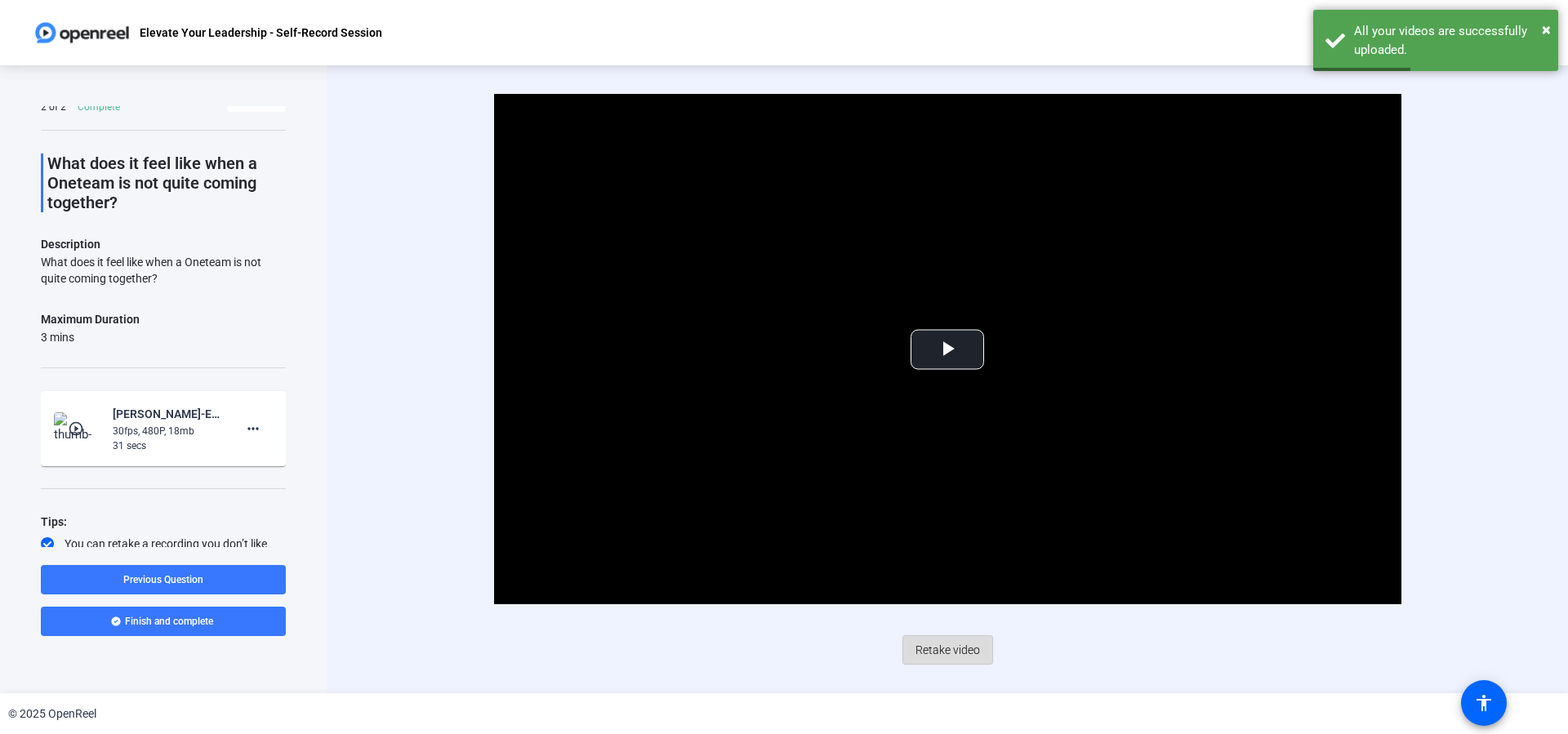
click at [961, 652] on span "Retake video" at bounding box center [948, 650] width 64 height 31
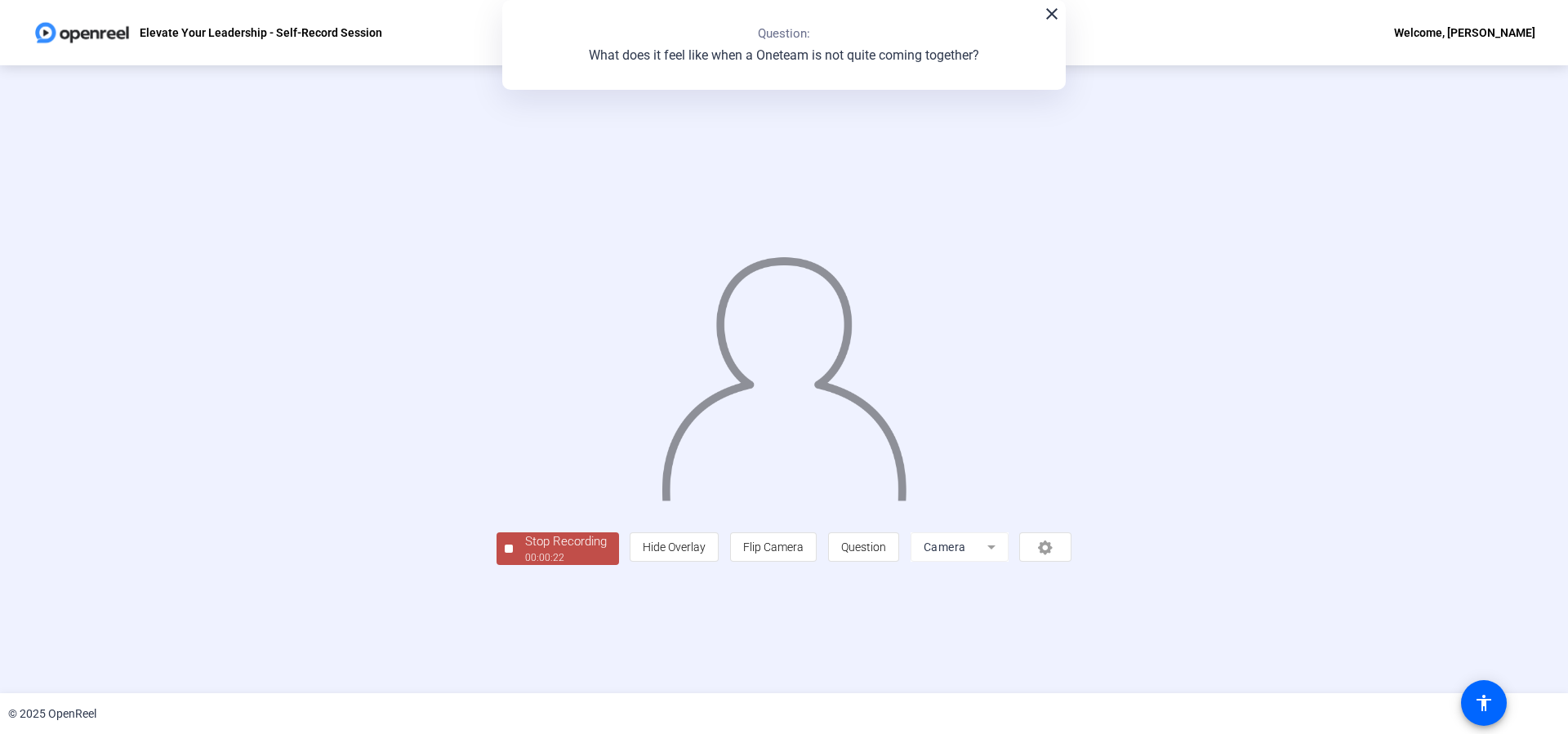
click at [571, 543] on div "Stop Recording" at bounding box center [566, 542] width 82 height 19
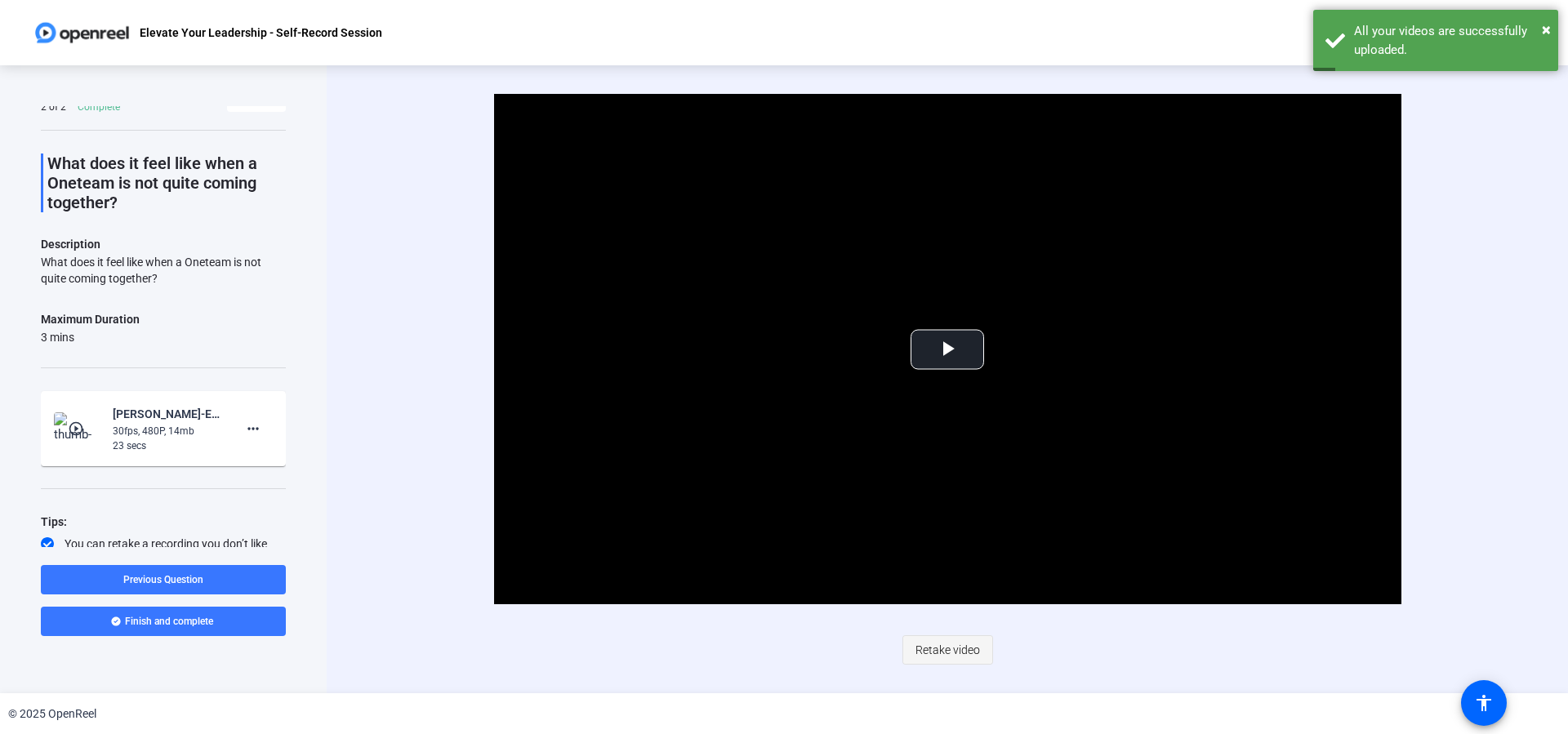
click at [939, 658] on span "Retake video" at bounding box center [948, 650] width 64 height 31
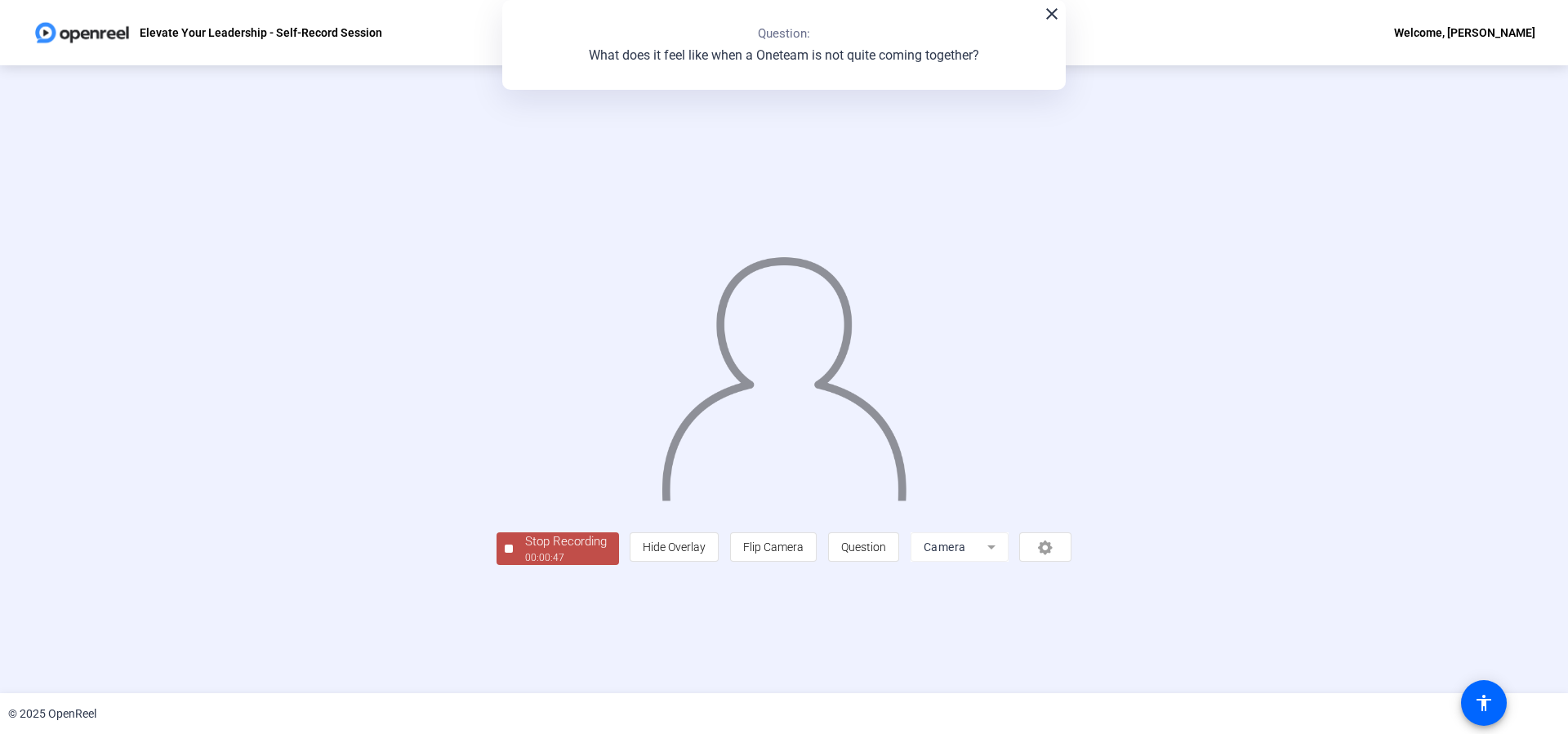
click at [576, 555] on div "00:00:47" at bounding box center [566, 558] width 82 height 15
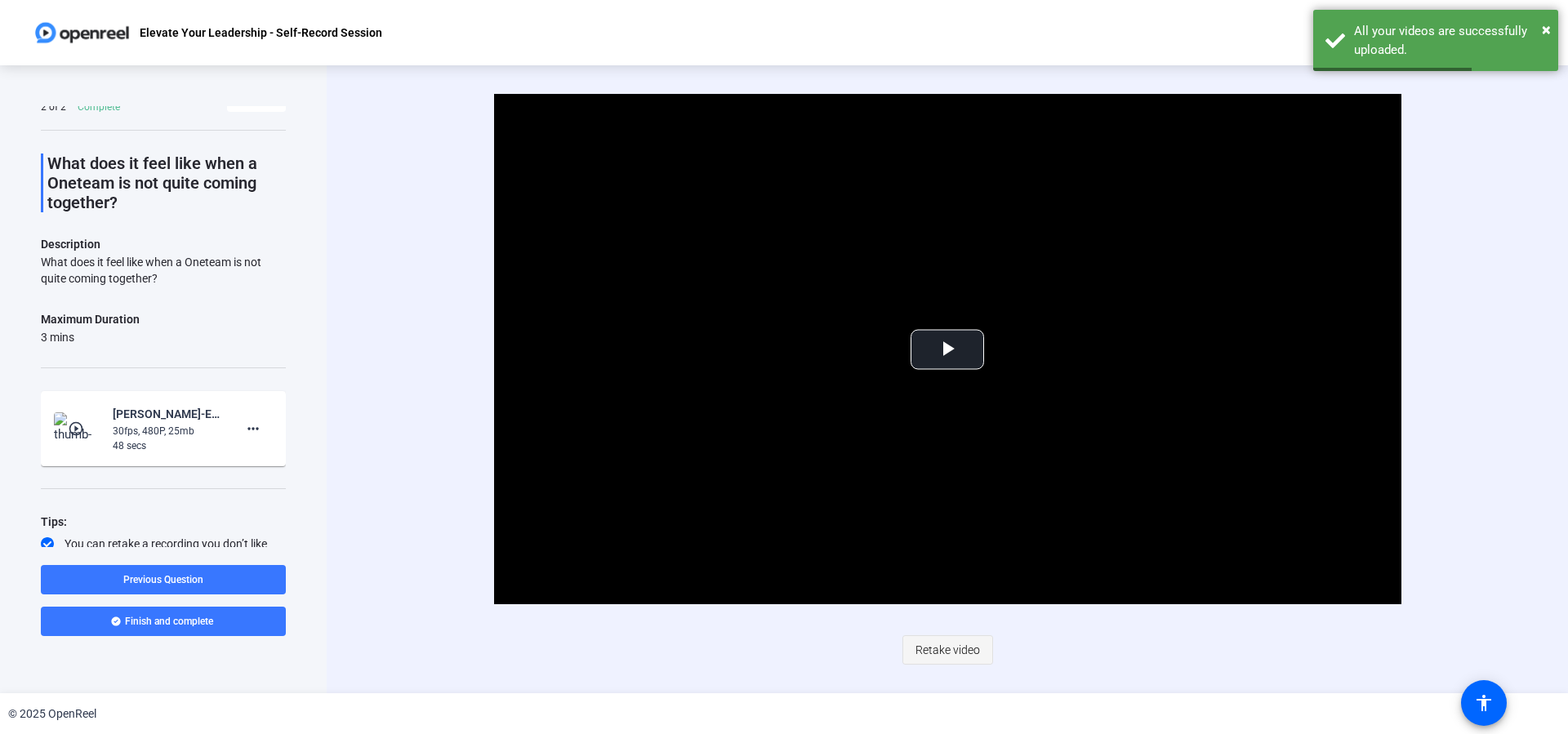
click at [935, 643] on span "Retake video" at bounding box center [948, 650] width 64 height 31
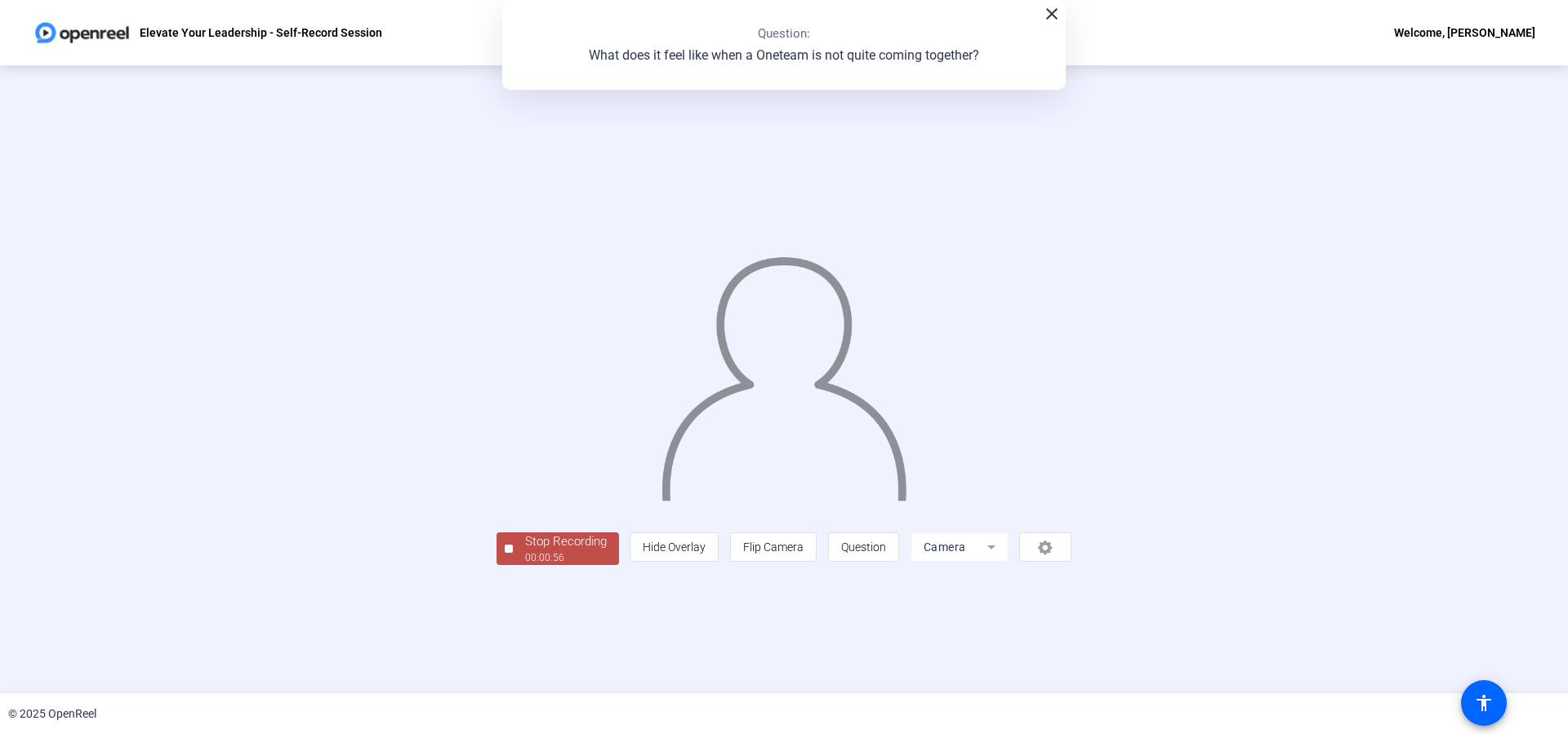
click at [539, 537] on div "Stop Recording" at bounding box center [566, 542] width 82 height 19
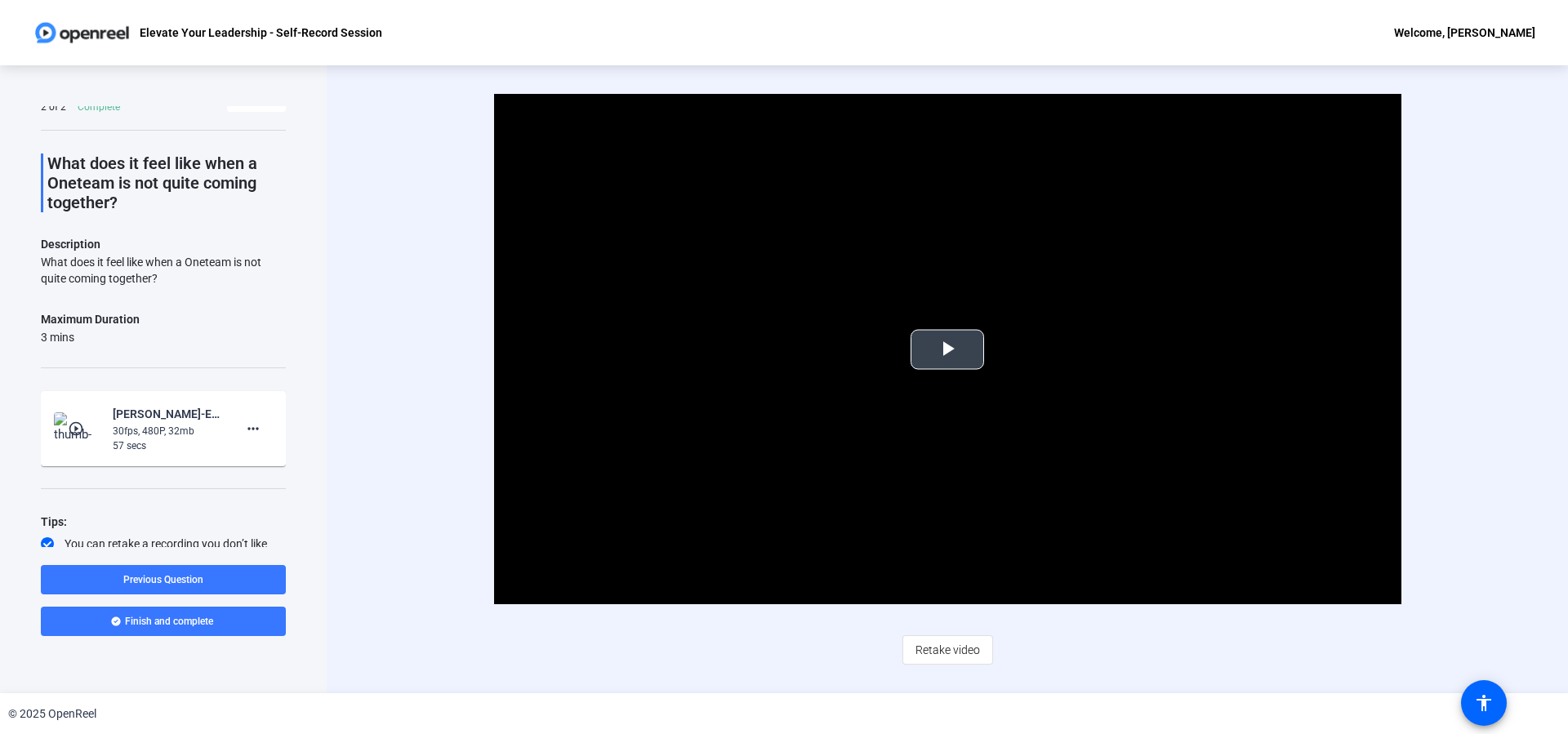
click at [947, 349] on span "Video Player" at bounding box center [947, 349] width 0 height 0
click at [936, 652] on span "Retake video" at bounding box center [948, 650] width 64 height 31
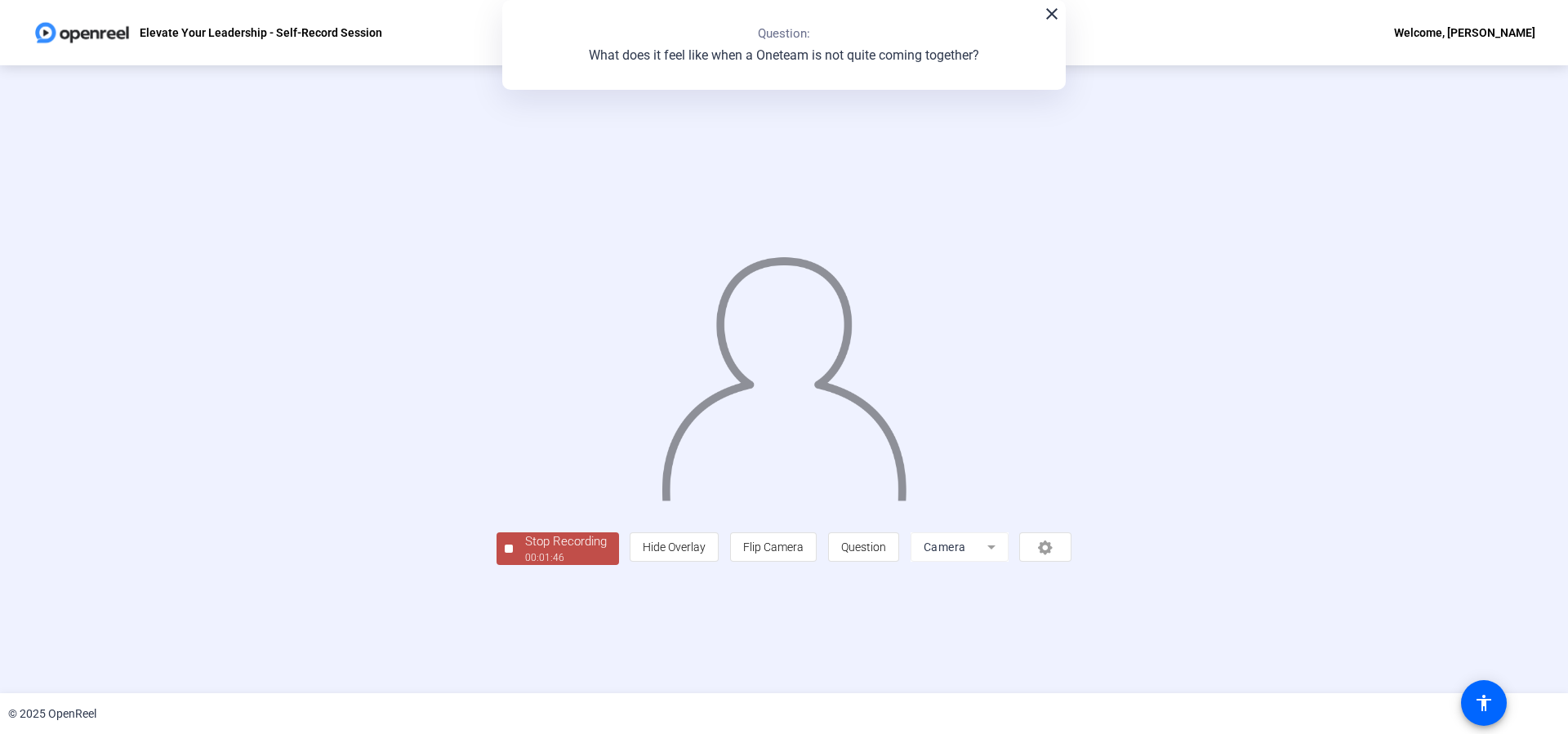
click at [567, 544] on div "Stop Recording" at bounding box center [566, 542] width 82 height 19
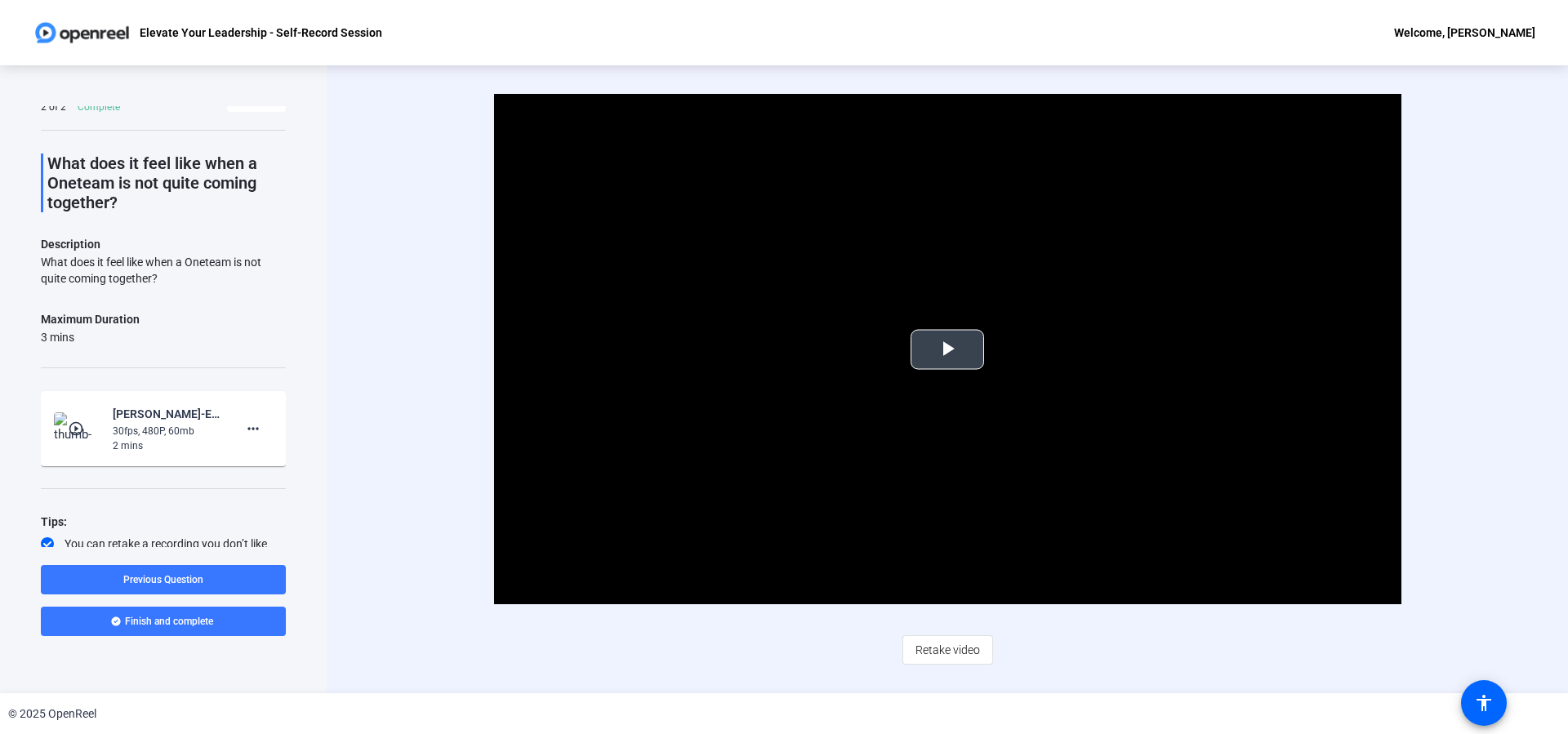
click at [947, 349] on span "Video Player" at bounding box center [947, 349] width 0 height 0
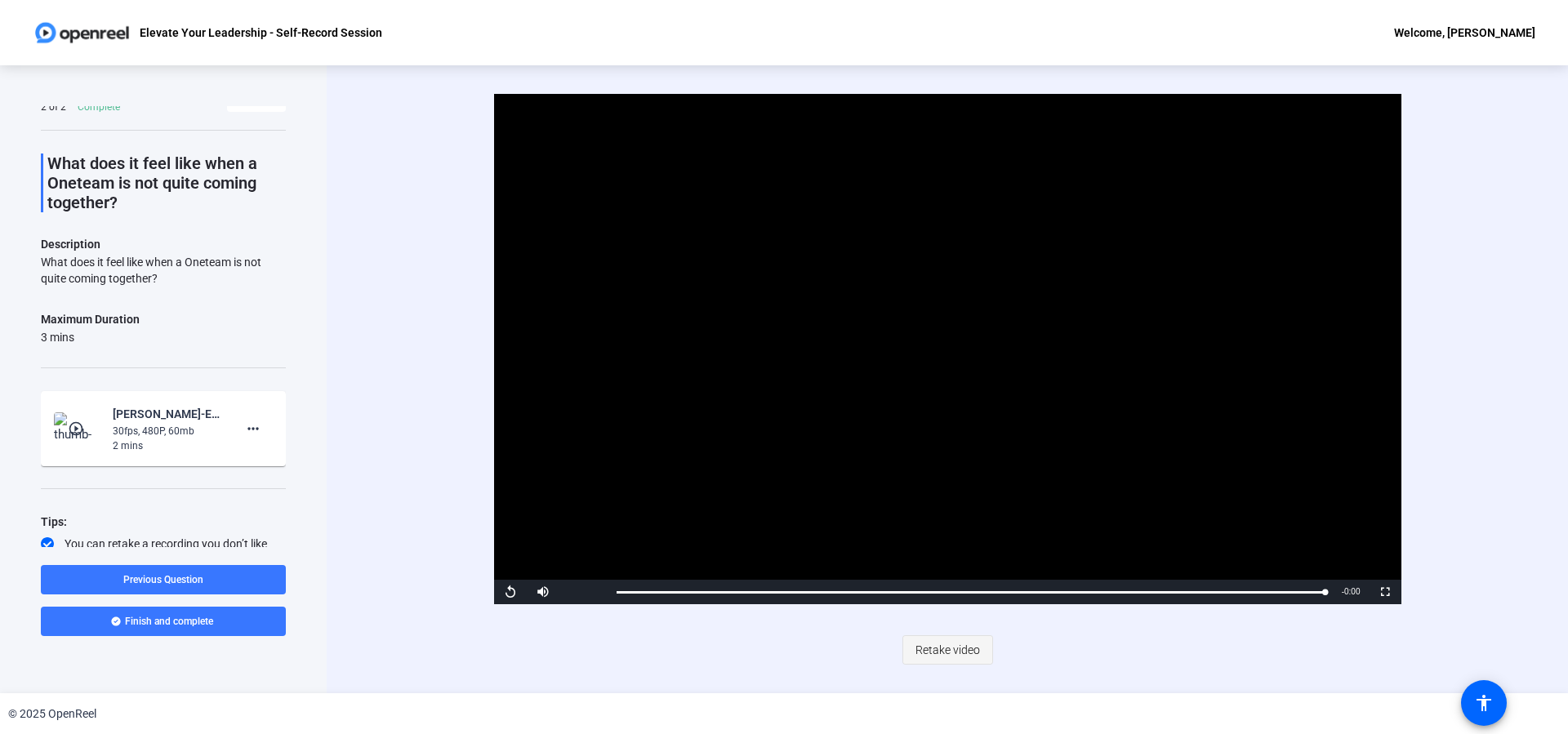
click at [966, 649] on span "Retake video" at bounding box center [948, 650] width 64 height 31
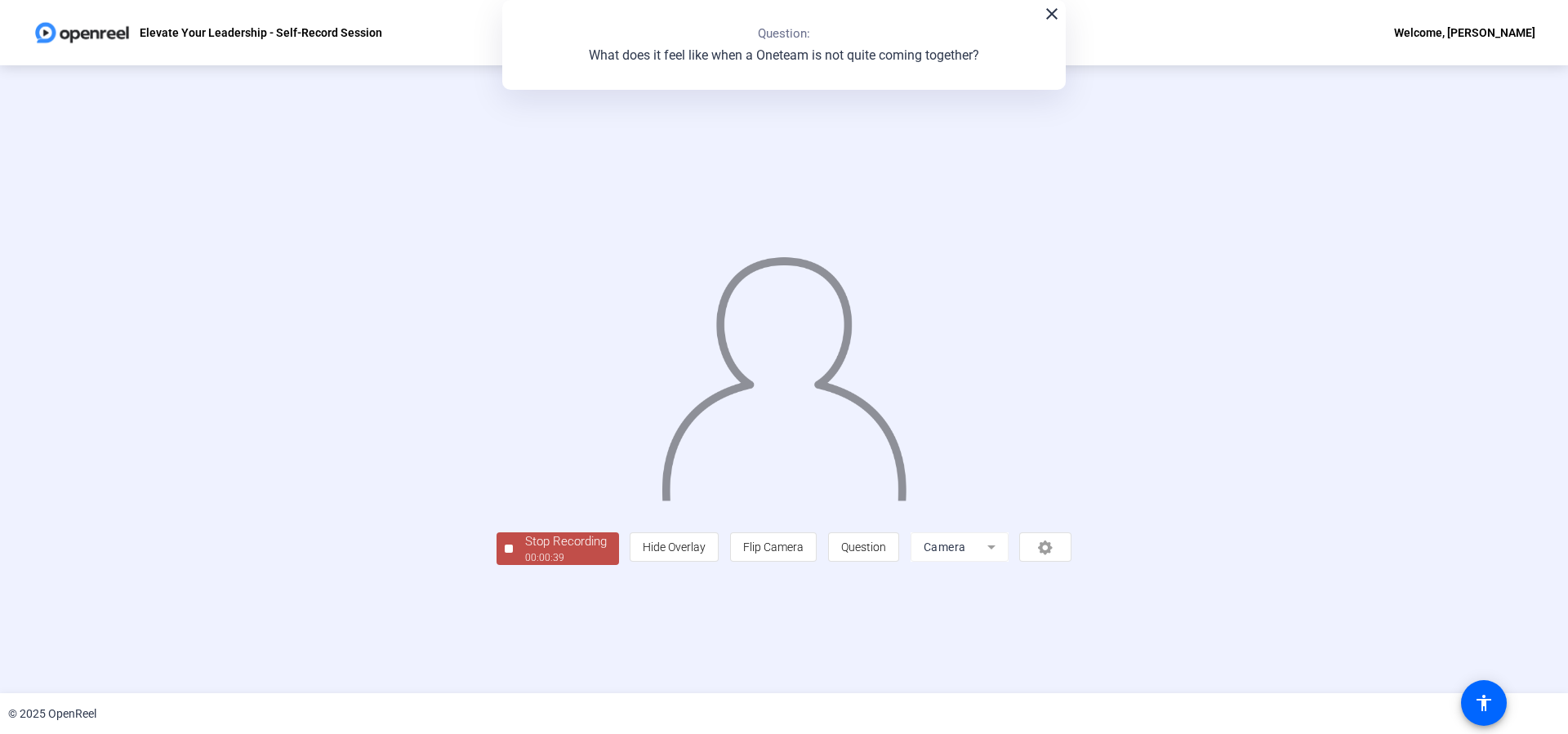
click at [558, 545] on div "Stop Recording" at bounding box center [566, 542] width 82 height 19
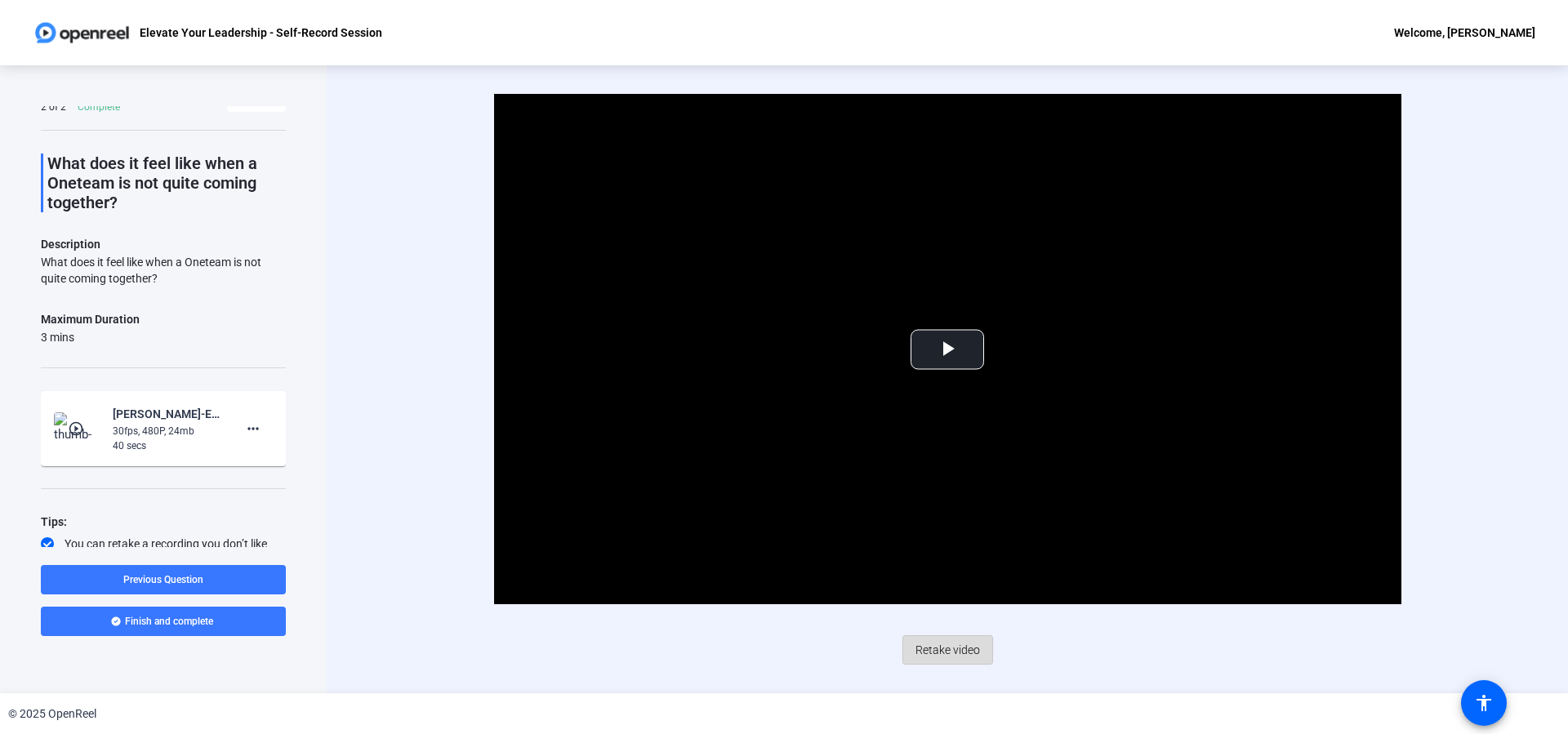
click at [930, 655] on span "Retake video" at bounding box center [948, 650] width 64 height 31
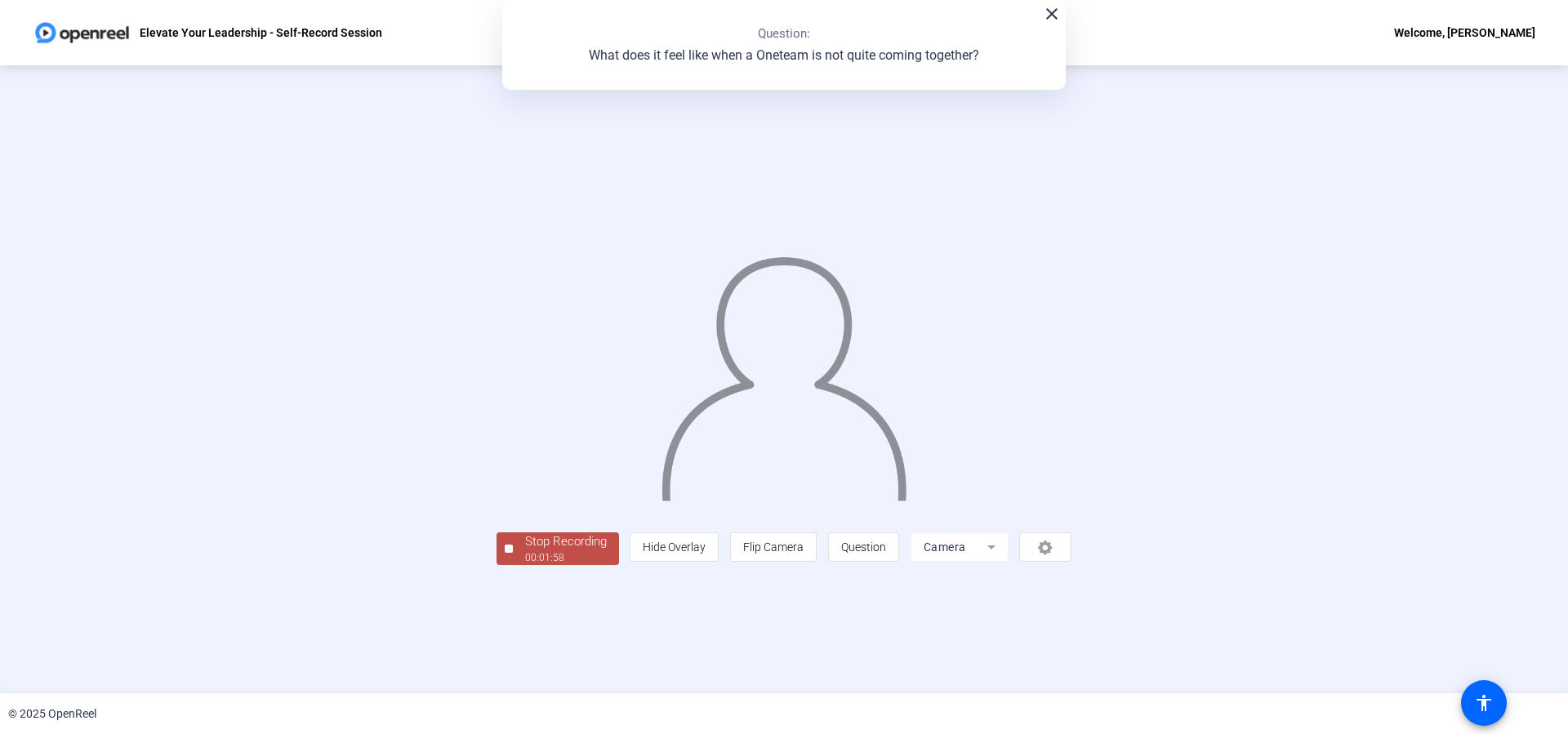
click at [582, 557] on div "00:01:58" at bounding box center [566, 558] width 82 height 15
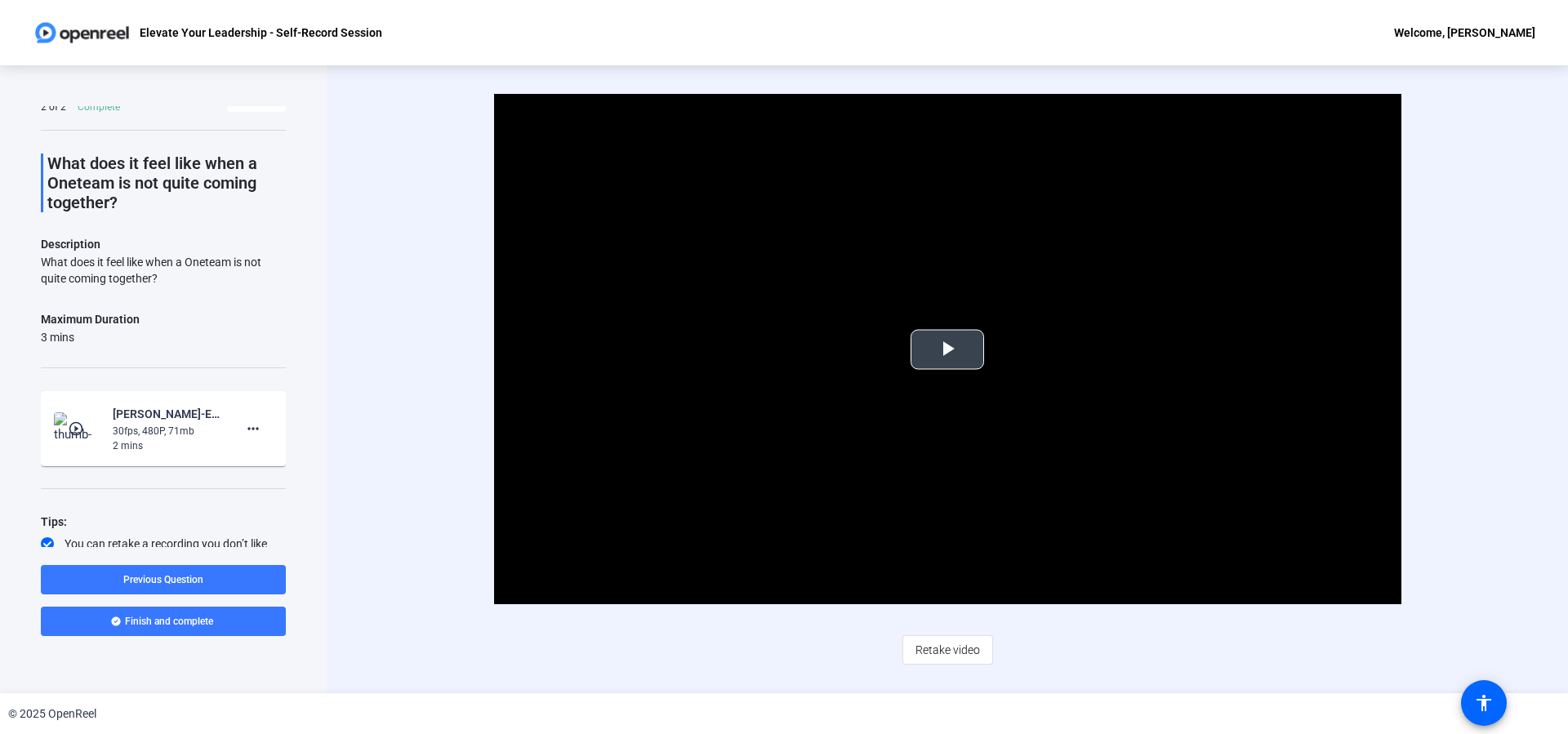
click at [947, 349] on span "Video Player" at bounding box center [947, 349] width 0 height 0
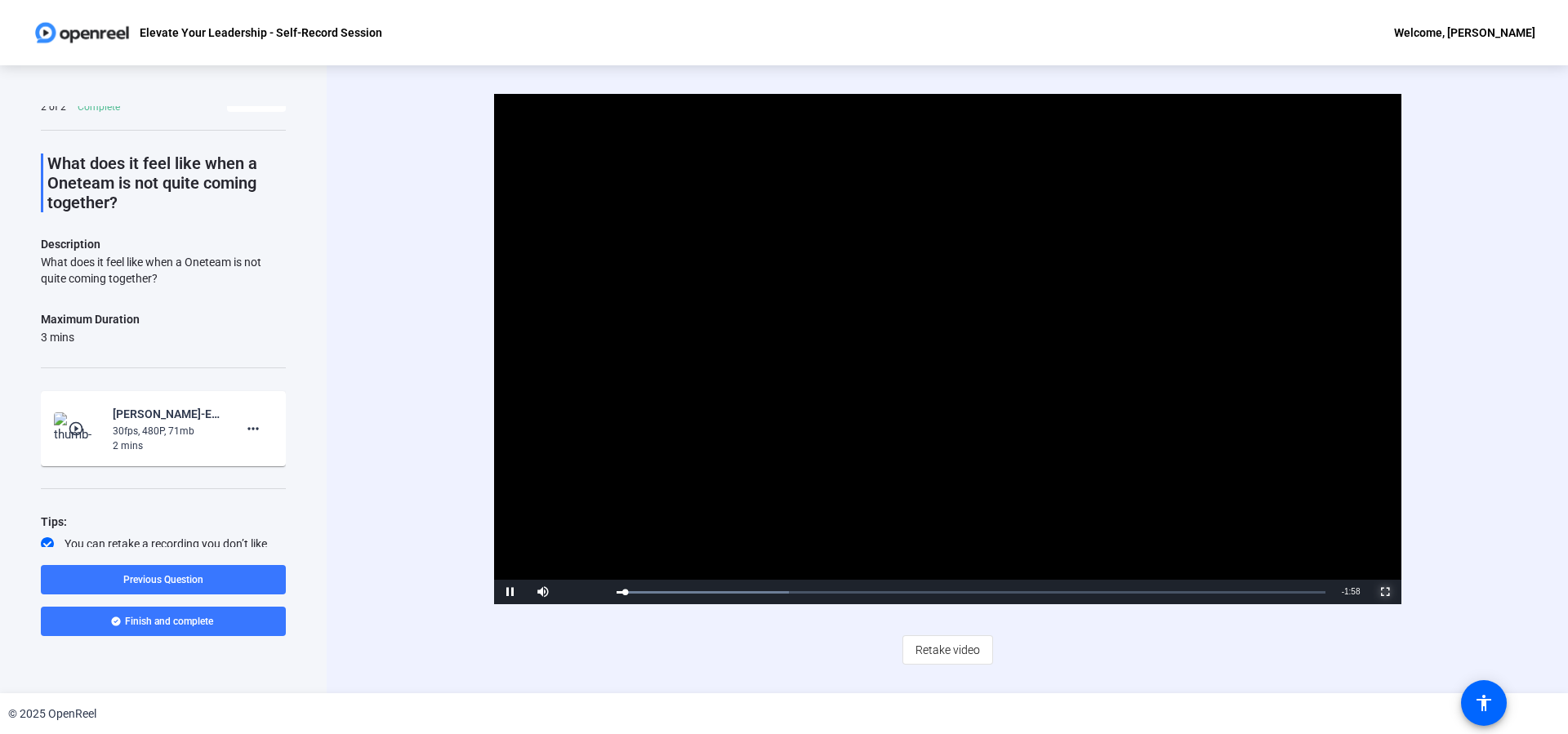
click at [1390, 592] on span "Video Player" at bounding box center [1386, 592] width 33 height 0
drag, startPoint x: 287, startPoint y: 465, endPoint x: 286, endPoint y: 509, distance: 44.0
click at [286, 509] on div "Question 2 2 of 2 Complete View All What does it feel like when a Oneteam is no…" at bounding box center [163, 379] width 327 height 628
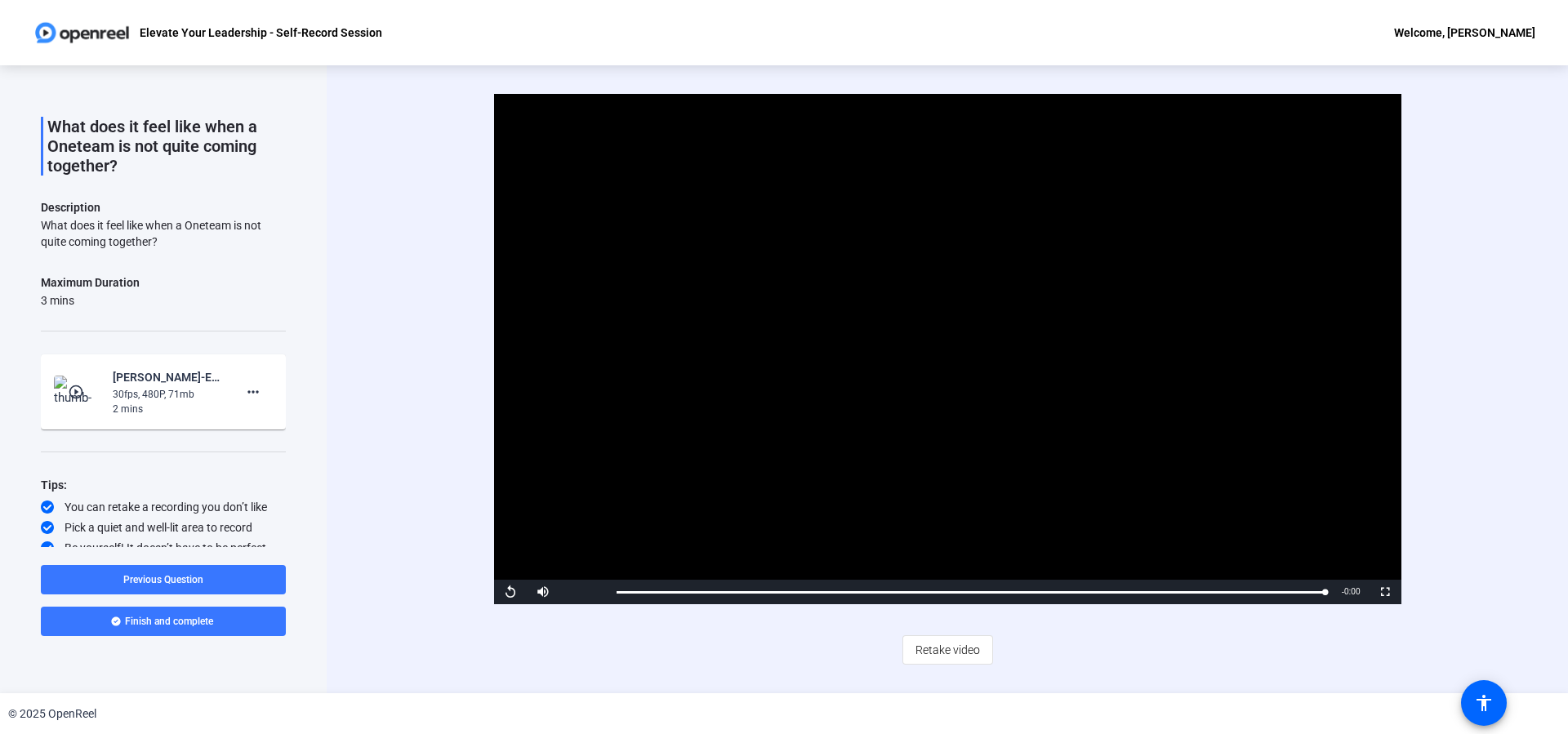
scroll to position [71, 0]
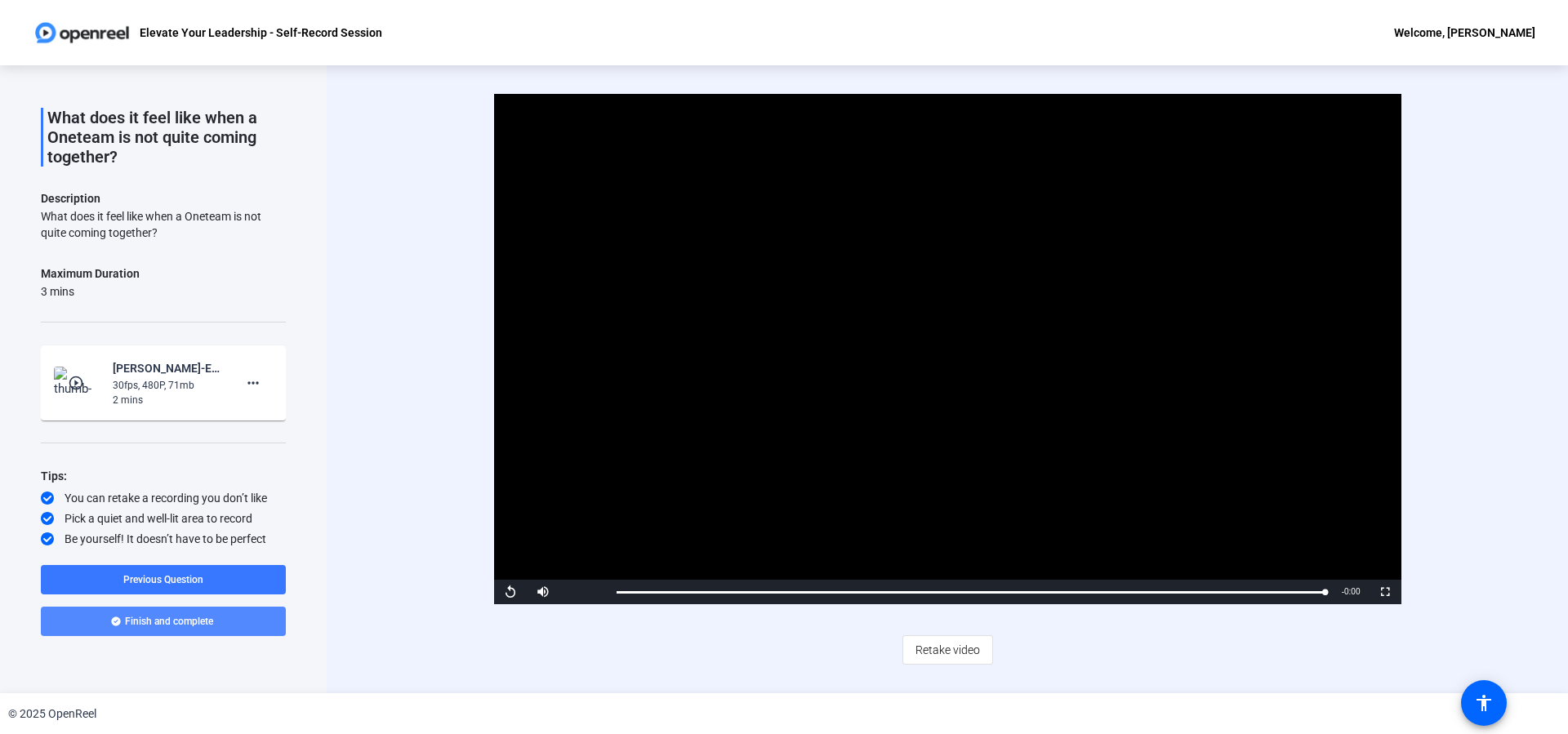
click at [184, 620] on span "Finish and complete" at bounding box center [169, 621] width 89 height 13
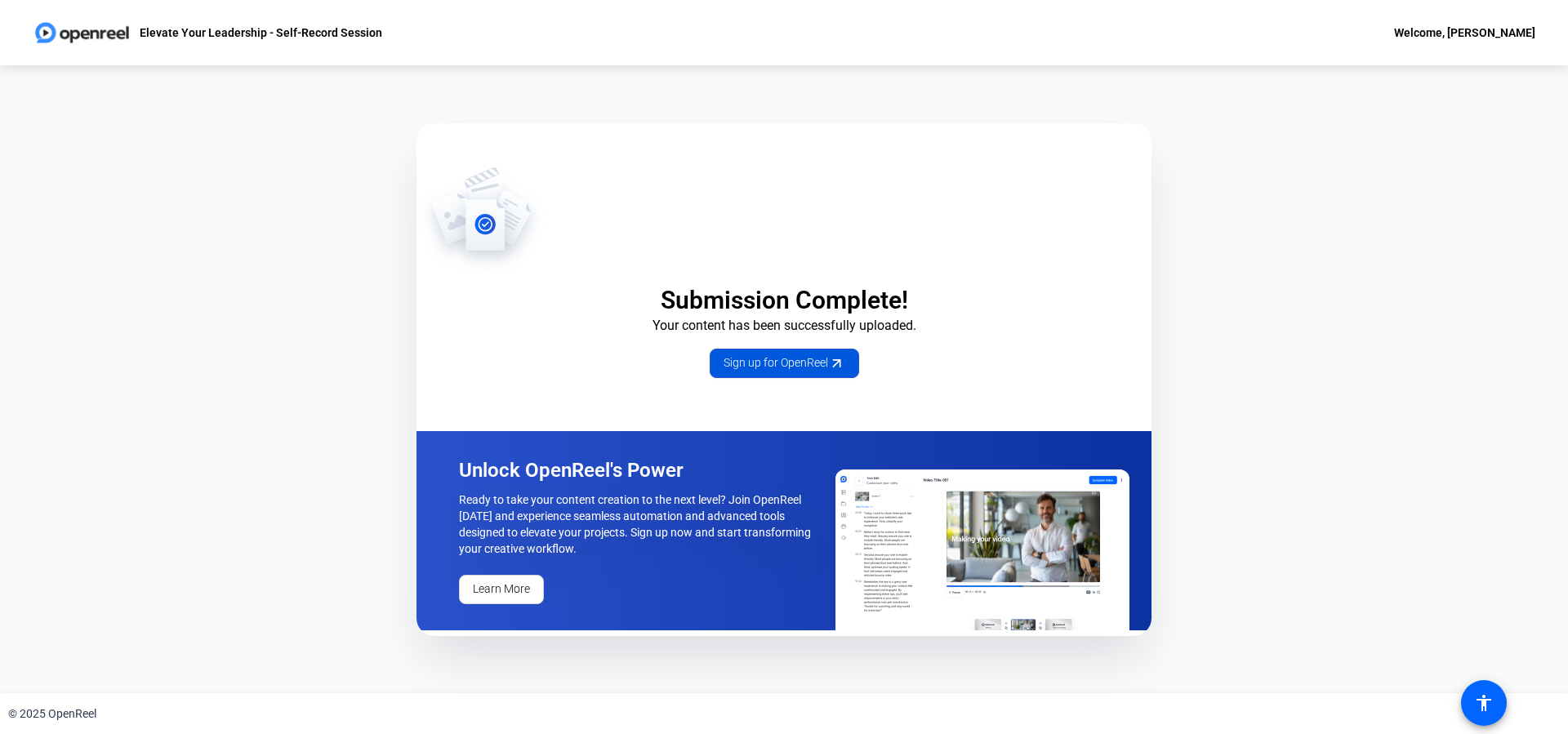
click at [764, 365] on span "Sign up for OpenReel" at bounding box center [784, 363] width 122 height 17
